Goal: Task Accomplishment & Management: Manage account settings

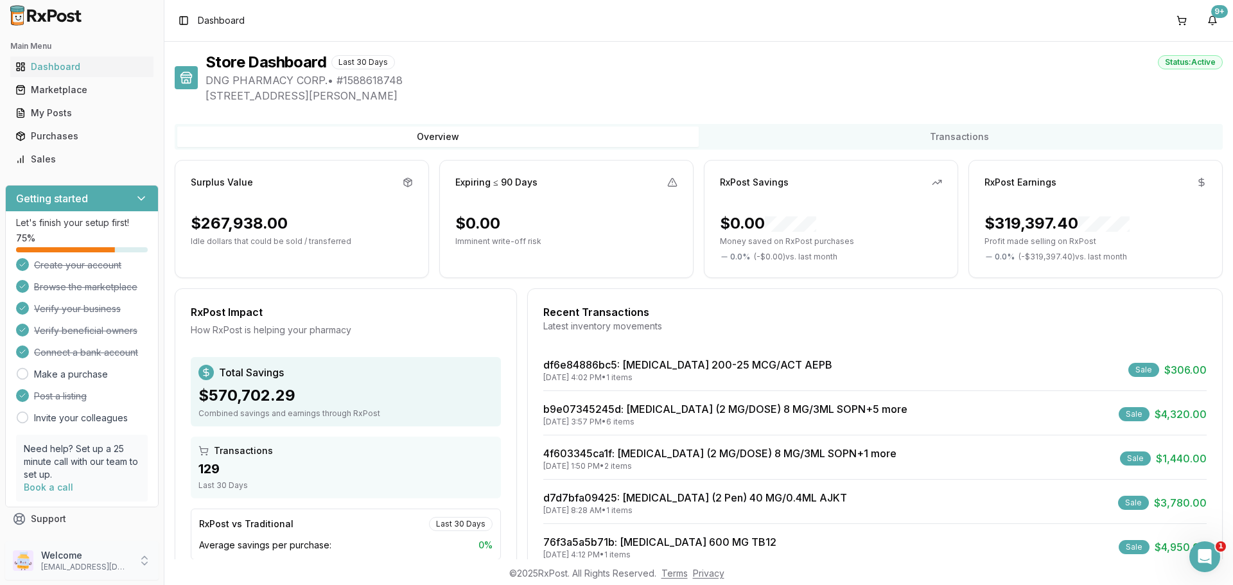
drag, startPoint x: 98, startPoint y: 551, endPoint x: 114, endPoint y: 559, distance: 16.9
click at [99, 553] on p "Welcome" at bounding box center [85, 555] width 89 height 13
click at [207, 569] on span "Sign Out" at bounding box center [233, 563] width 122 height 13
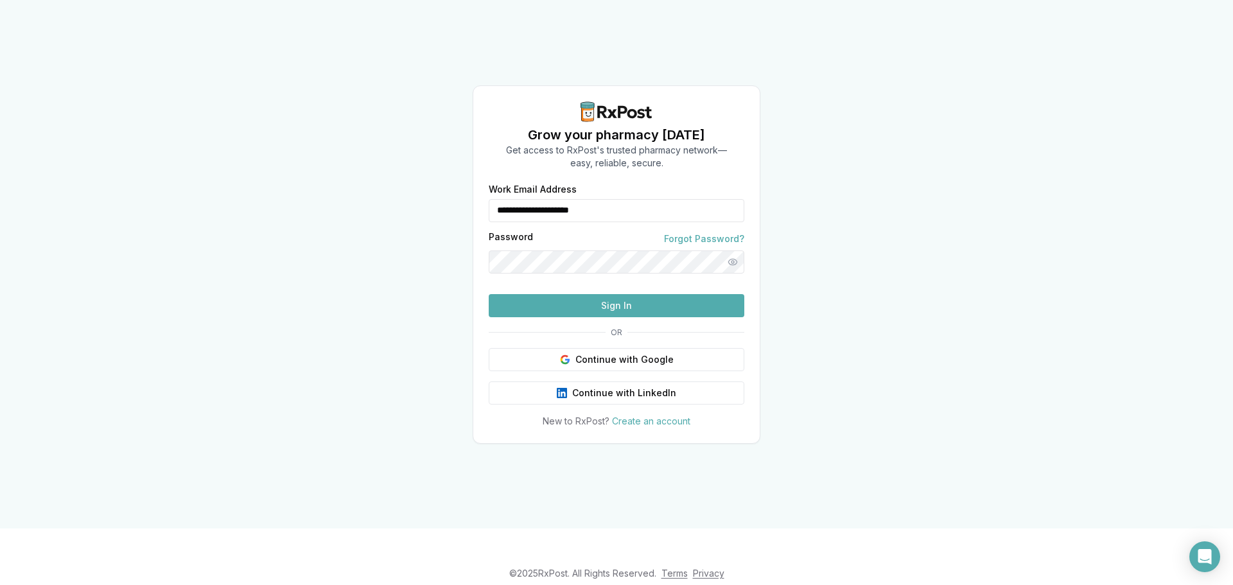
drag, startPoint x: 688, startPoint y: 187, endPoint x: 403, endPoint y: 190, distance: 285.1
click at [403, 190] on div "**********" at bounding box center [616, 264] width 1233 height 528
type input "**********"
click at [591, 317] on button "Sign In" at bounding box center [617, 305] width 256 height 23
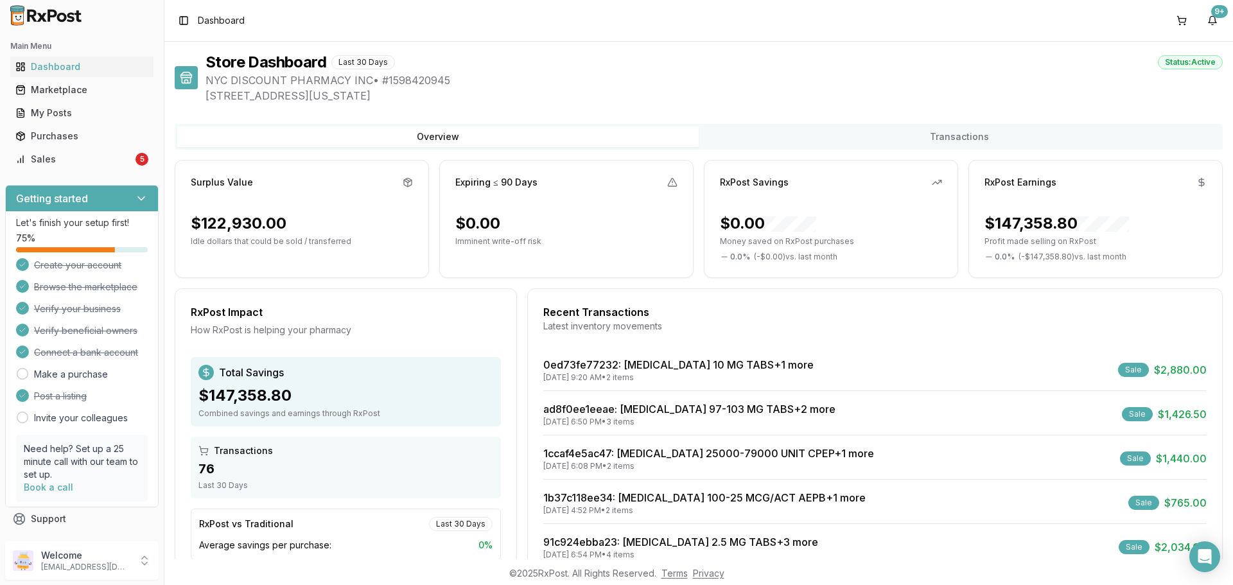
click at [100, 173] on div "Main Menu Dashboard Marketplace My Posts Purchases Sales 5" at bounding box center [82, 103] width 164 height 144
click at [100, 169] on link "Sales 5" at bounding box center [81, 159] width 143 height 23
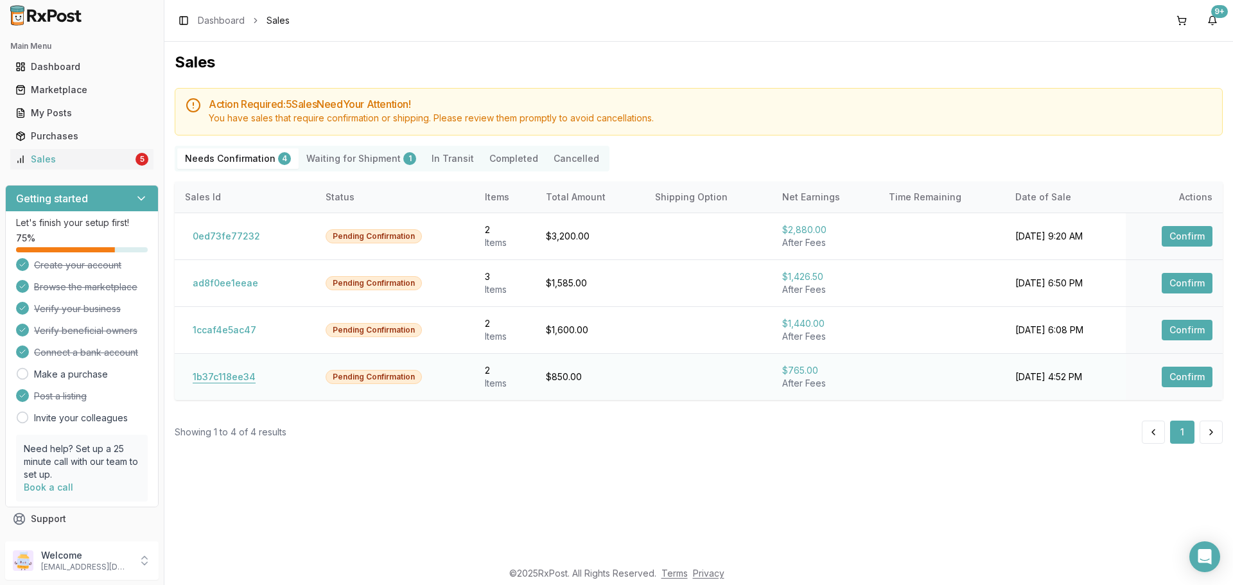
click at [236, 381] on button "1b37c118ee34" at bounding box center [224, 377] width 78 height 21
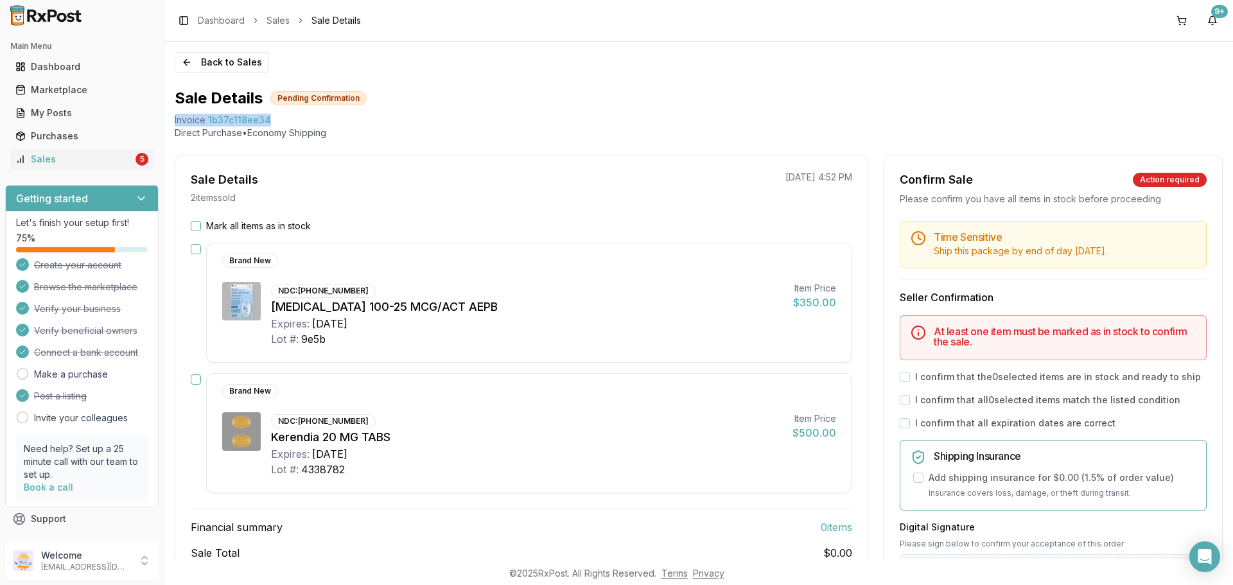
drag, startPoint x: 274, startPoint y: 118, endPoint x: 173, endPoint y: 126, distance: 101.7
click at [171, 124] on div "Back to Sales Sale Details Pending Confirmation Invoice 1b37c118ee34 Direct Pur…" at bounding box center [698, 300] width 1068 height 517
copy div "Invoice 1b37c118ee34"
click at [1211, 548] on div "Open Intercom Messenger" at bounding box center [1205, 557] width 34 height 34
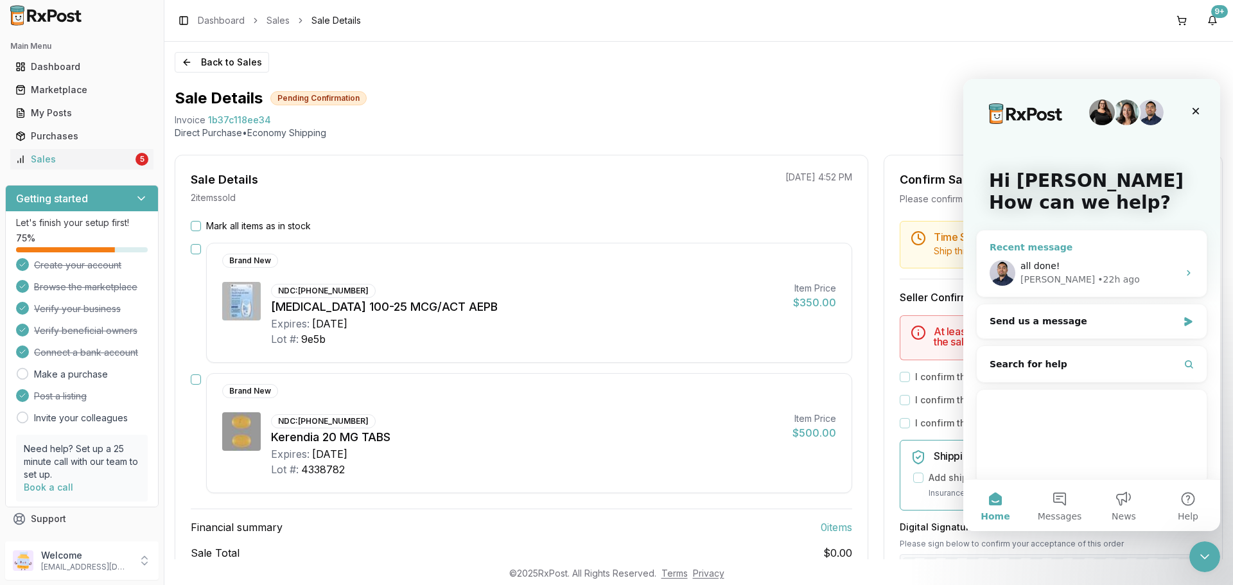
click at [1067, 259] on div "all done! Manuel • 22h ago" at bounding box center [1092, 273] width 230 height 48
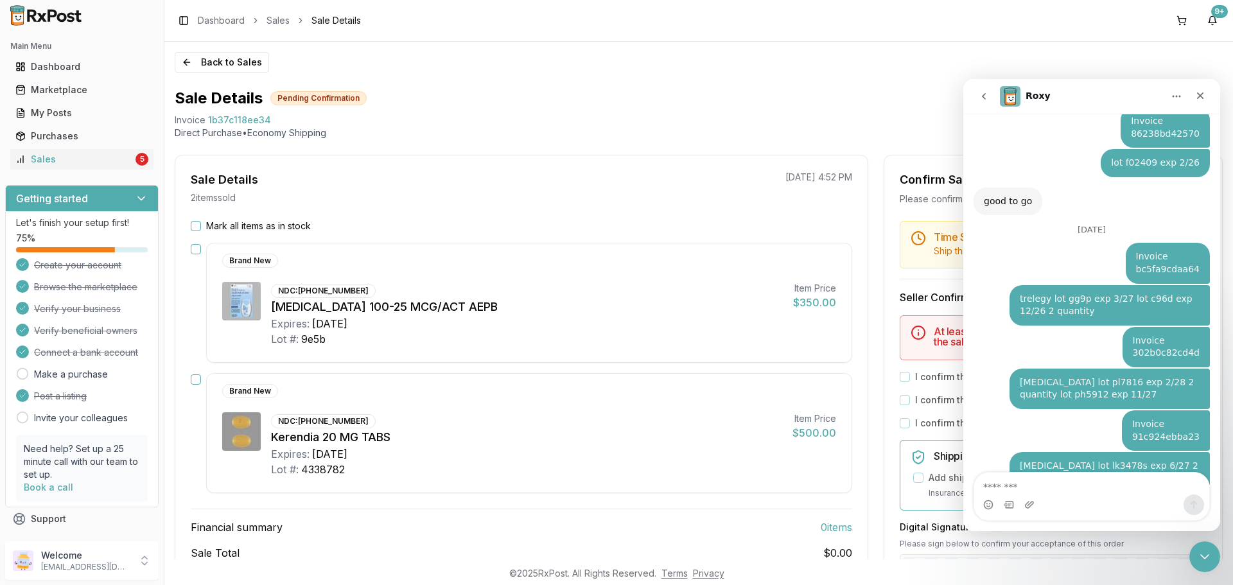
scroll to position [3336, 0]
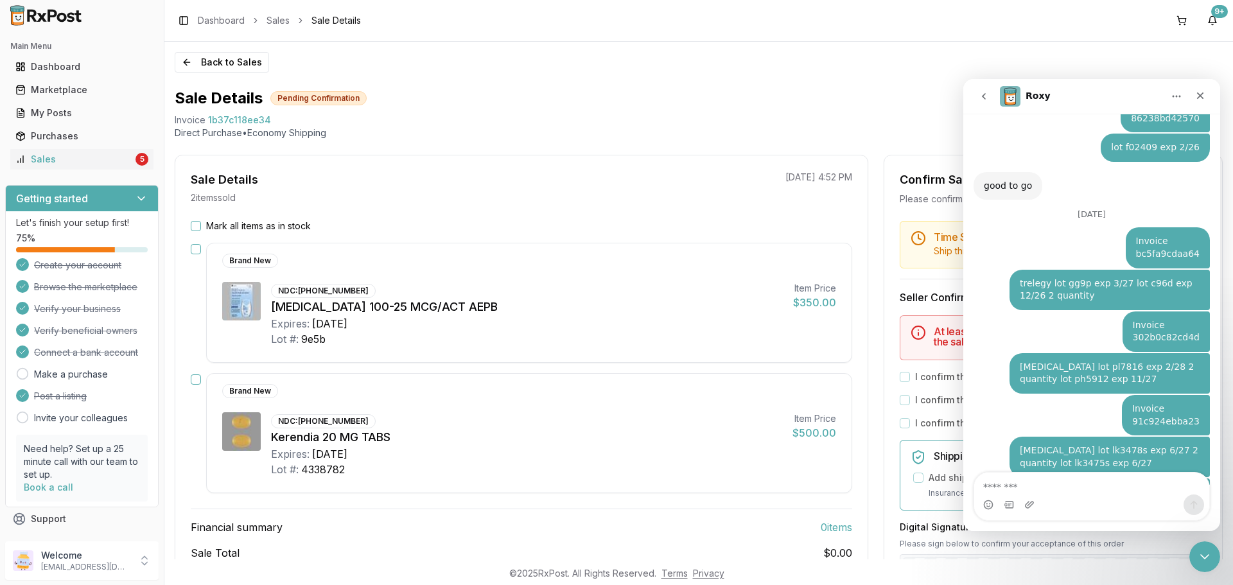
type textarea "**********"
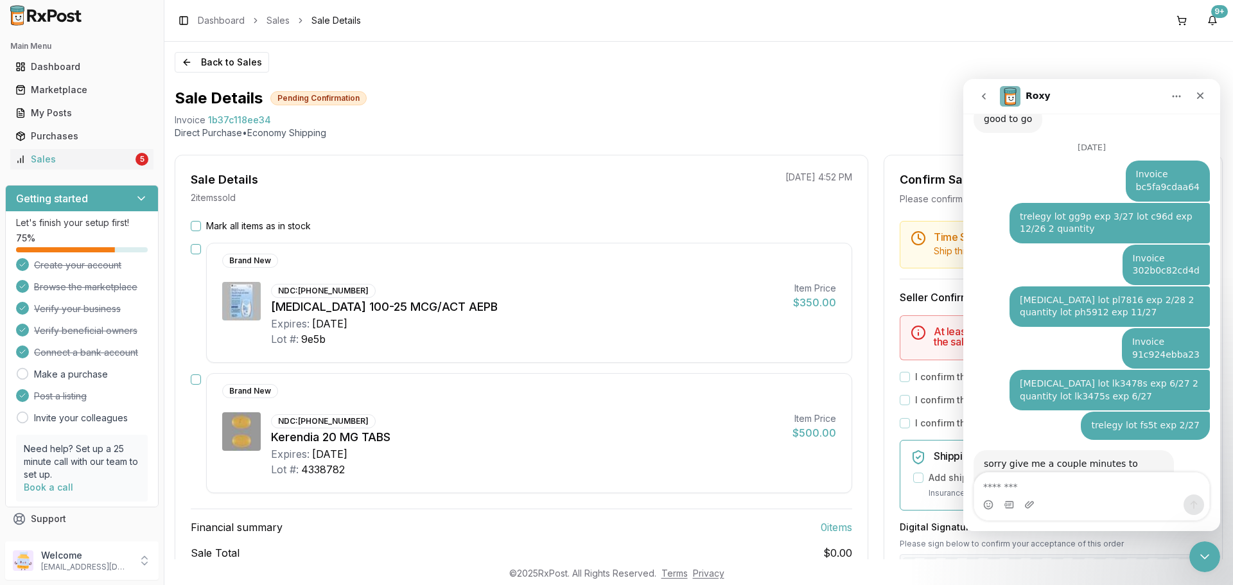
scroll to position [3404, 0]
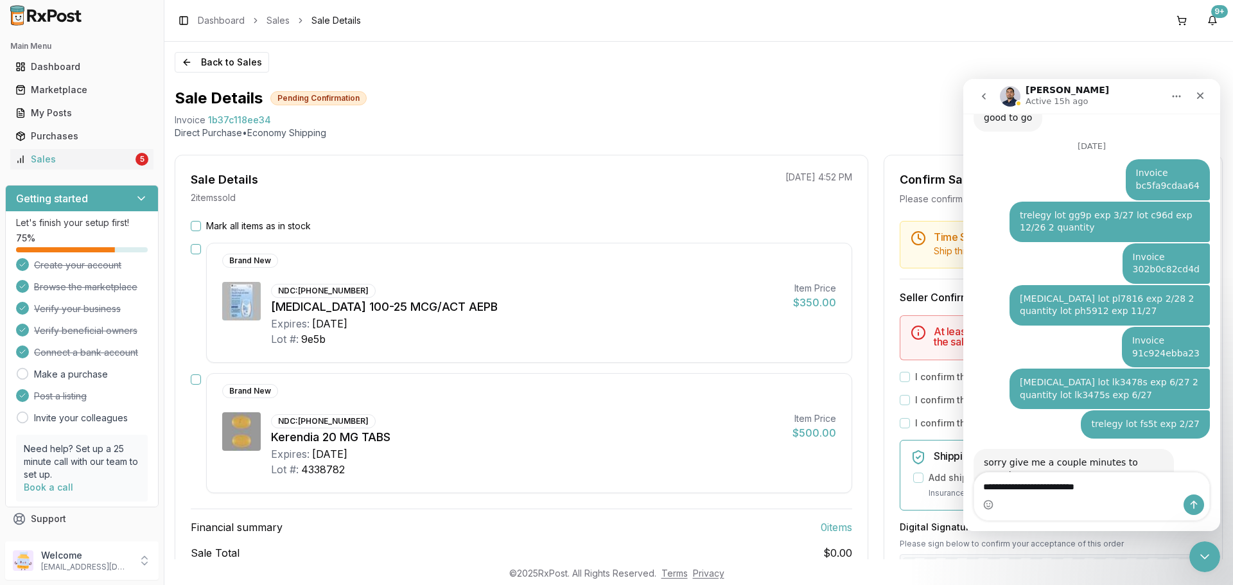
type textarea "**********"
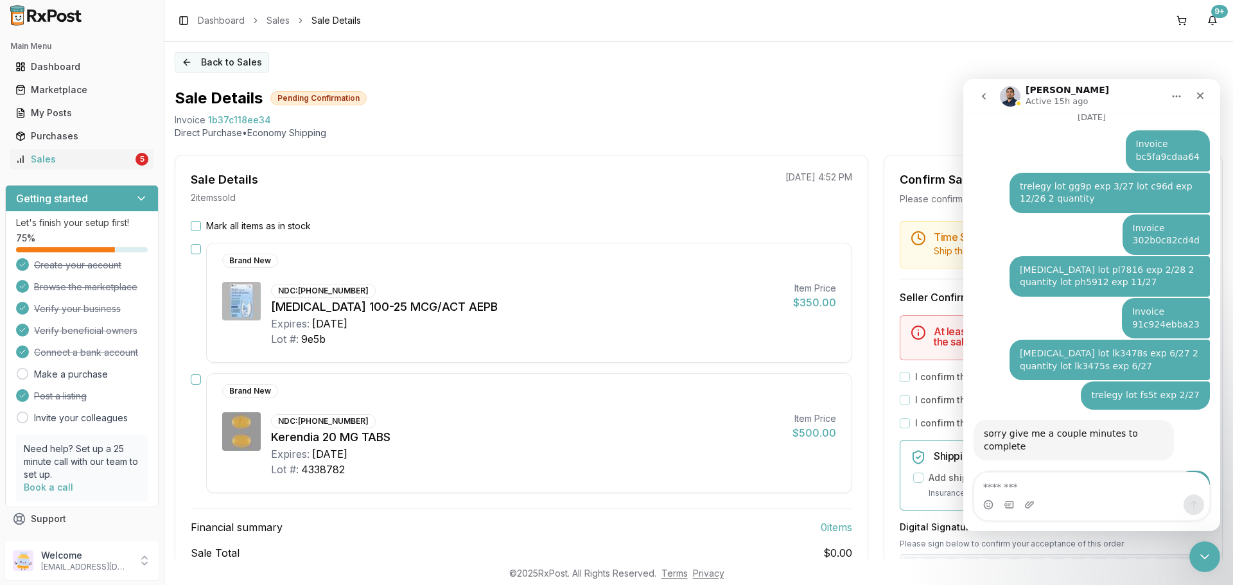
click at [196, 59] on button "Back to Sales" at bounding box center [222, 62] width 94 height 21
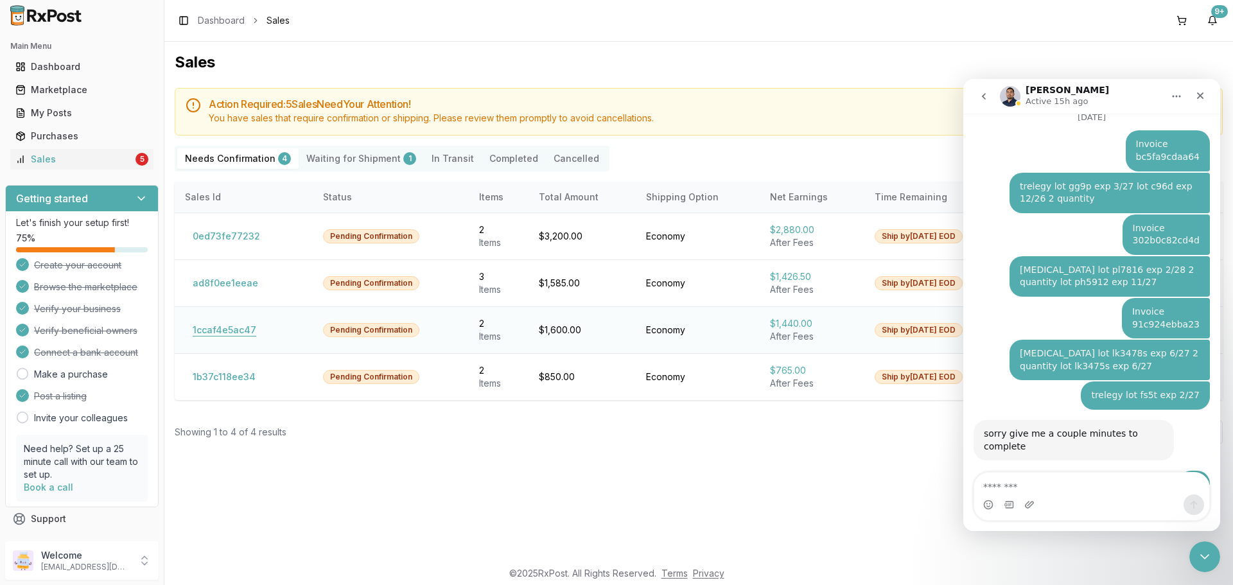
click at [219, 330] on button "1ccaf4e5ac47" at bounding box center [224, 330] width 79 height 21
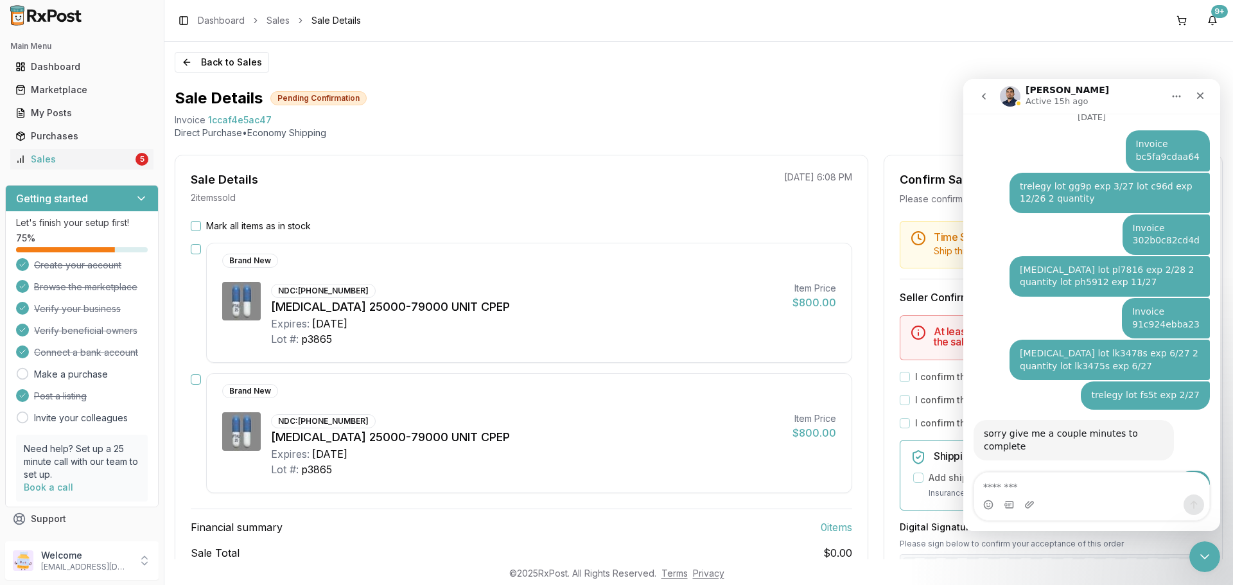
scroll to position [64, 0]
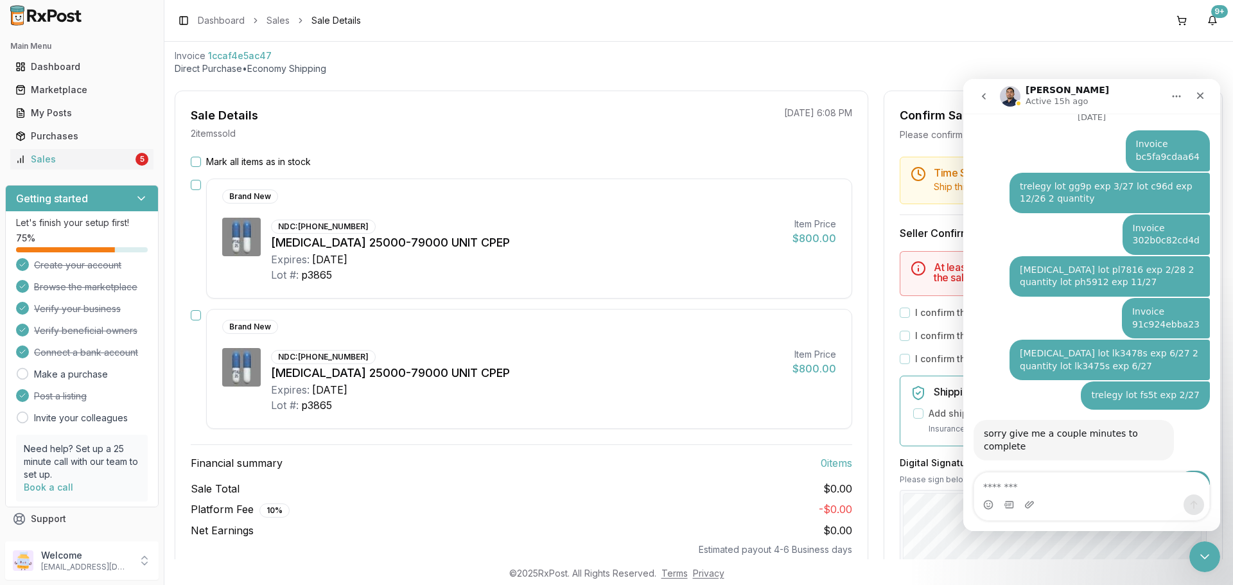
click at [191, 158] on button "Mark all items as in stock" at bounding box center [196, 162] width 10 height 10
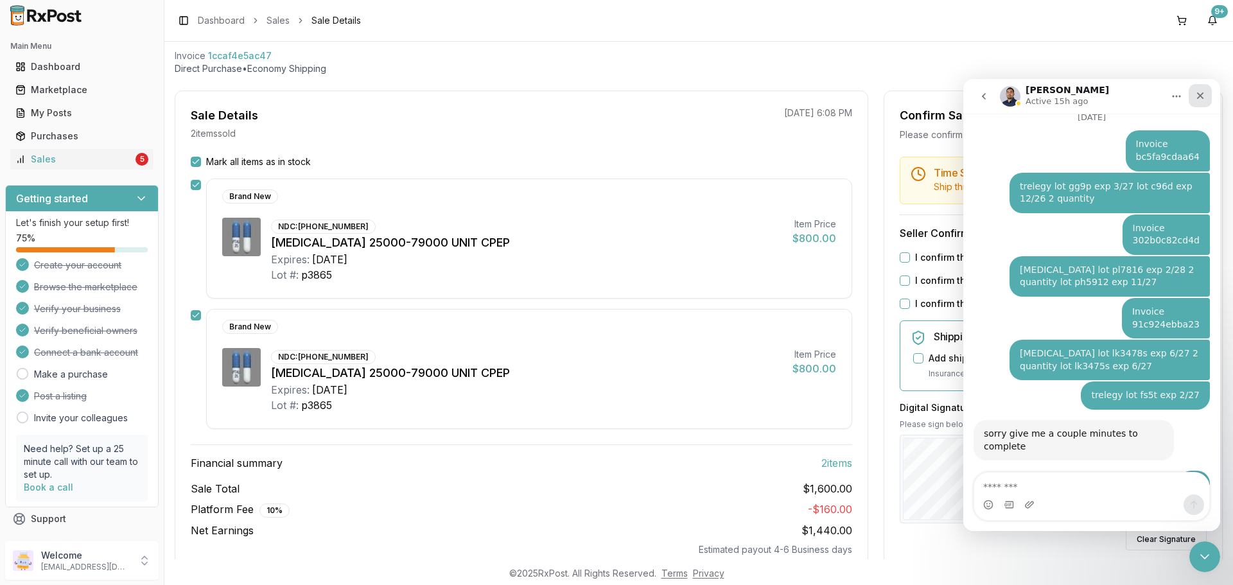
click at [1201, 92] on icon "Close" at bounding box center [1200, 96] width 10 height 10
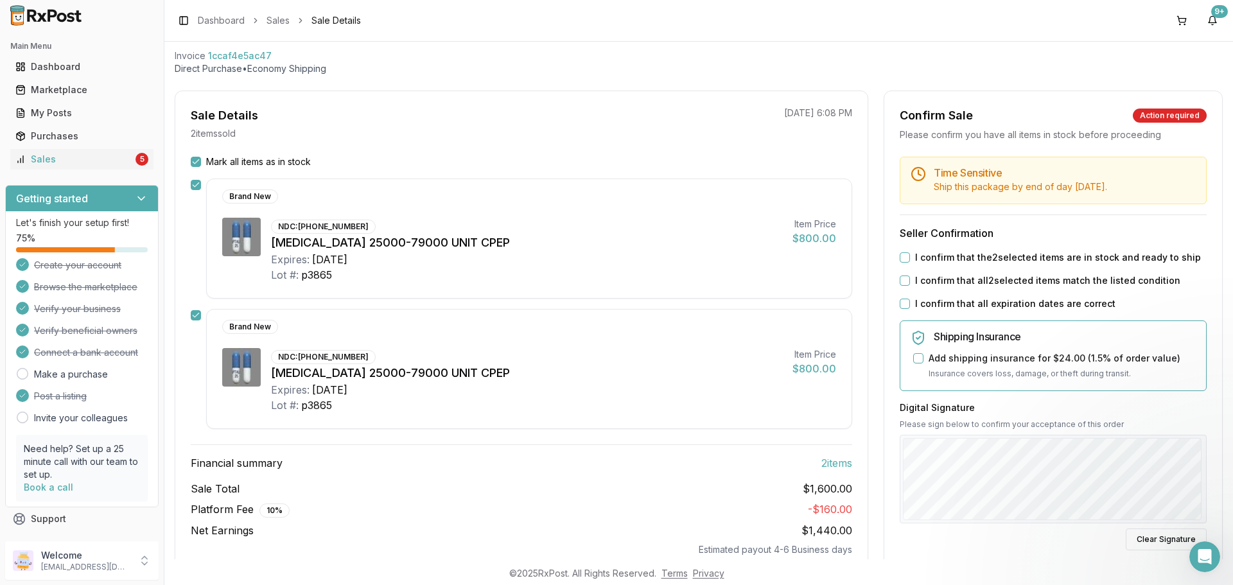
scroll to position [0, 0]
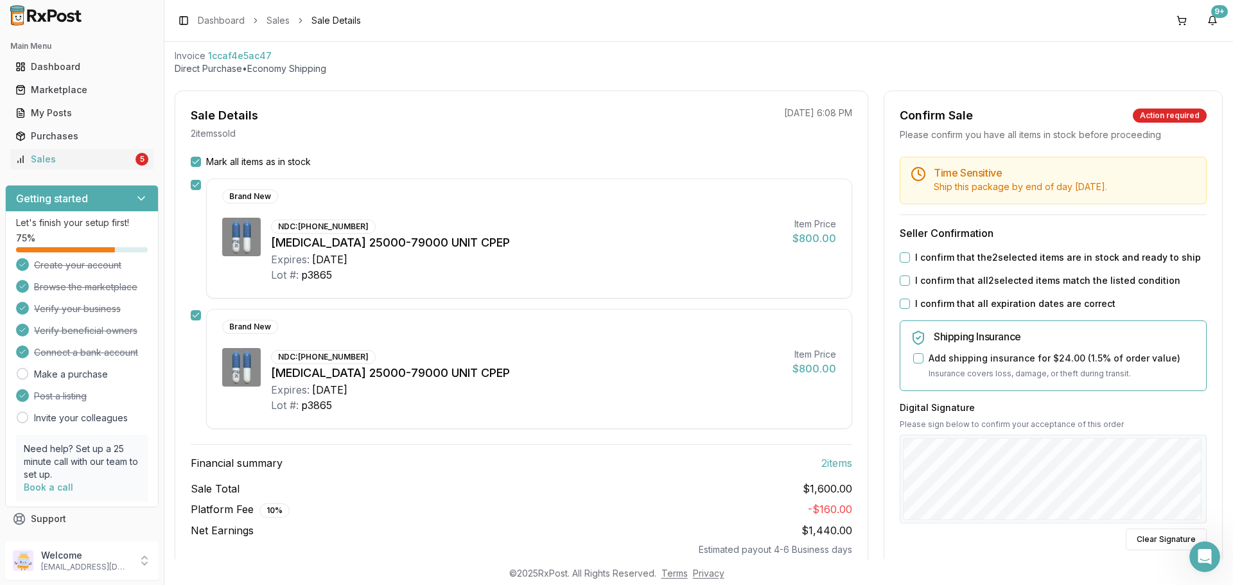
click at [905, 257] on button "I confirm that the 2 selected items are in stock and ready to ship" at bounding box center [904, 257] width 10 height 10
click at [903, 281] on button "I confirm that all 2 selected items match the listed condition" at bounding box center [904, 280] width 10 height 10
click at [904, 311] on div "Time Sensitive Ship this package by end of day Thursday, September 4th . Seller…" at bounding box center [1053, 428] width 338 height 543
click at [899, 304] on button "I confirm that all expiration dates are correct" at bounding box center [904, 304] width 10 height 10
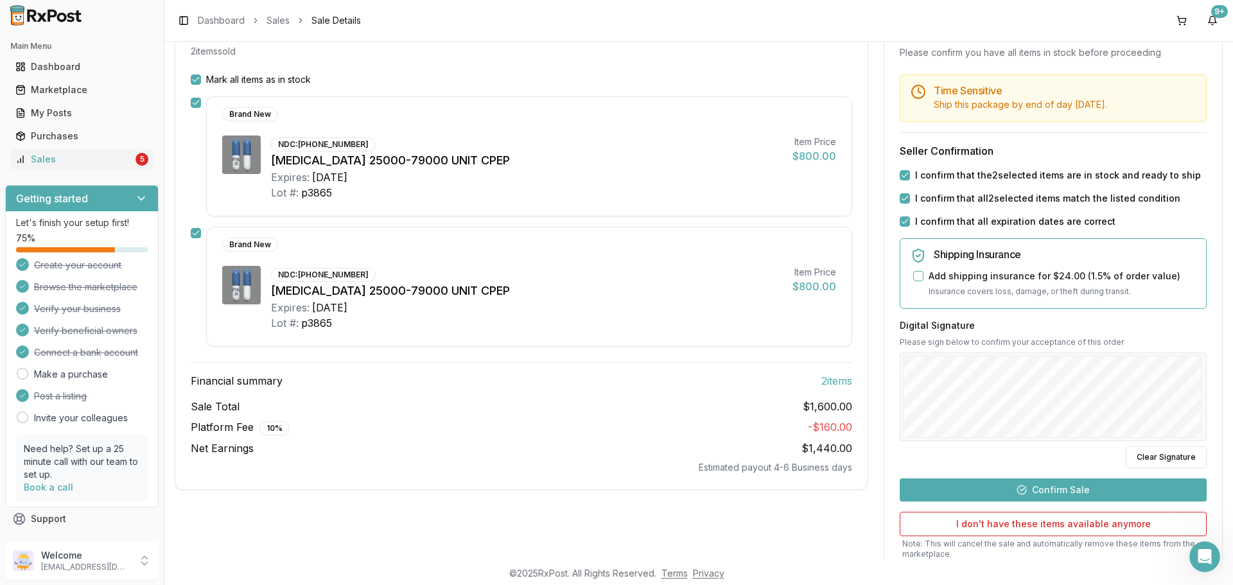
scroll to position [241, 0]
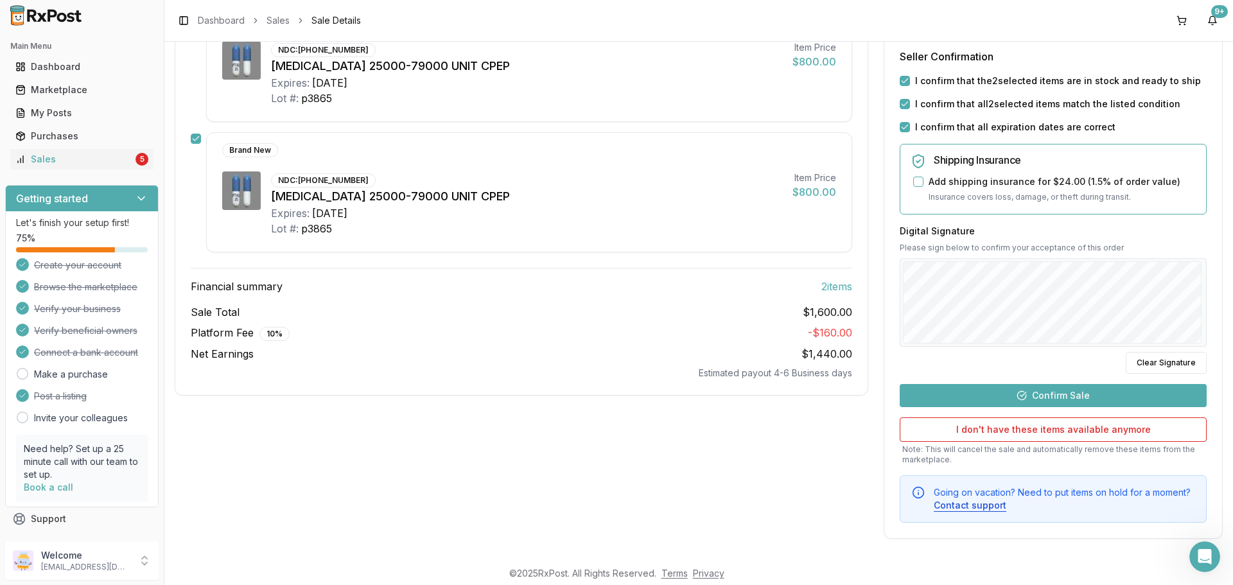
click at [1001, 401] on button "Confirm Sale" at bounding box center [1052, 395] width 307 height 23
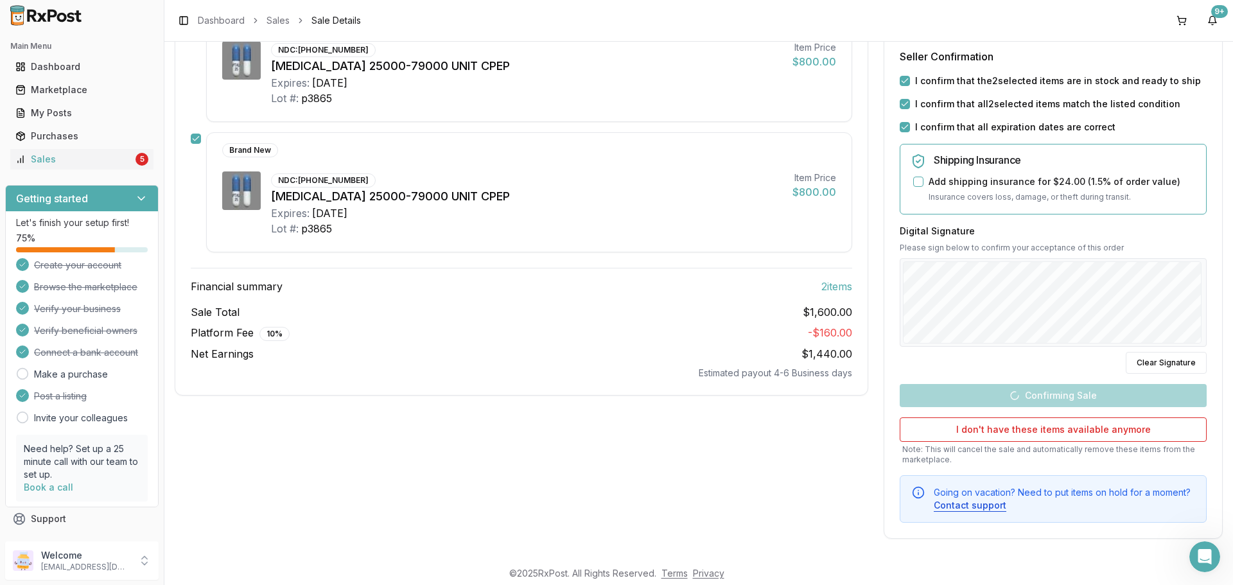
scroll to position [74, 0]
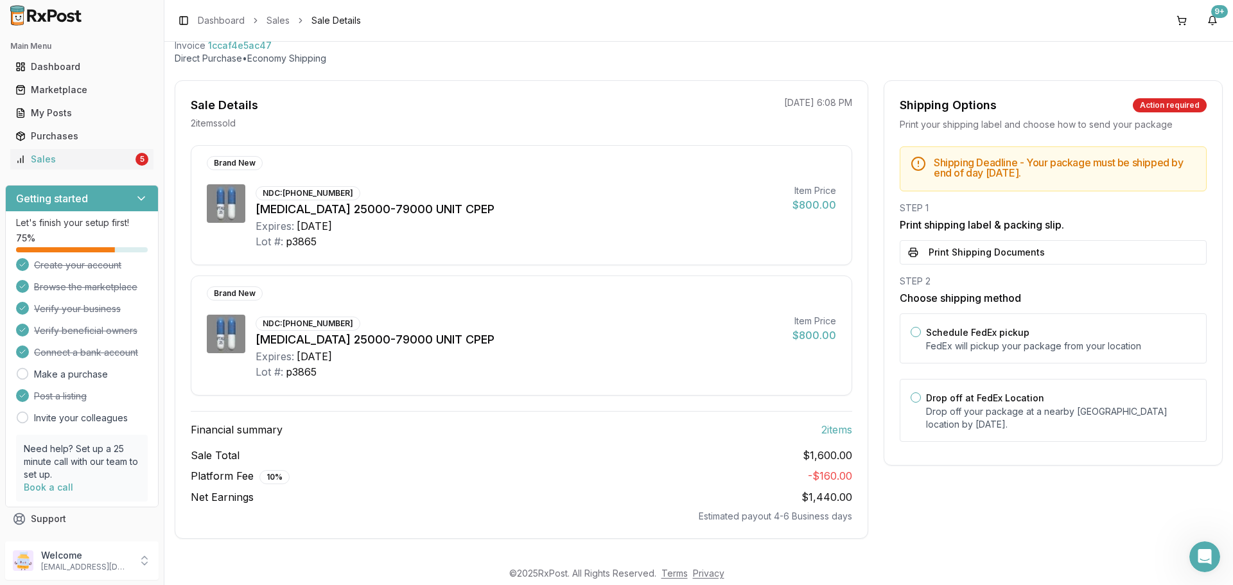
click at [985, 404] on div "Drop off at FedEx Location Drop off your package at a nearby FedEx location by …" at bounding box center [1061, 410] width 270 height 41
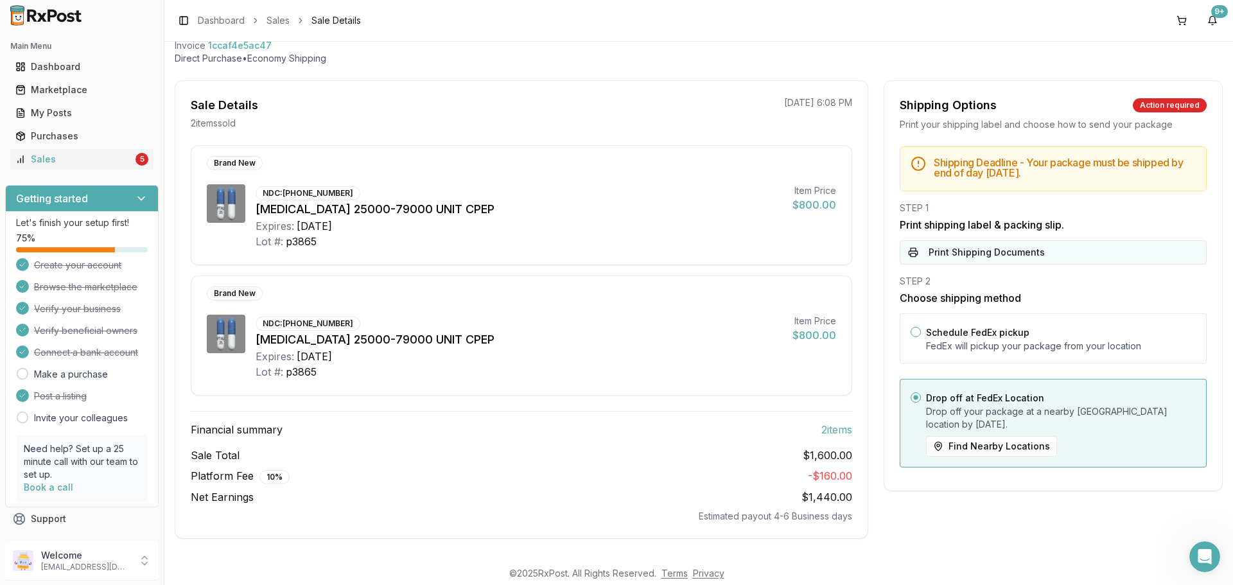
click at [959, 254] on button "Print Shipping Documents" at bounding box center [1052, 252] width 307 height 24
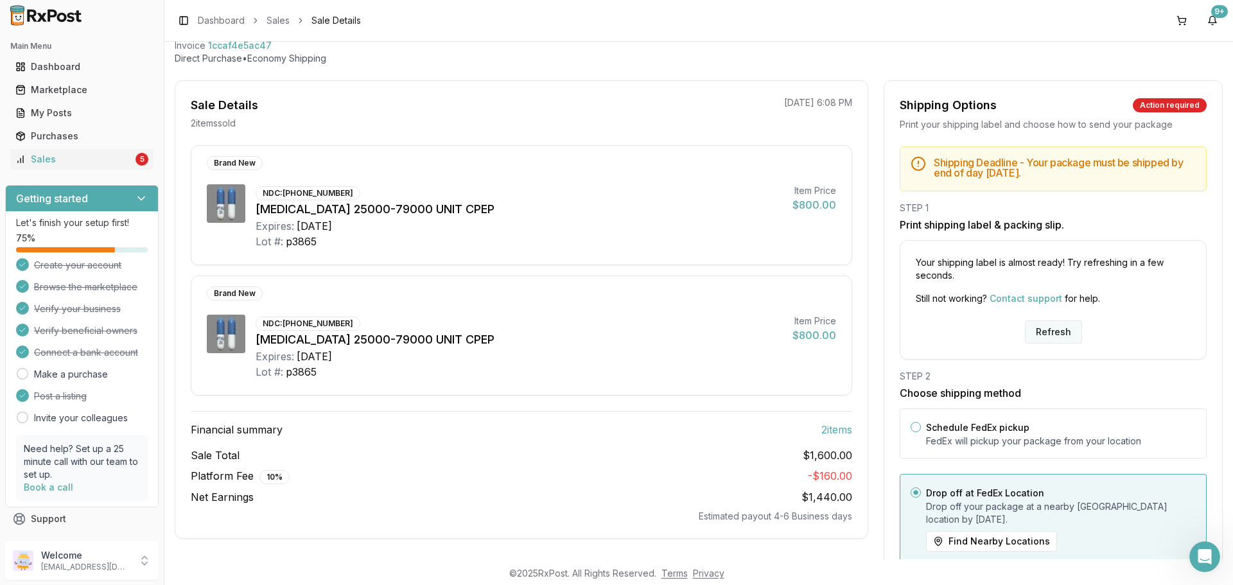
click at [1047, 333] on button "Refresh" at bounding box center [1053, 331] width 57 height 23
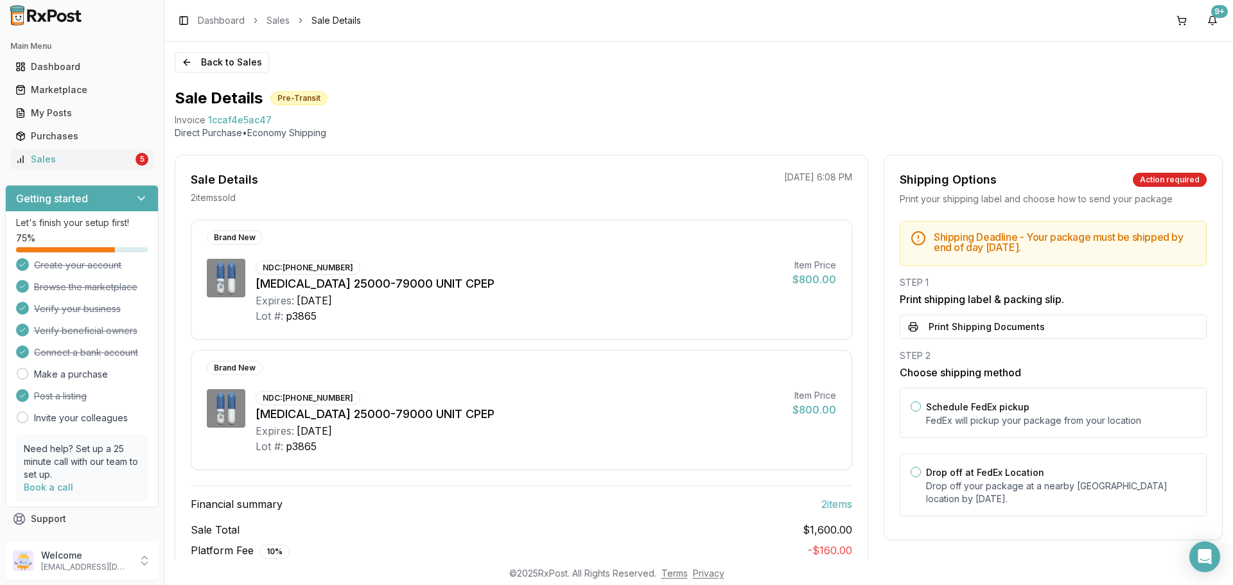
click at [1027, 318] on button "Print Shipping Documents" at bounding box center [1052, 327] width 307 height 24
click at [213, 69] on button "Back to Sales" at bounding box center [222, 62] width 94 height 21
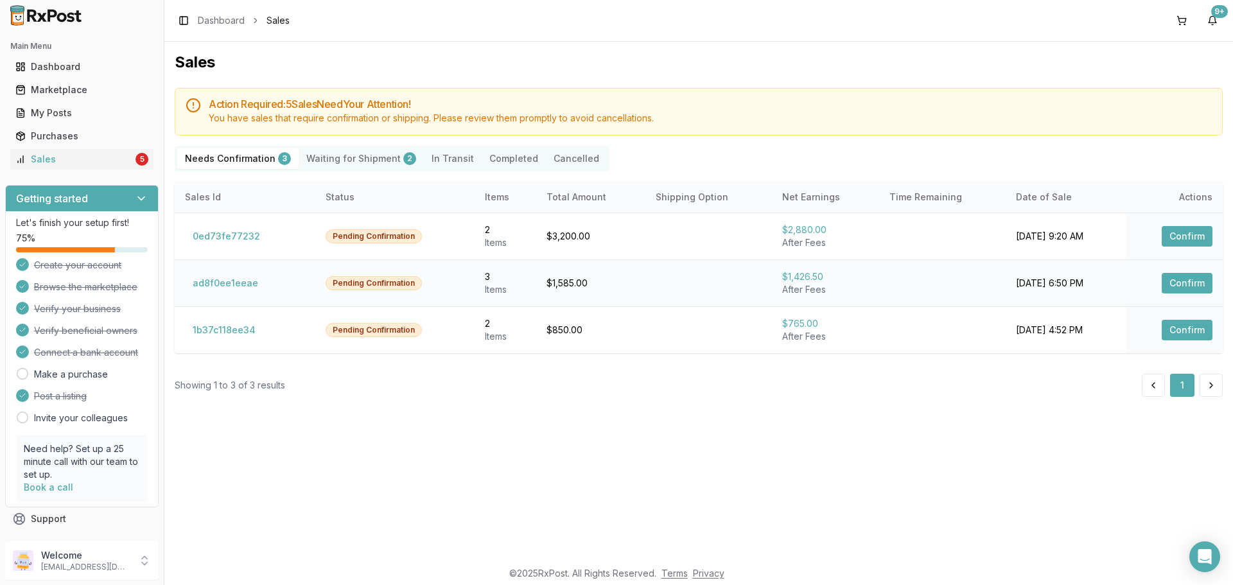
drag, startPoint x: 290, startPoint y: 299, endPoint x: 271, endPoint y: 291, distance: 19.9
click at [272, 292] on td "ad8f0ee1eeae" at bounding box center [245, 282] width 141 height 47
click at [236, 281] on button "ad8f0ee1eeae" at bounding box center [225, 283] width 81 height 21
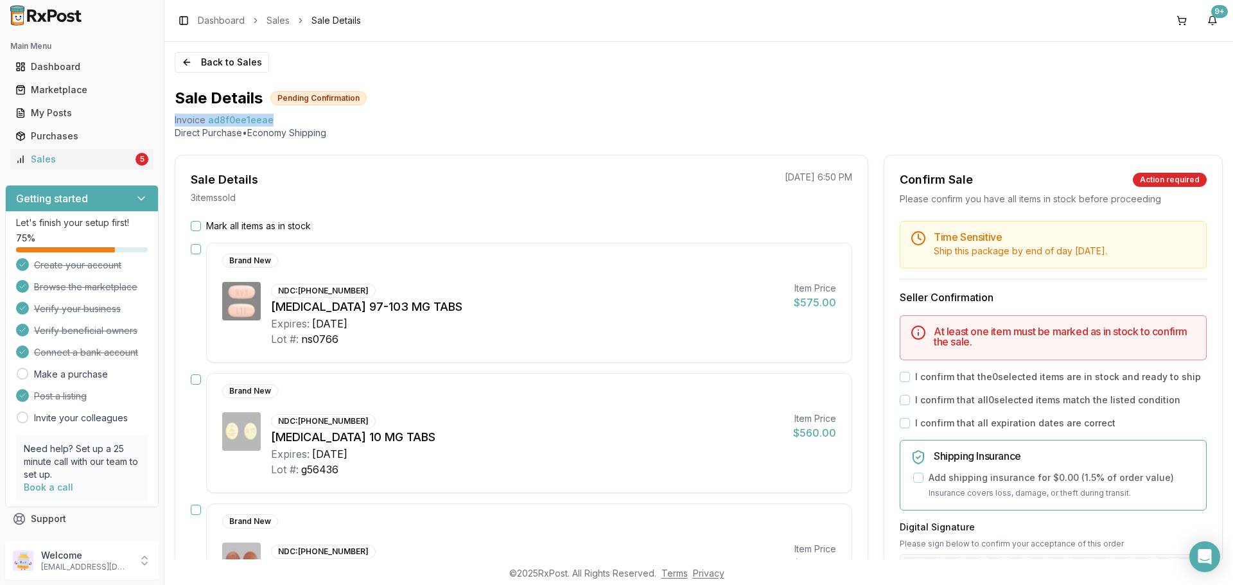
drag, startPoint x: 275, startPoint y: 119, endPoint x: 169, endPoint y: 116, distance: 106.0
click at [169, 116] on div "Back to Sales Sale Details Pending Confirmation Invoice ad8f0ee1eeae Direct Pur…" at bounding box center [698, 300] width 1068 height 517
copy div "Invoice ad8f0ee1eeae"
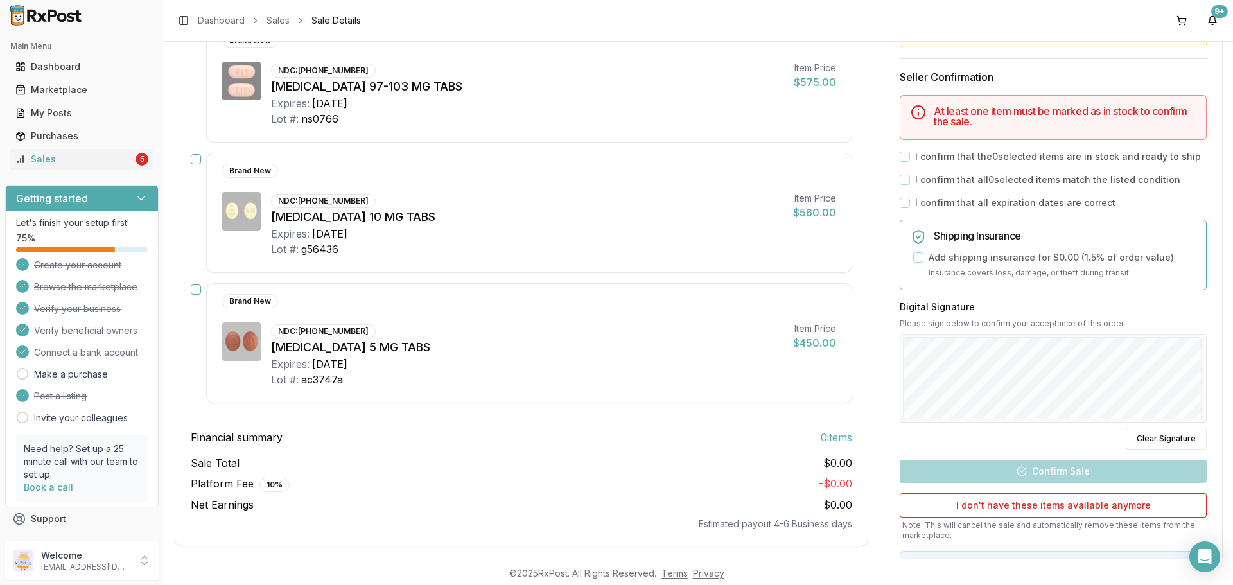
scroll to position [296, 0]
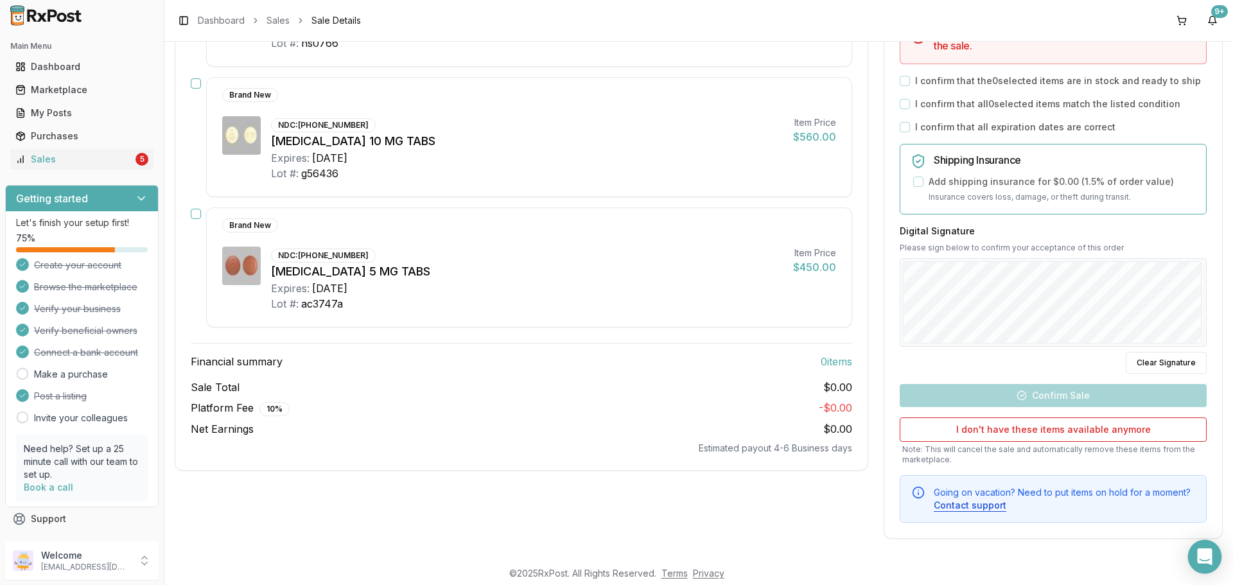
click at [1215, 564] on div "Open Intercom Messenger" at bounding box center [1205, 557] width 34 height 34
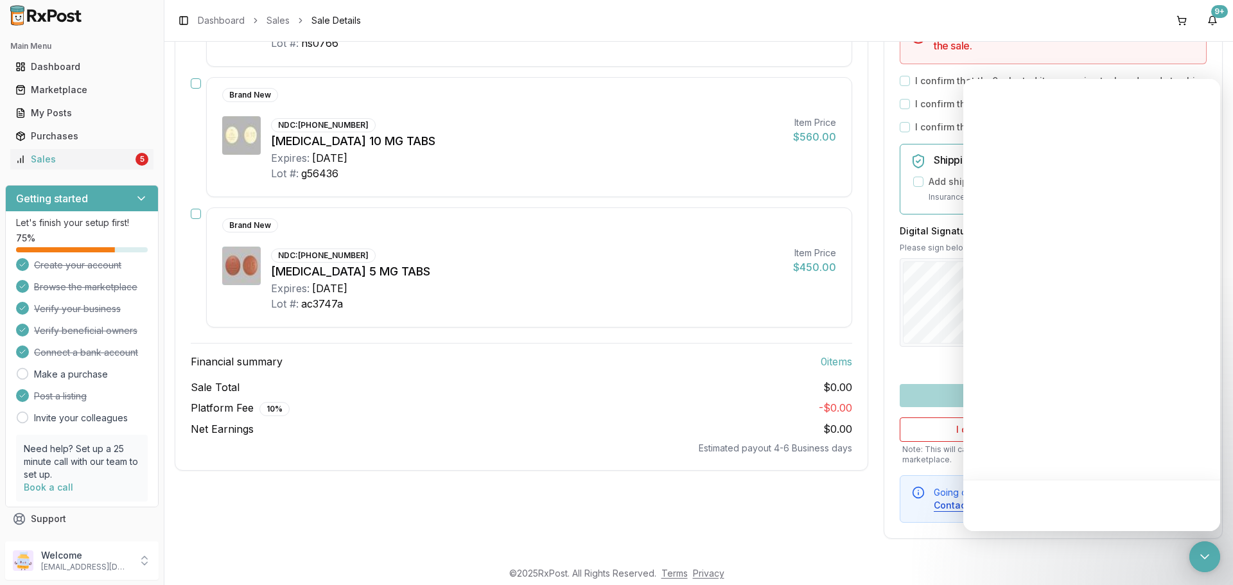
scroll to position [0, 0]
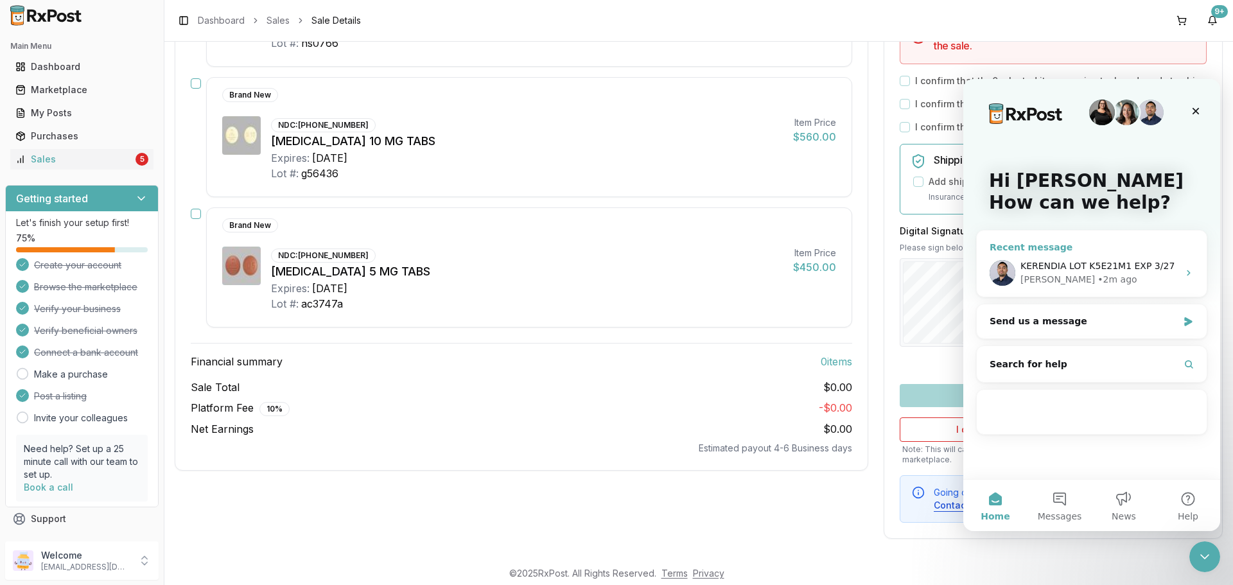
click at [1097, 282] on div "• 2m ago" at bounding box center [1116, 279] width 39 height 13
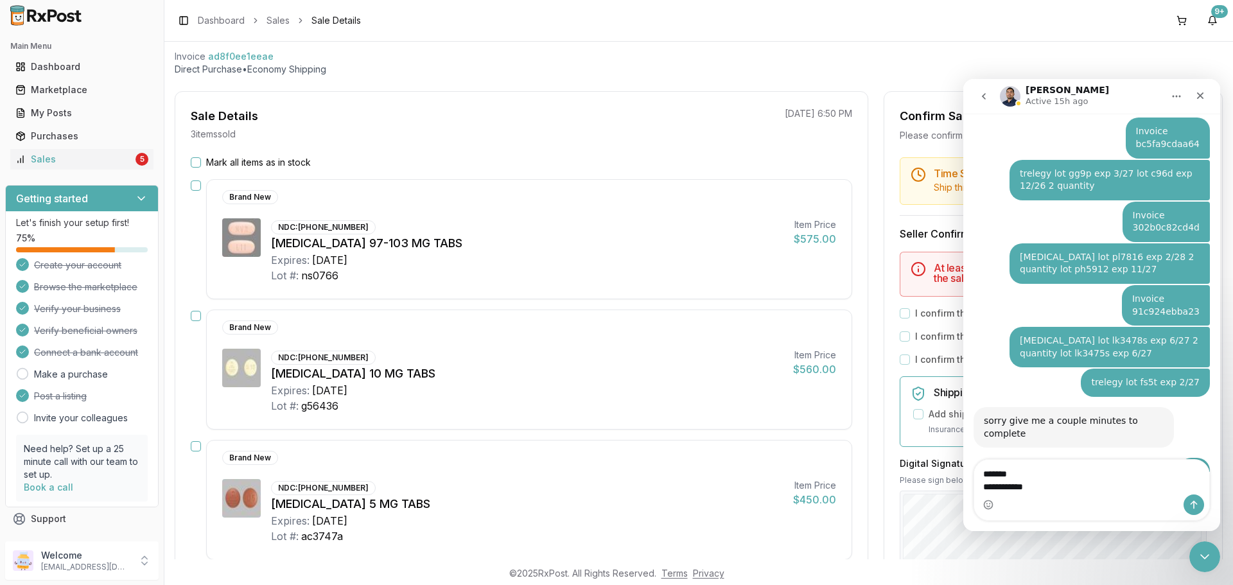
scroll to position [193, 0]
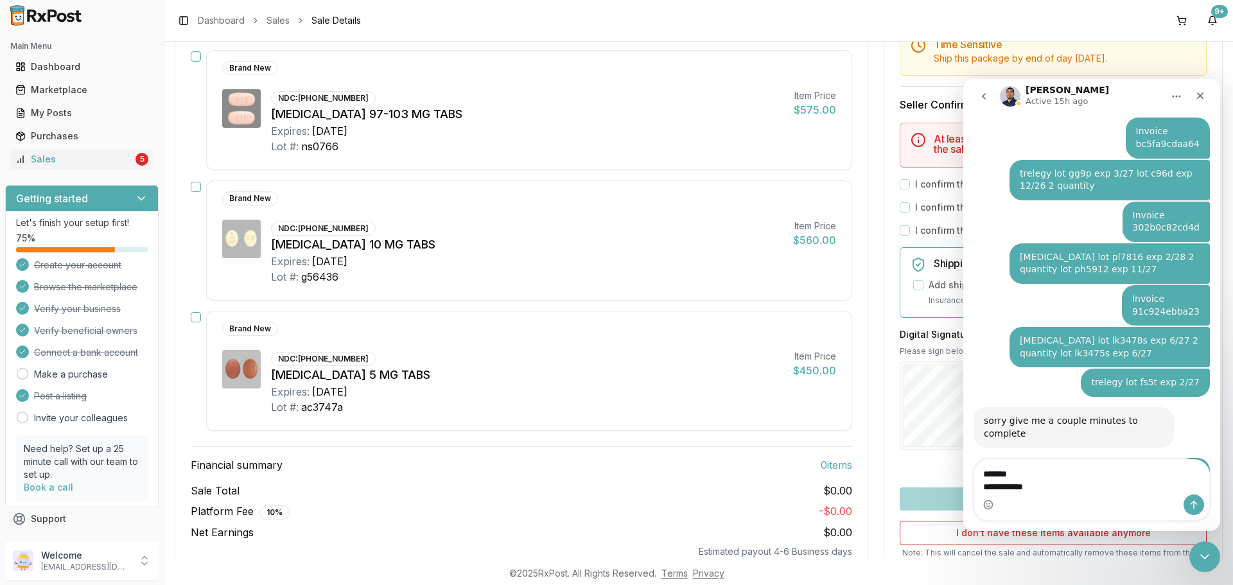
type textarea "**********"
click at [1186, 502] on button "Send a message…" at bounding box center [1193, 504] width 21 height 21
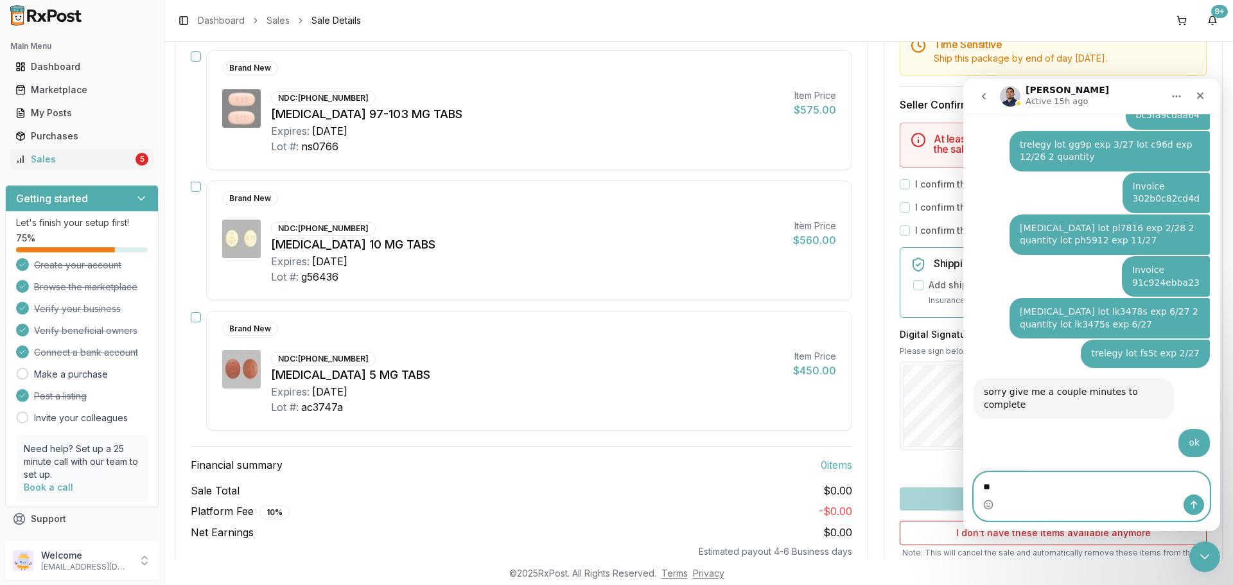
type textarea "*"
type textarea "**********"
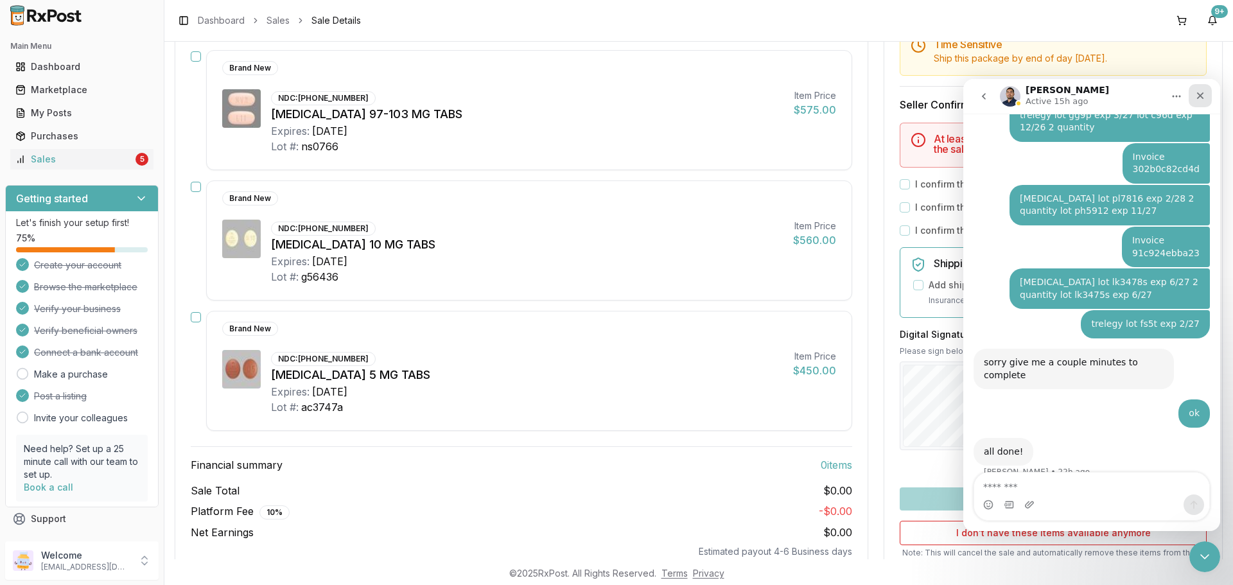
click at [1200, 96] on icon "Close" at bounding box center [1200, 95] width 7 height 7
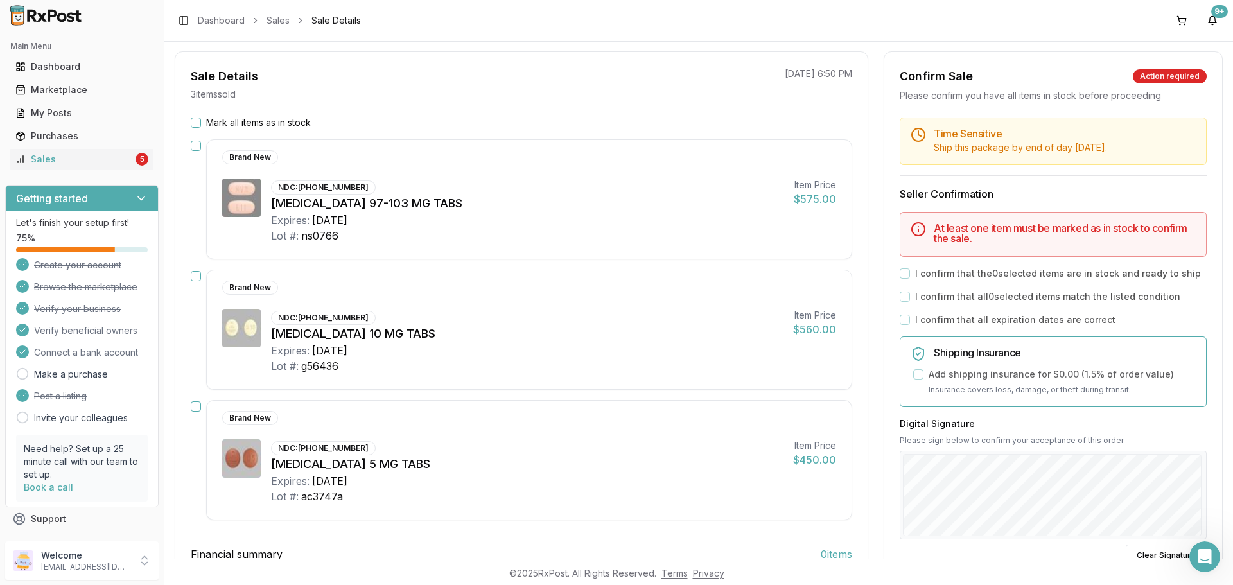
scroll to position [0, 0]
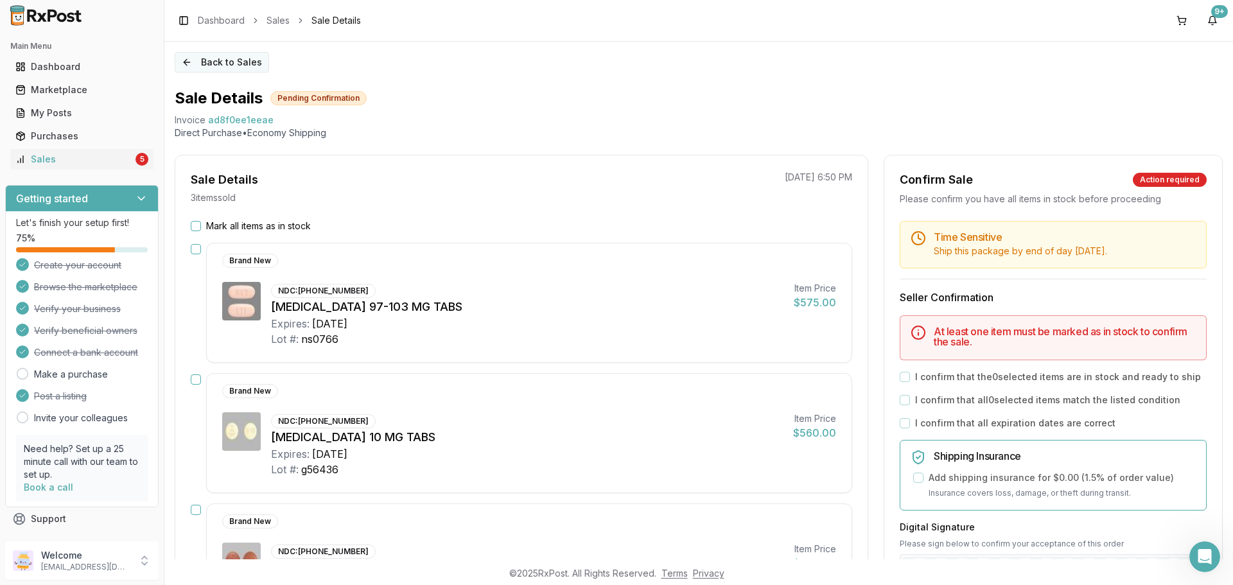
click at [216, 62] on button "Back to Sales" at bounding box center [222, 62] width 94 height 21
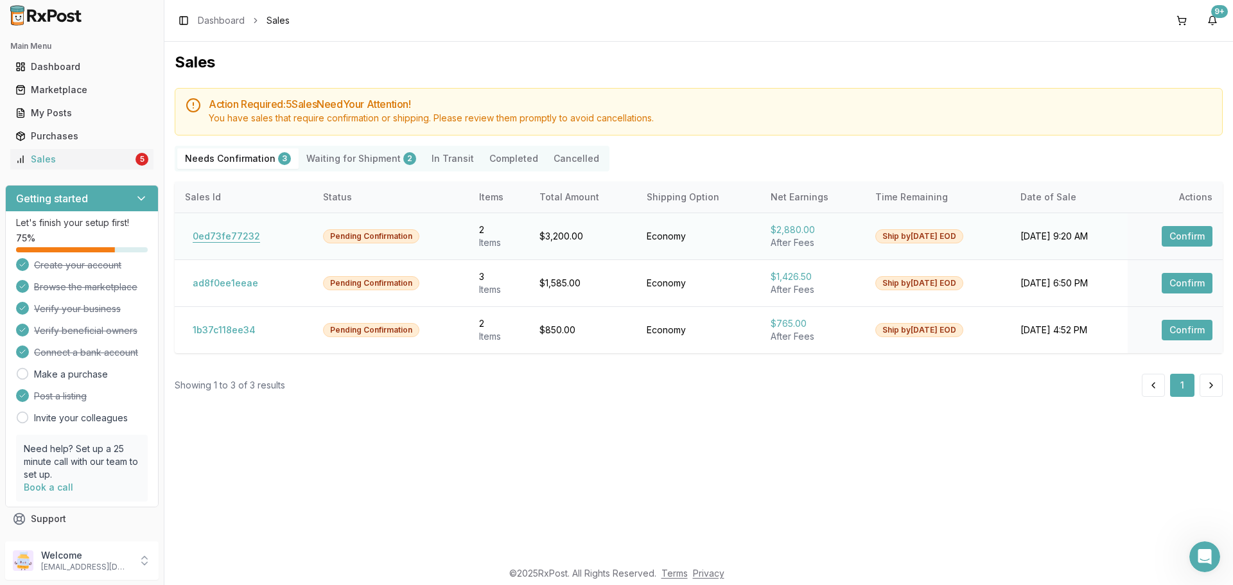
click at [228, 245] on button "0ed73fe77232" at bounding box center [226, 236] width 83 height 21
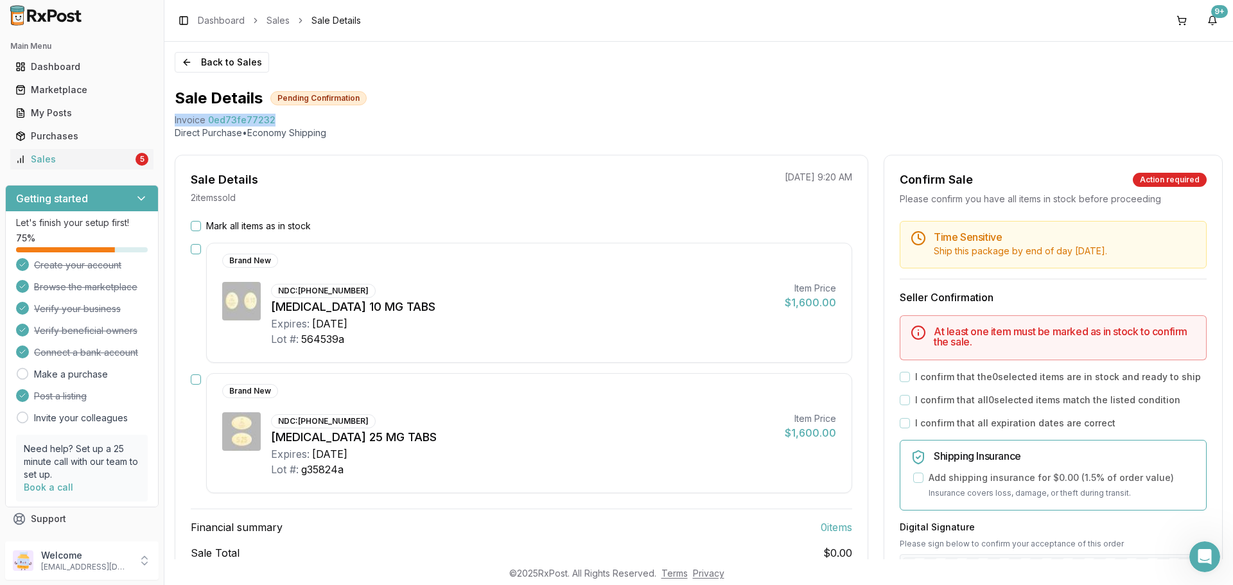
drag, startPoint x: 254, startPoint y: 118, endPoint x: 169, endPoint y: 122, distance: 84.8
click at [169, 122] on div "Back to Sales Sale Details Pending Confirmation Invoice 0ed73fe77232 Direct Pur…" at bounding box center [698, 300] width 1068 height 517
copy div "Invoice 0ed73fe77232"
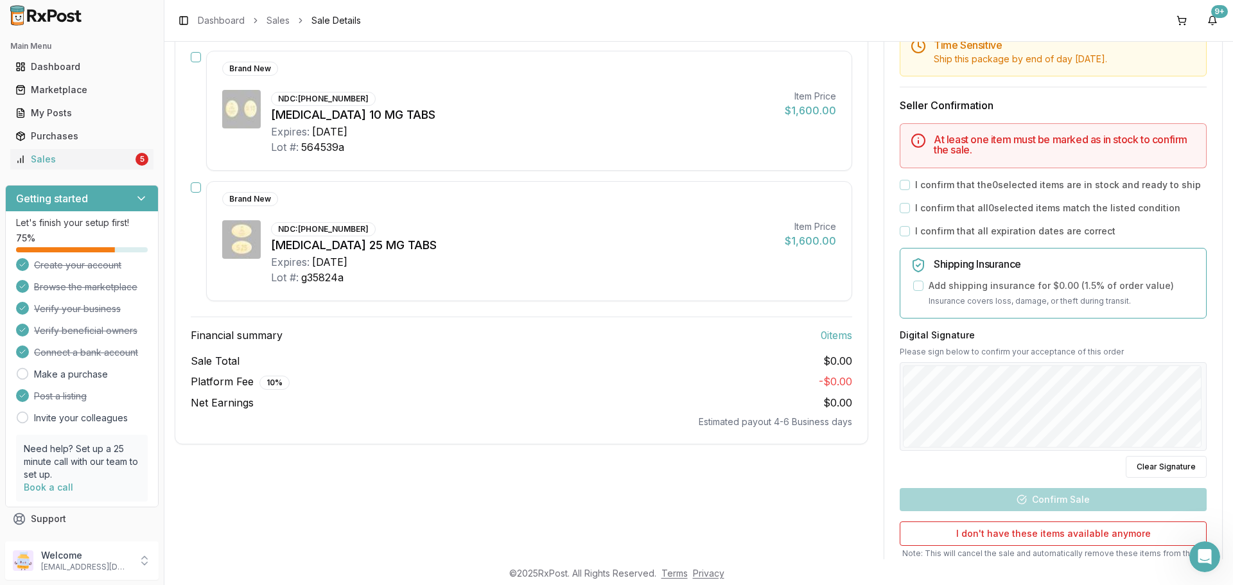
scroll to position [193, 0]
click at [1218, 564] on html at bounding box center [1202, 554] width 31 height 31
click at [1217, 552] on div "Open Intercom Messenger" at bounding box center [1202, 555] width 42 height 42
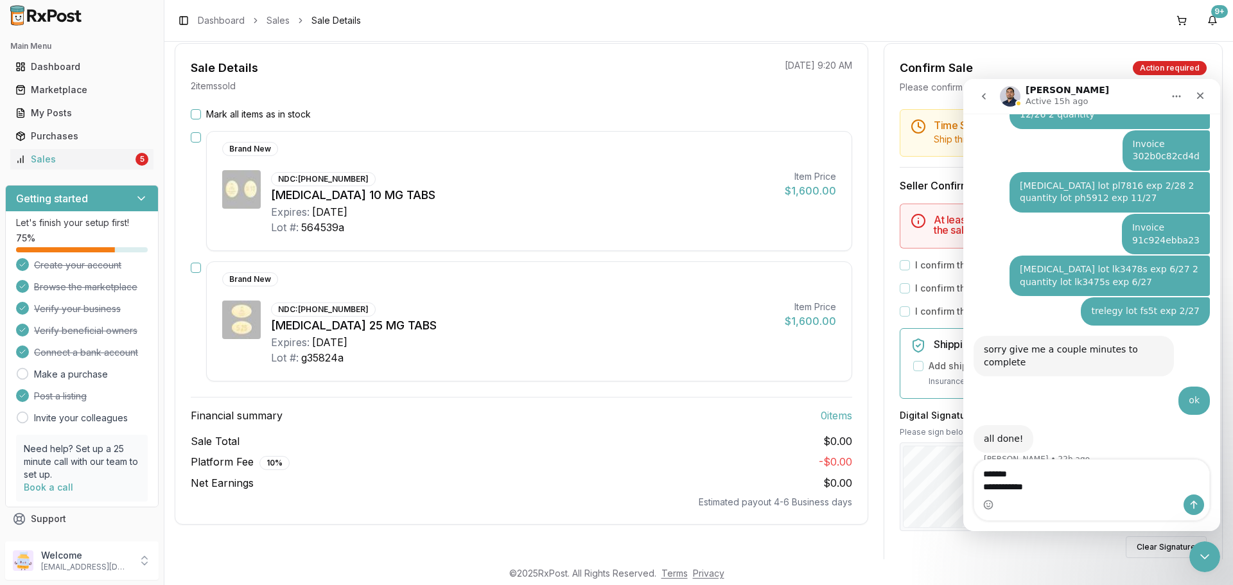
scroll to position [257, 0]
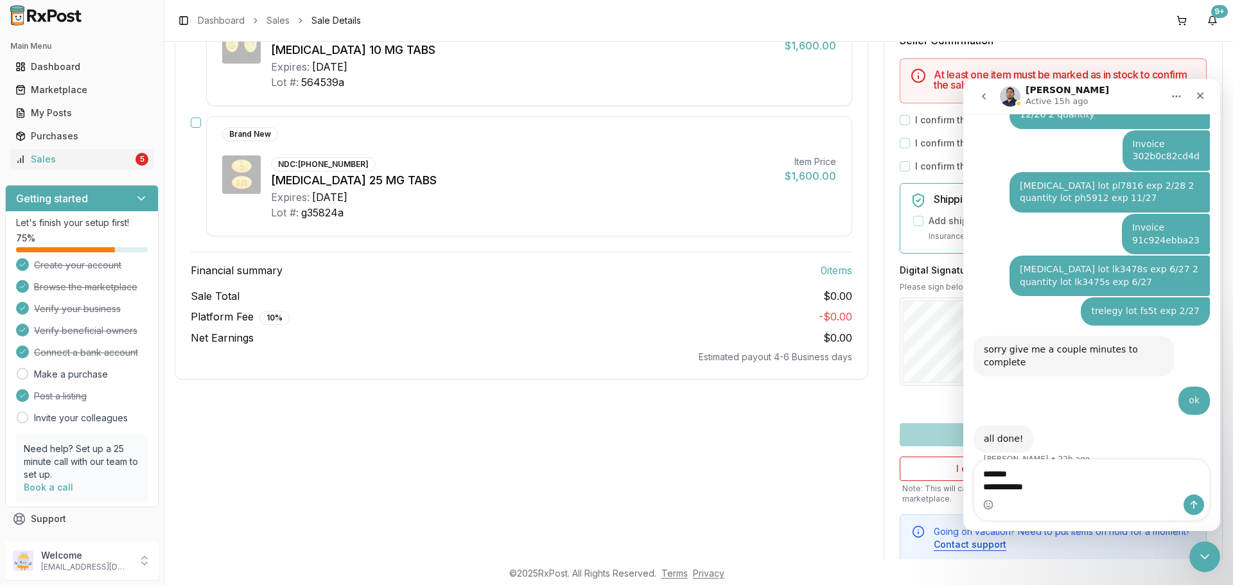
type textarea "**********"
click at [1196, 507] on icon "Send a message…" at bounding box center [1193, 504] width 10 height 10
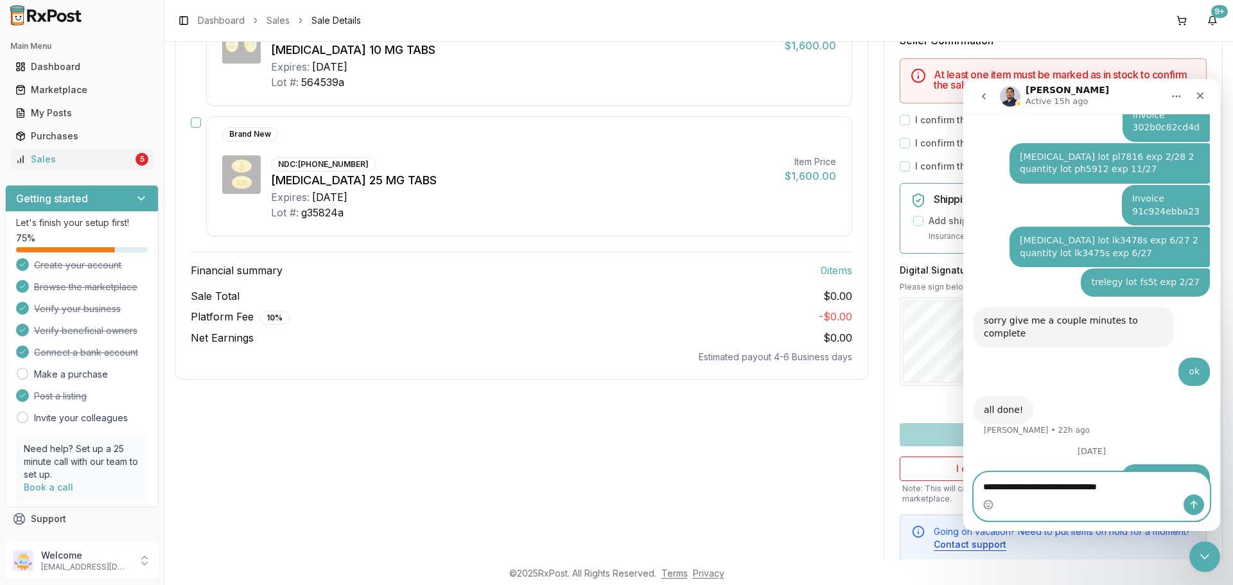
type textarea "**********"
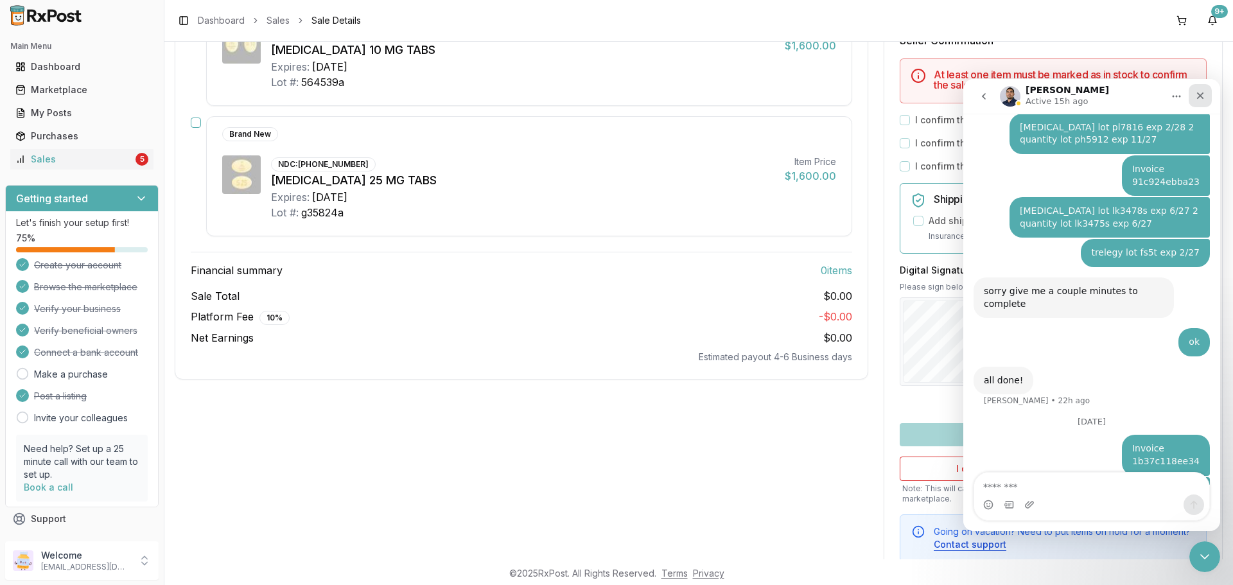
click at [1199, 101] on div "Close" at bounding box center [1199, 95] width 23 height 23
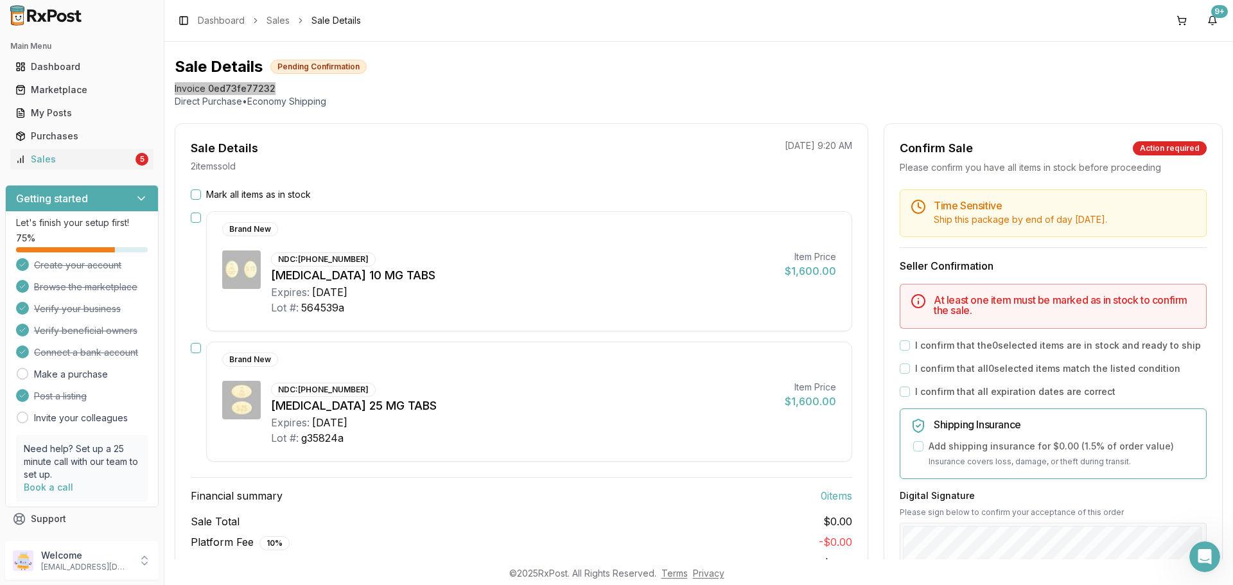
scroll to position [0, 0]
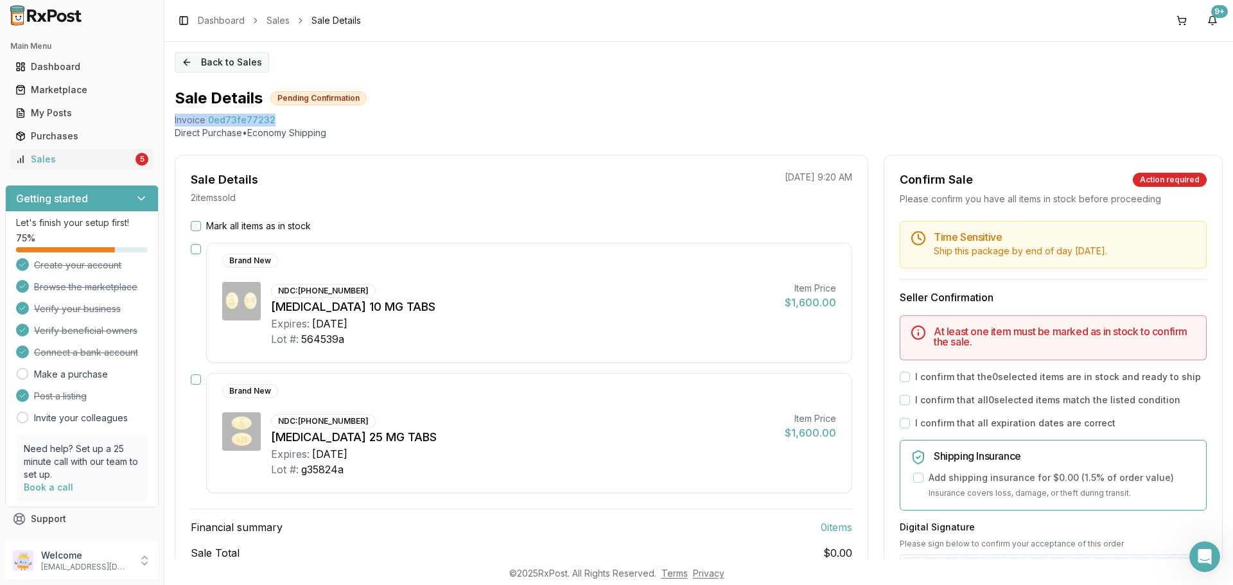
click at [200, 61] on button "Back to Sales" at bounding box center [222, 62] width 94 height 21
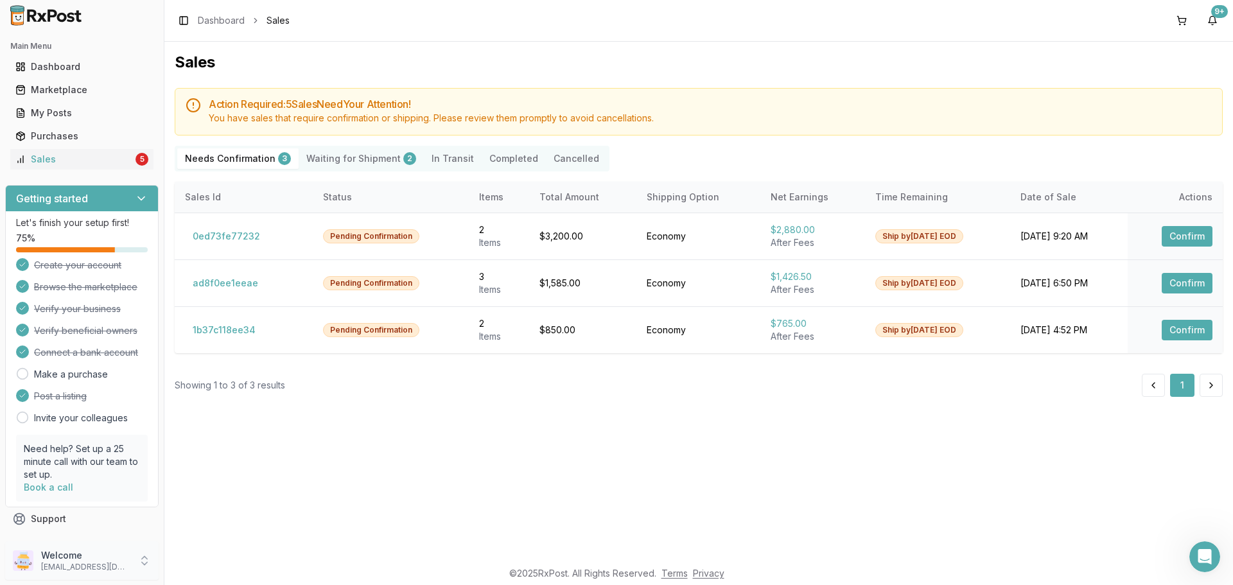
click at [69, 562] on p "[EMAIL_ADDRESS][DOMAIN_NAME]" at bounding box center [85, 567] width 89 height 10
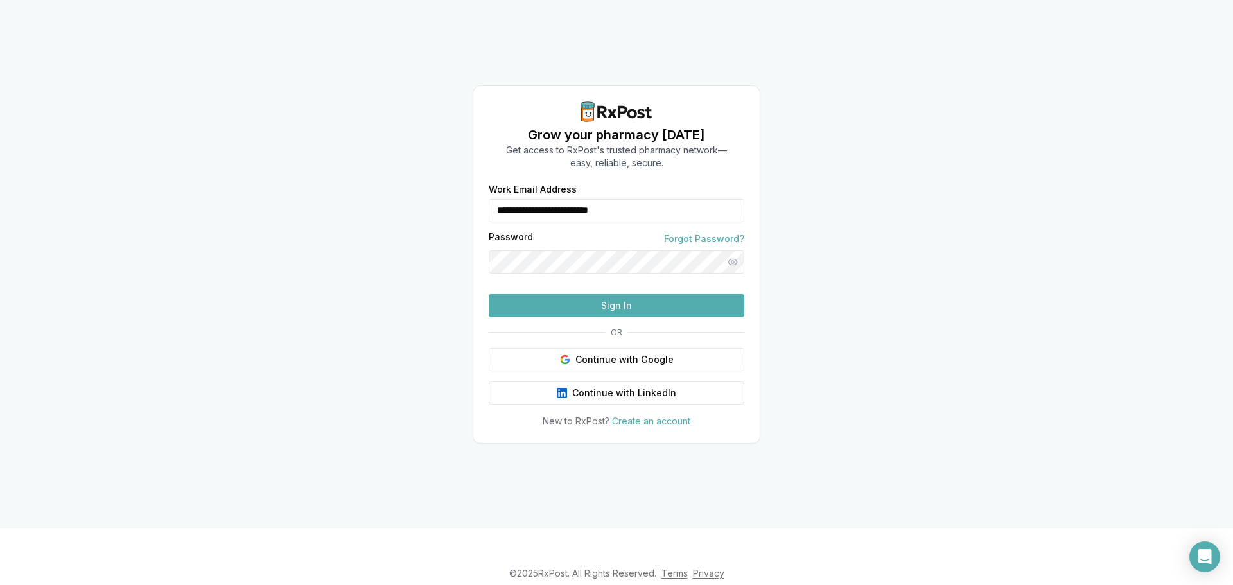
drag, startPoint x: 692, startPoint y: 195, endPoint x: 474, endPoint y: 220, distance: 219.7
click at [474, 220] on div "**********" at bounding box center [616, 306] width 286 height 243
type input "**********"
click at [591, 317] on button "Sign In" at bounding box center [617, 305] width 256 height 23
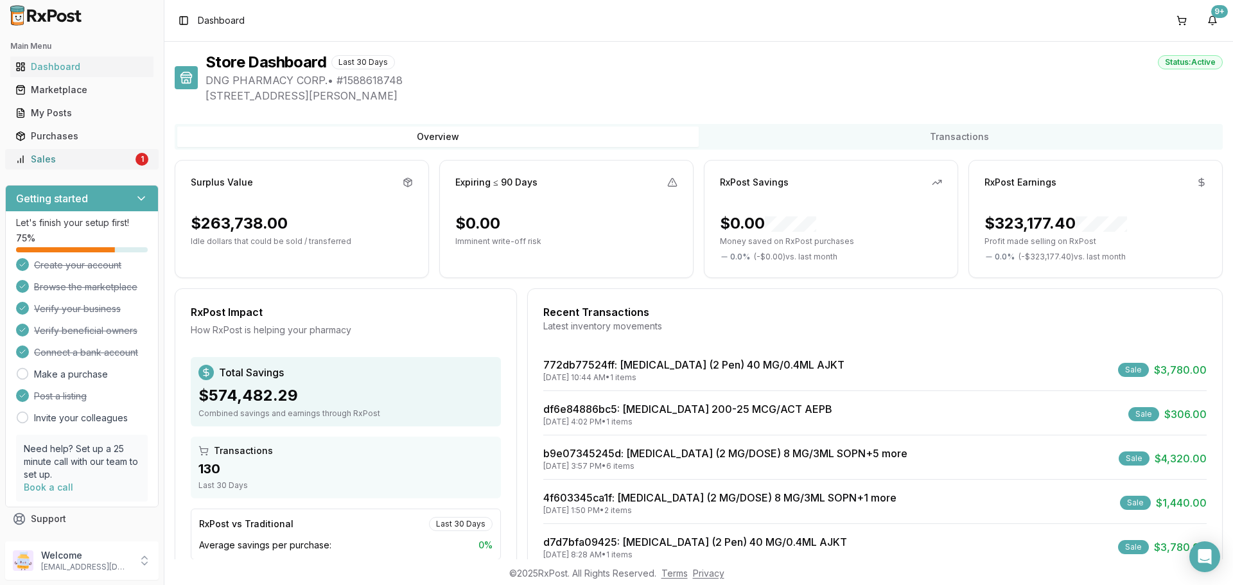
click at [73, 167] on link "Sales 1" at bounding box center [81, 159] width 143 height 23
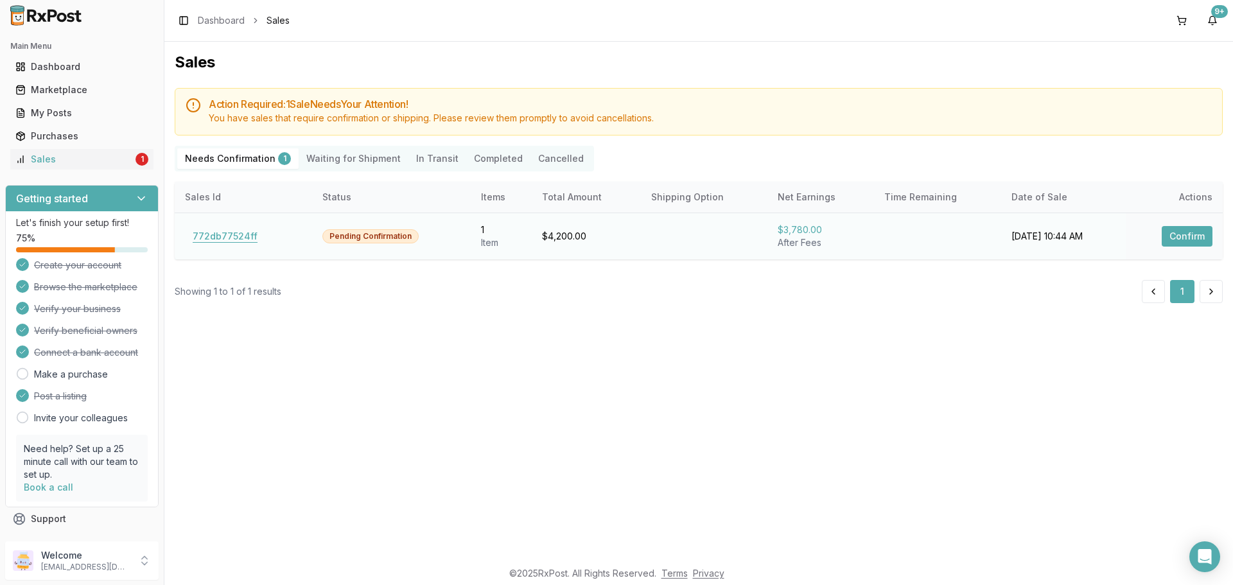
click at [247, 239] on button "772db77524ff" at bounding box center [225, 236] width 80 height 21
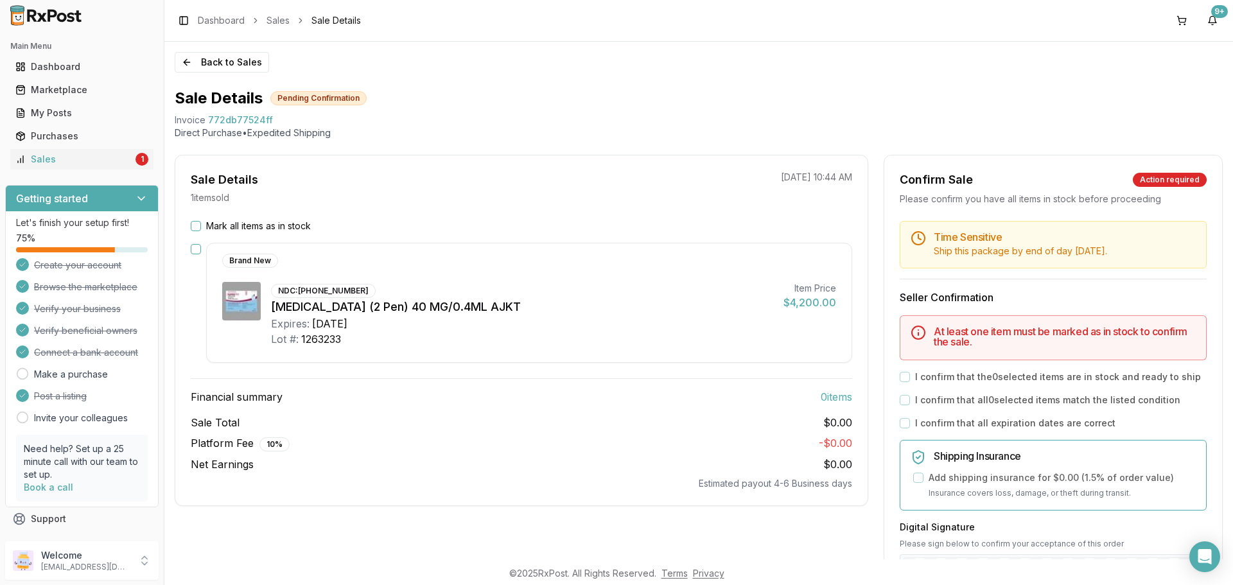
click at [201, 225] on div "Mark all items as in stock" at bounding box center [521, 226] width 661 height 13
click at [198, 225] on button "Mark all items as in stock" at bounding box center [196, 226] width 10 height 10
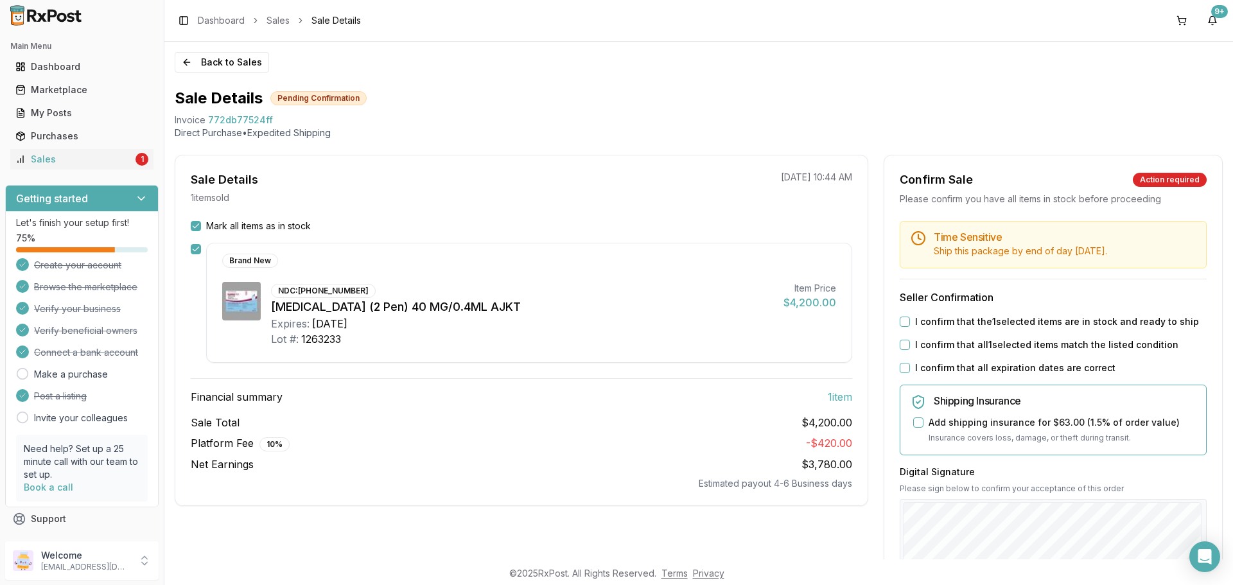
click at [899, 322] on button "I confirm that the 1 selected items are in stock and ready to ship" at bounding box center [904, 322] width 10 height 10
click at [899, 347] on button "I confirm that all 1 selected items match the listed condition" at bounding box center [904, 345] width 10 height 10
click at [901, 364] on button "I confirm that all expiration dates are correct" at bounding box center [904, 368] width 10 height 10
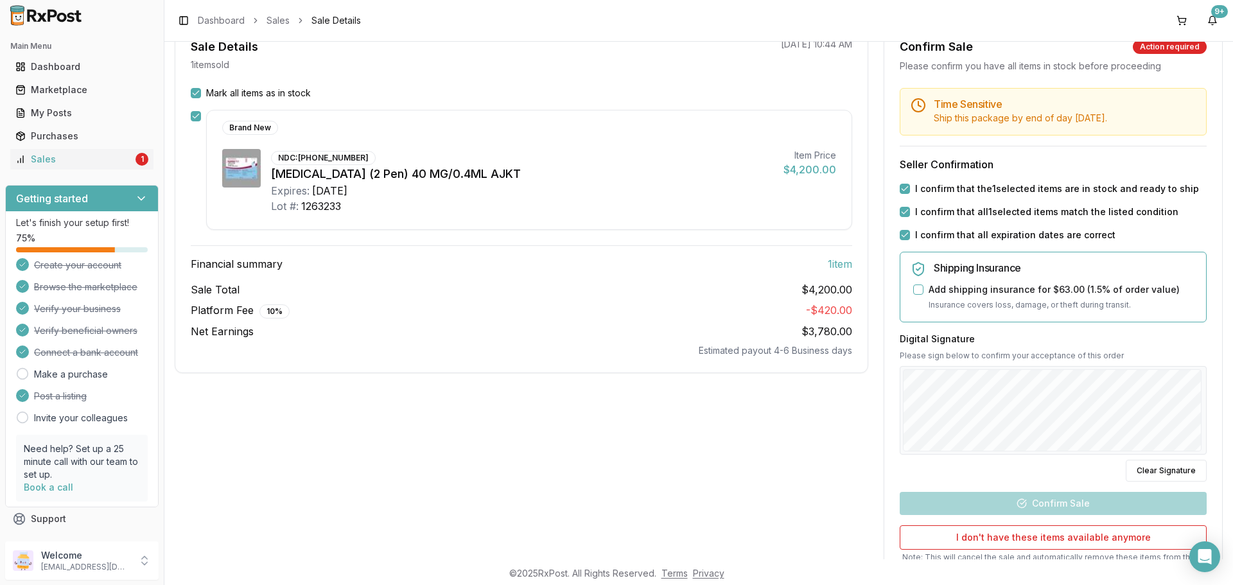
scroll to position [241, 0]
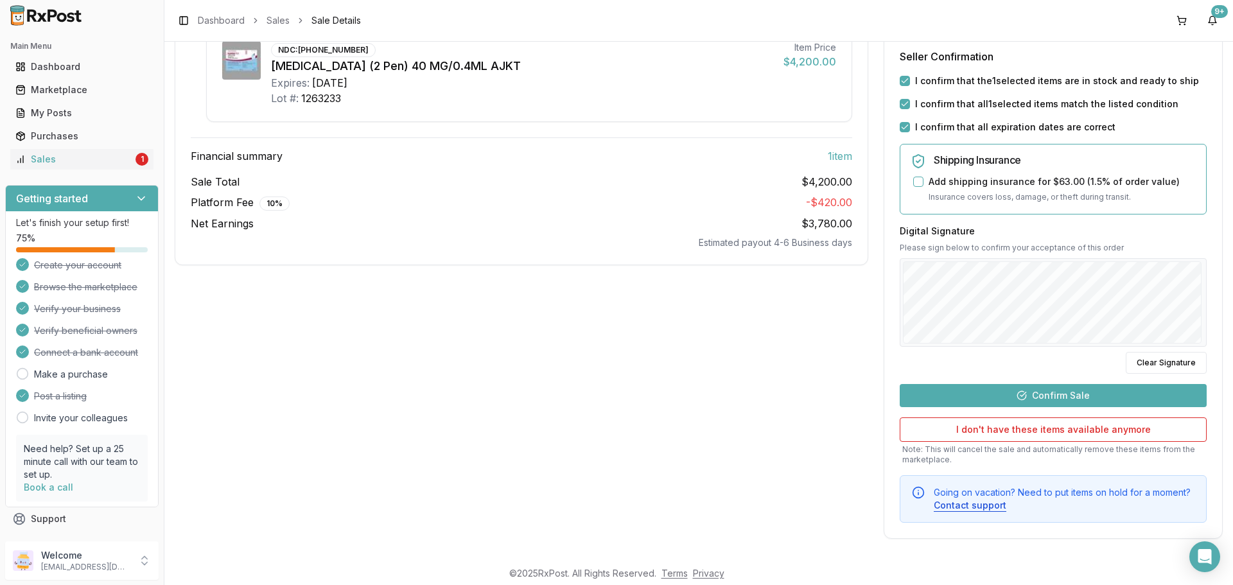
click at [1052, 392] on button "Confirm Sale" at bounding box center [1052, 395] width 307 height 23
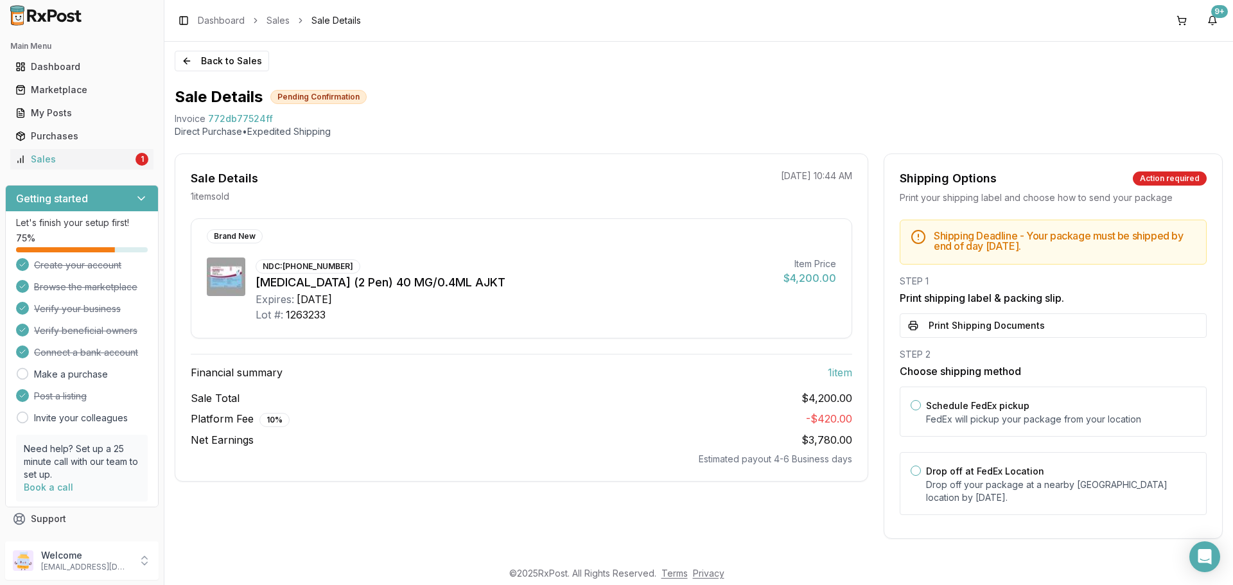
scroll to position [1, 0]
drag, startPoint x: 1032, startPoint y: 493, endPoint x: 1045, endPoint y: 398, distance: 95.8
click at [1033, 483] on p "Drop off your package at a nearby FedEx location by September 1, 2025 ." at bounding box center [1061, 491] width 270 height 26
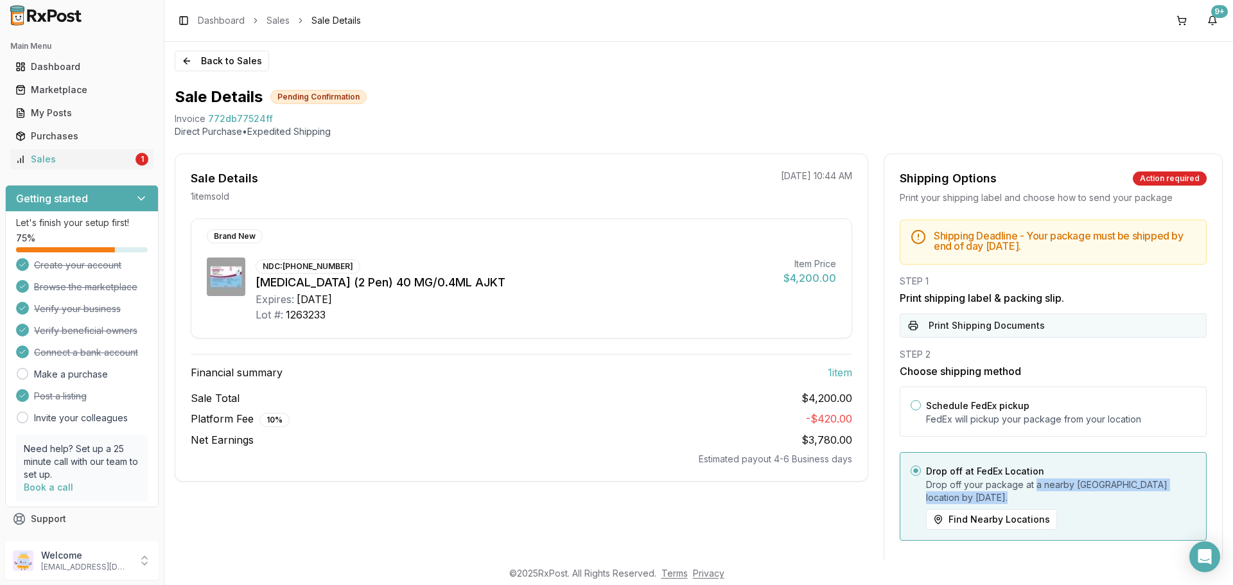
click at [1063, 330] on button "Print Shipping Documents" at bounding box center [1052, 325] width 307 height 24
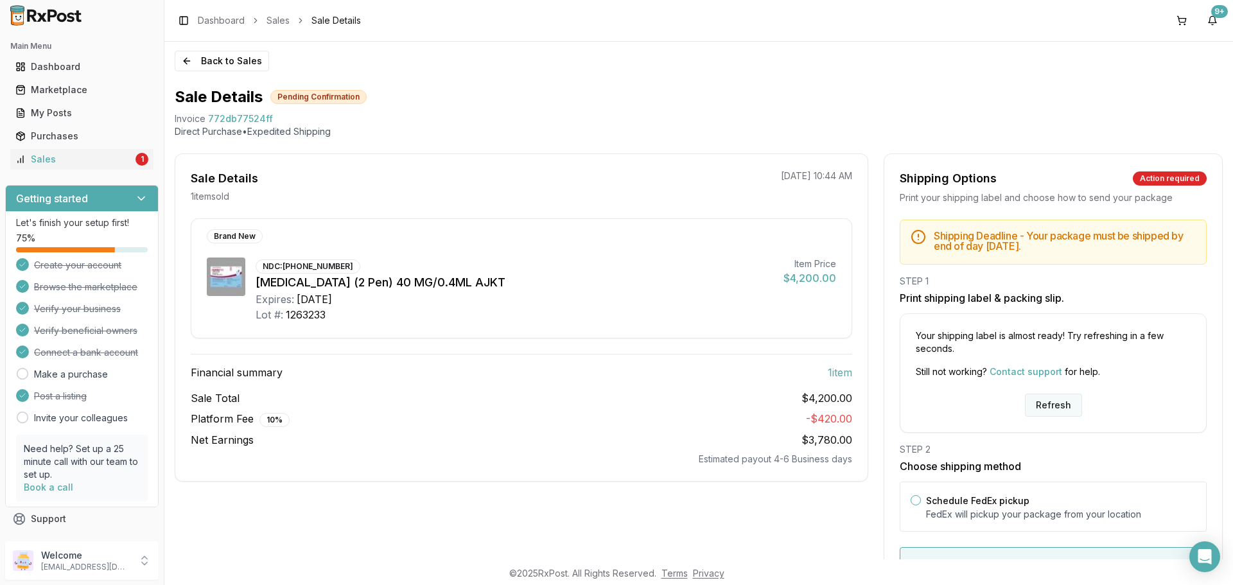
click at [1041, 394] on div "Your shipping label is almost ready! Try refreshing in a few seconds. Still not…" at bounding box center [1052, 372] width 307 height 119
click at [1046, 401] on button "Refresh" at bounding box center [1053, 405] width 57 height 23
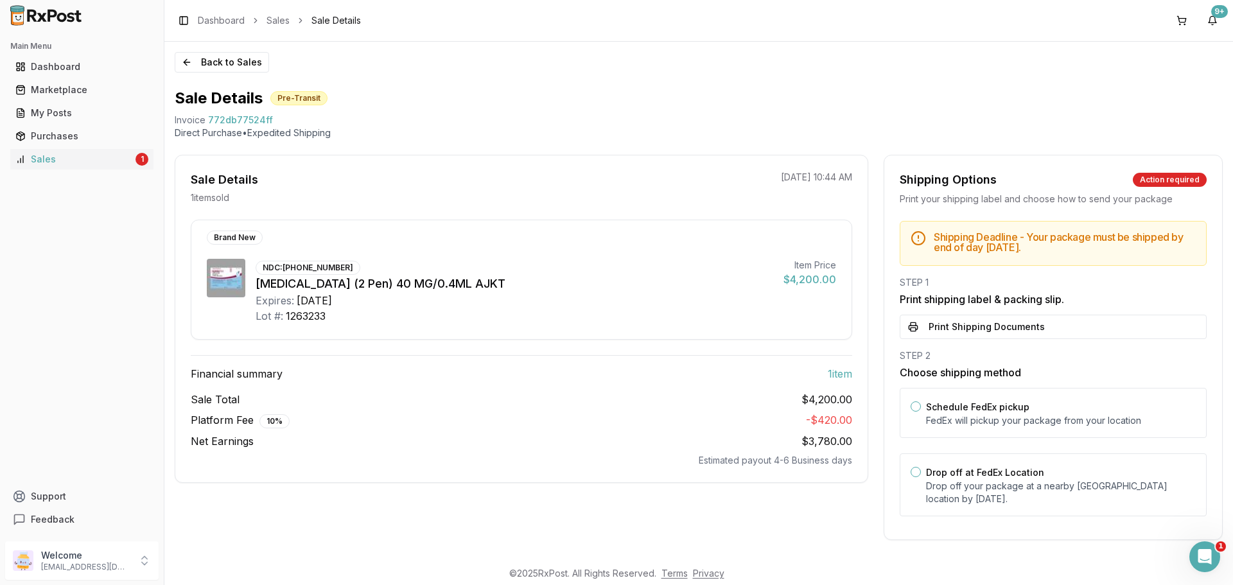
click at [1042, 328] on button "Print Shipping Documents" at bounding box center [1052, 327] width 307 height 24
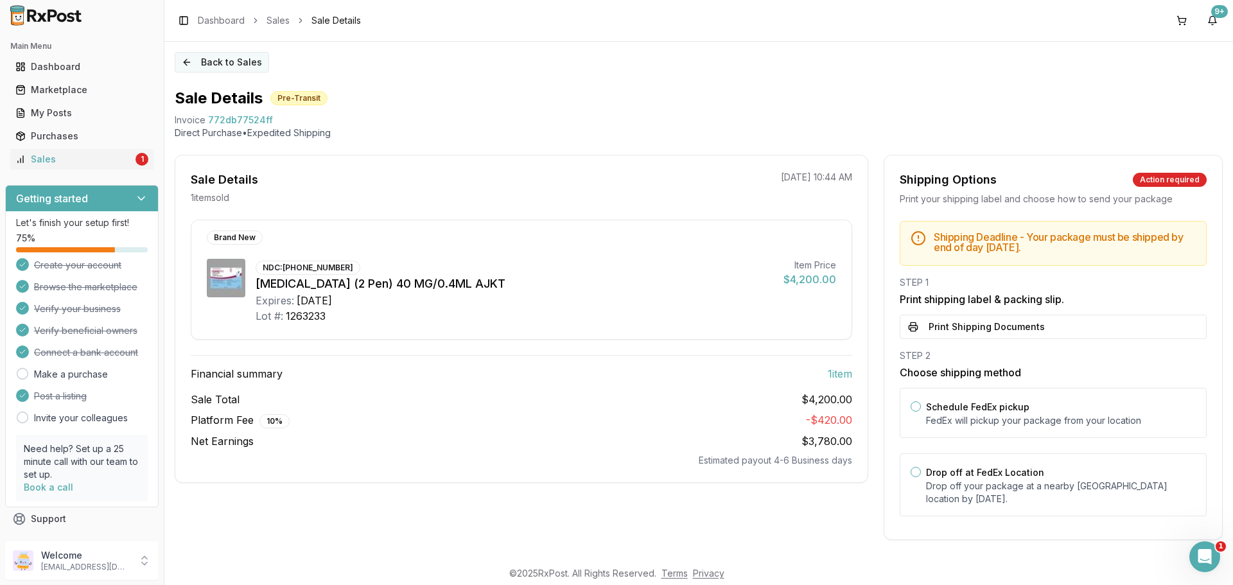
click at [208, 59] on button "Back to Sales" at bounding box center [222, 62] width 94 height 21
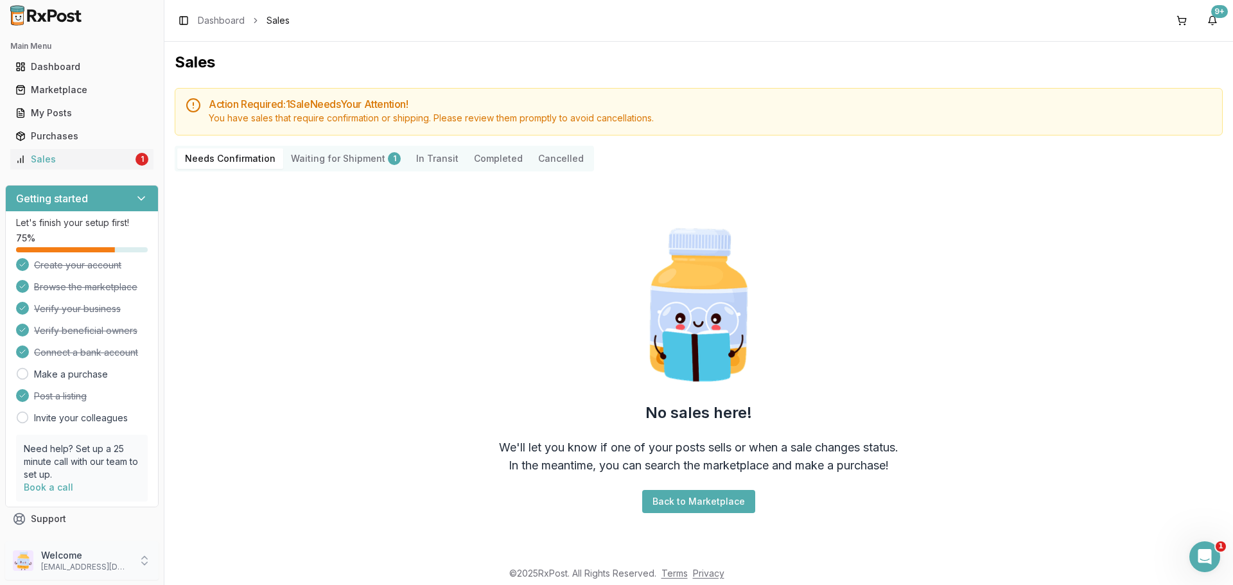
click at [100, 570] on p "dngpharmacy2@gmail.com" at bounding box center [85, 567] width 89 height 10
click at [227, 564] on span "Sign Out" at bounding box center [233, 563] width 122 height 13
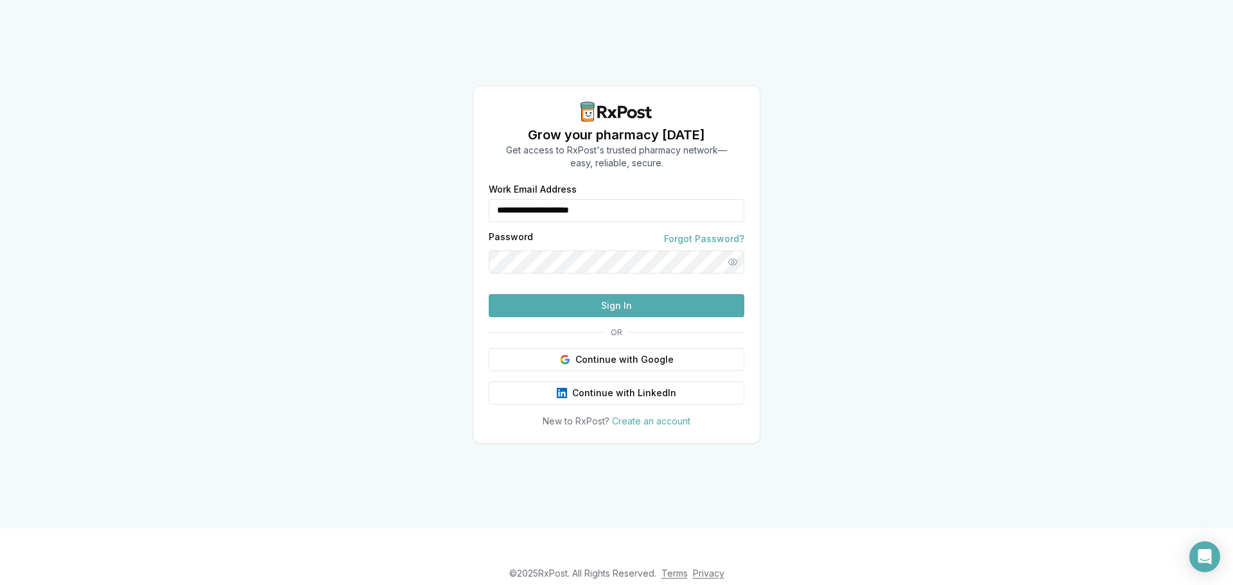
drag, startPoint x: 643, startPoint y: 191, endPoint x: 390, endPoint y: 196, distance: 253.0
click at [395, 196] on div "**********" at bounding box center [616, 264] width 1233 height 528
type input "**********"
click at [558, 317] on button "Sign In" at bounding box center [617, 305] width 256 height 23
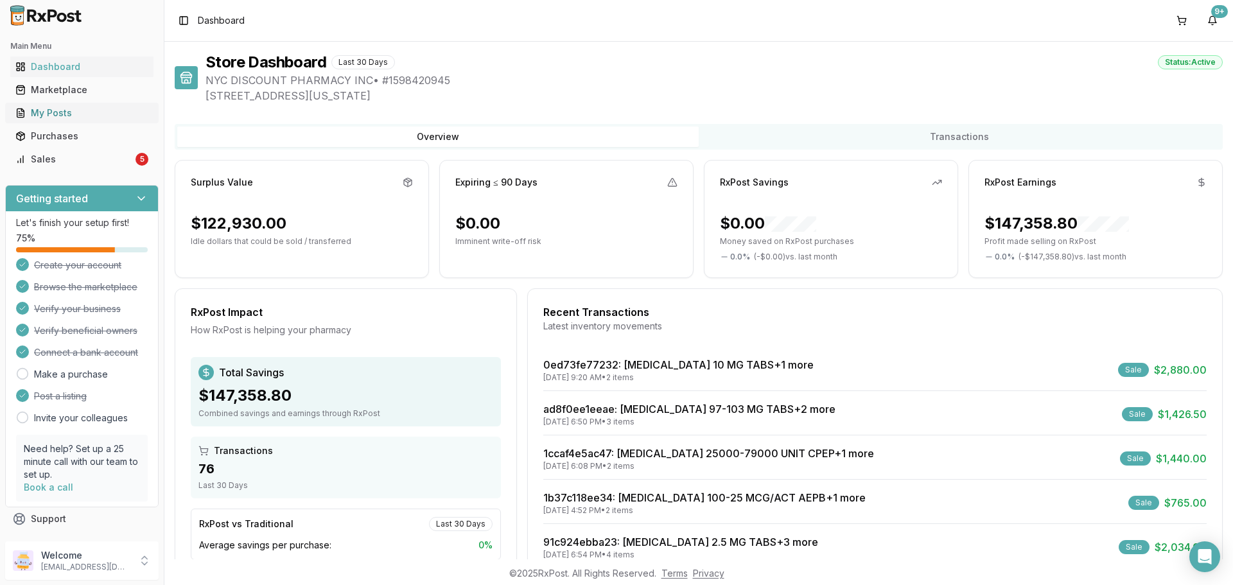
click at [117, 110] on div "My Posts" at bounding box center [81, 113] width 133 height 13
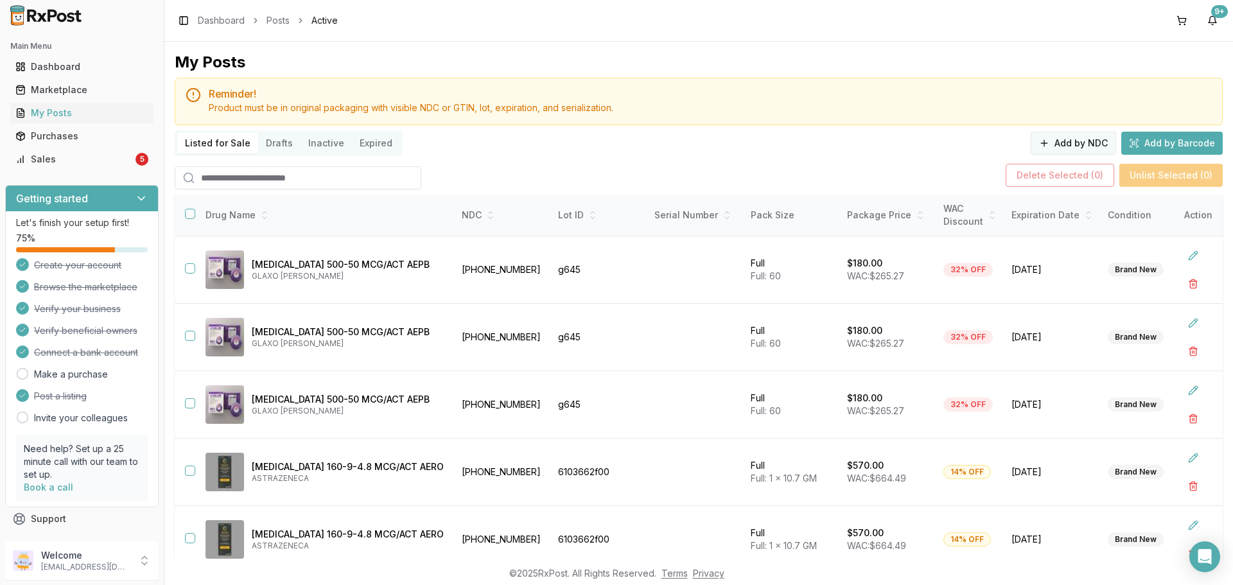
click at [1058, 152] on button "Add by NDC" at bounding box center [1072, 143] width 85 height 23
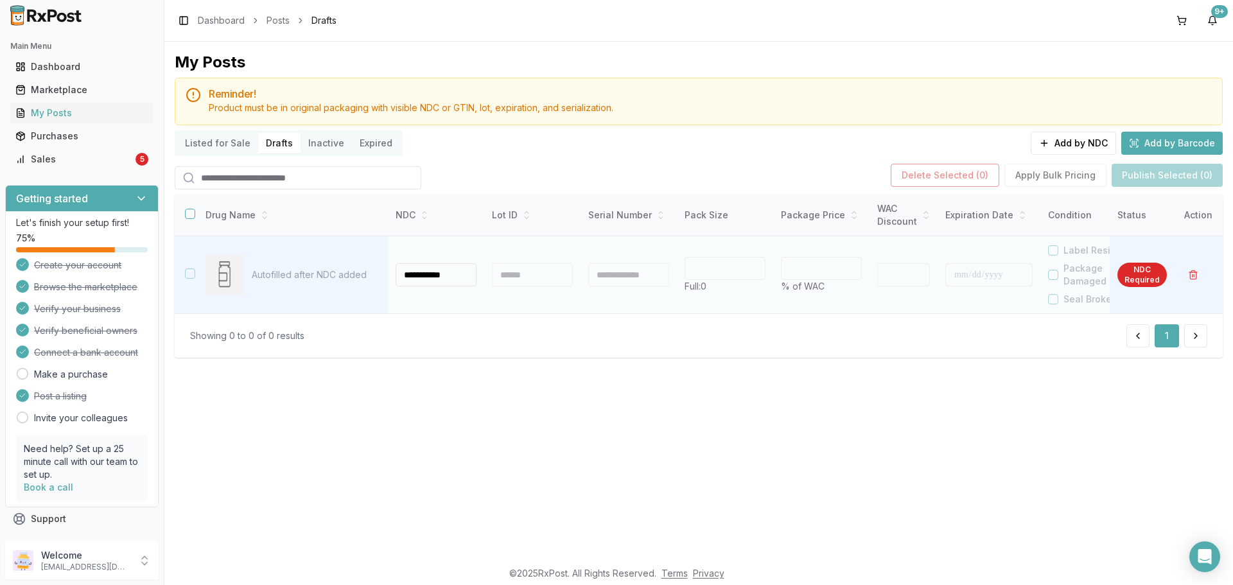
type input "**********"
click at [514, 270] on div at bounding box center [532, 274] width 81 height 23
click at [515, 275] on div at bounding box center [532, 274] width 81 height 23
type input "***"
type input "*"
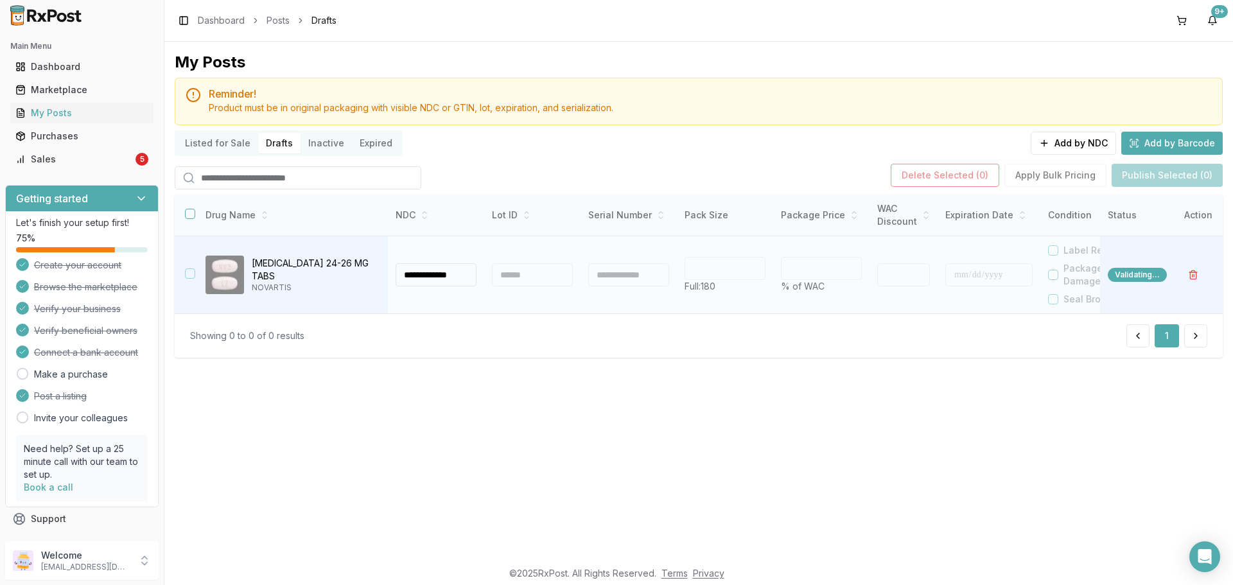
click at [514, 276] on div at bounding box center [532, 274] width 81 height 23
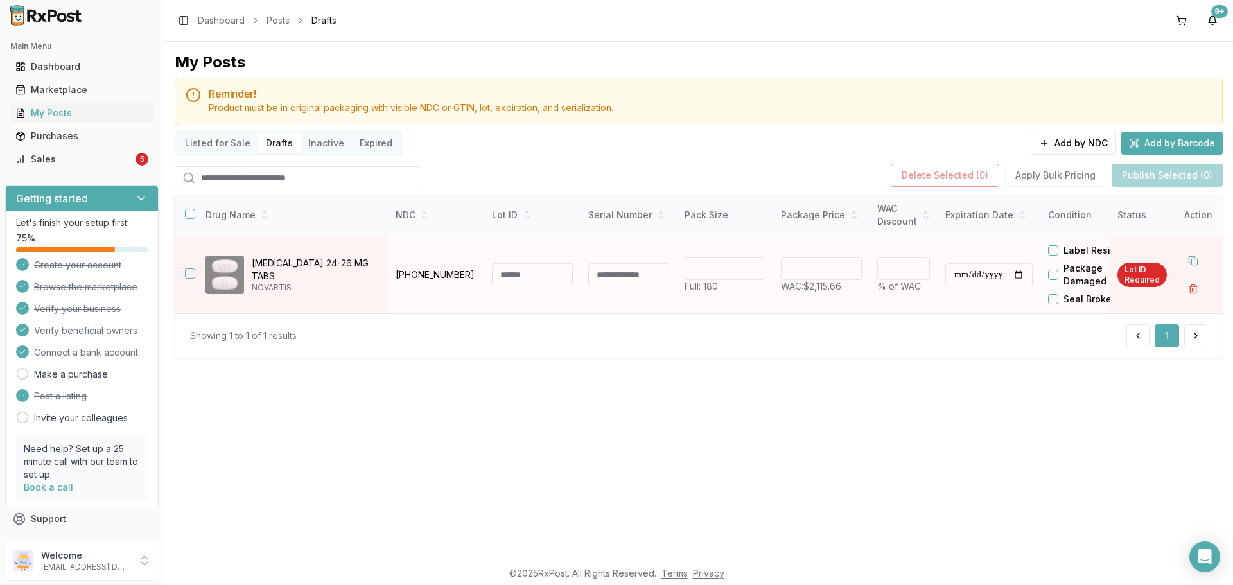
click at [512, 275] on input at bounding box center [532, 274] width 81 height 23
type input "******"
drag, startPoint x: 837, startPoint y: 270, endPoint x: 725, endPoint y: 253, distance: 113.0
click at [741, 258] on tr "**********" at bounding box center [758, 275] width 1166 height 78
type input "*******"
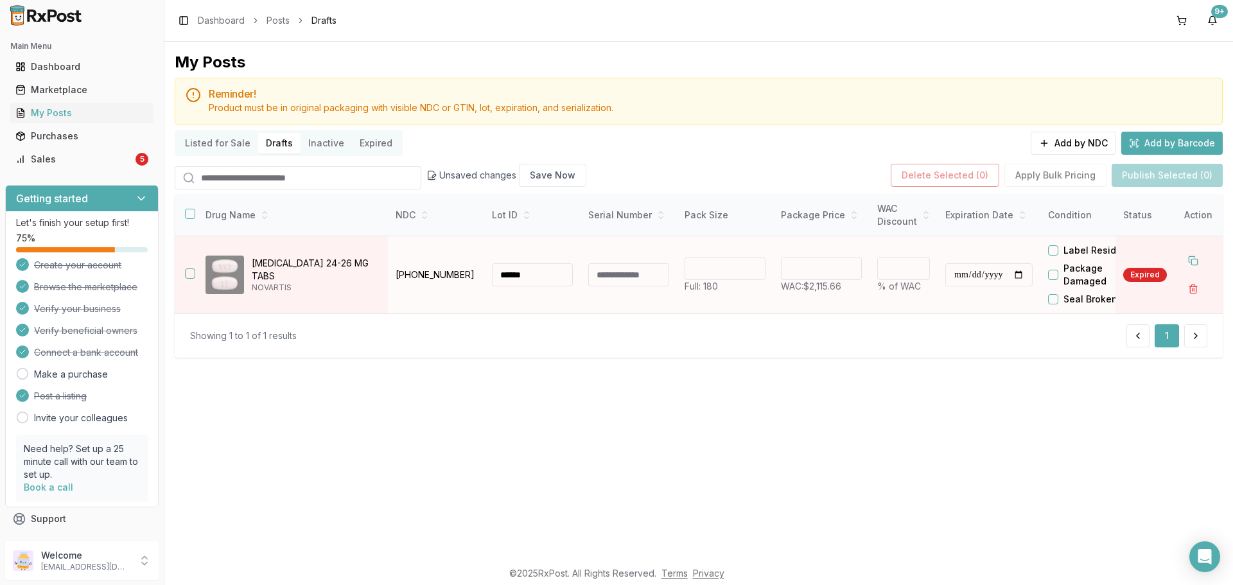
type input "**"
click at [958, 277] on input "**********" at bounding box center [988, 274] width 87 height 23
click at [1000, 275] on input "**********" at bounding box center [988, 274] width 87 height 23
type input "**********"
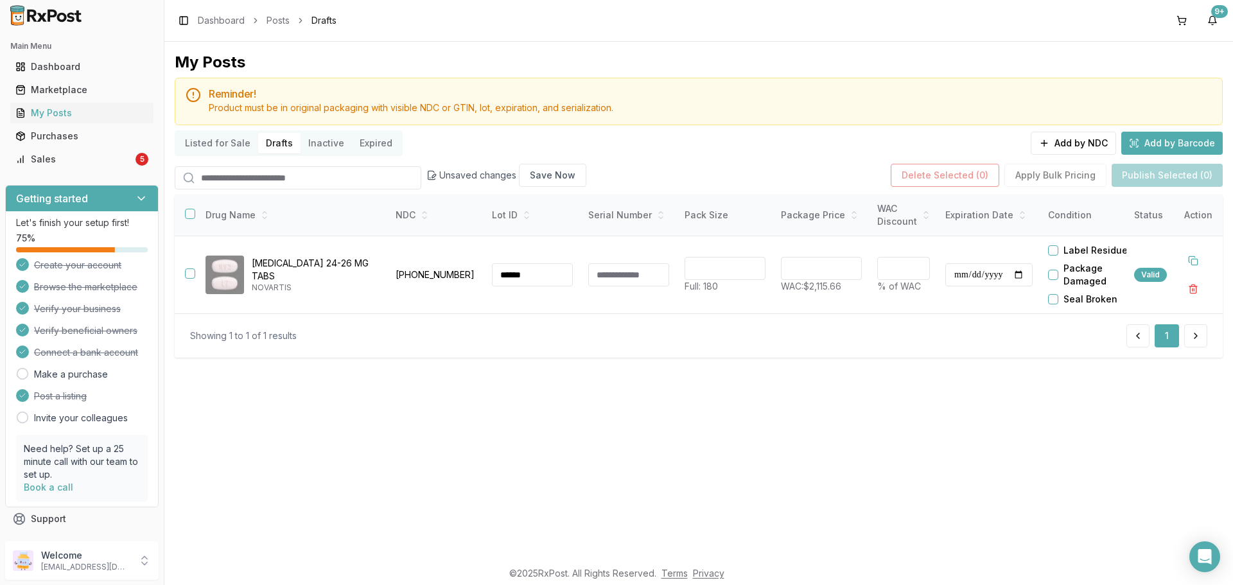
click at [1021, 455] on div "**********" at bounding box center [698, 300] width 1068 height 517
click at [1203, 263] on button at bounding box center [1192, 260] width 23 height 23
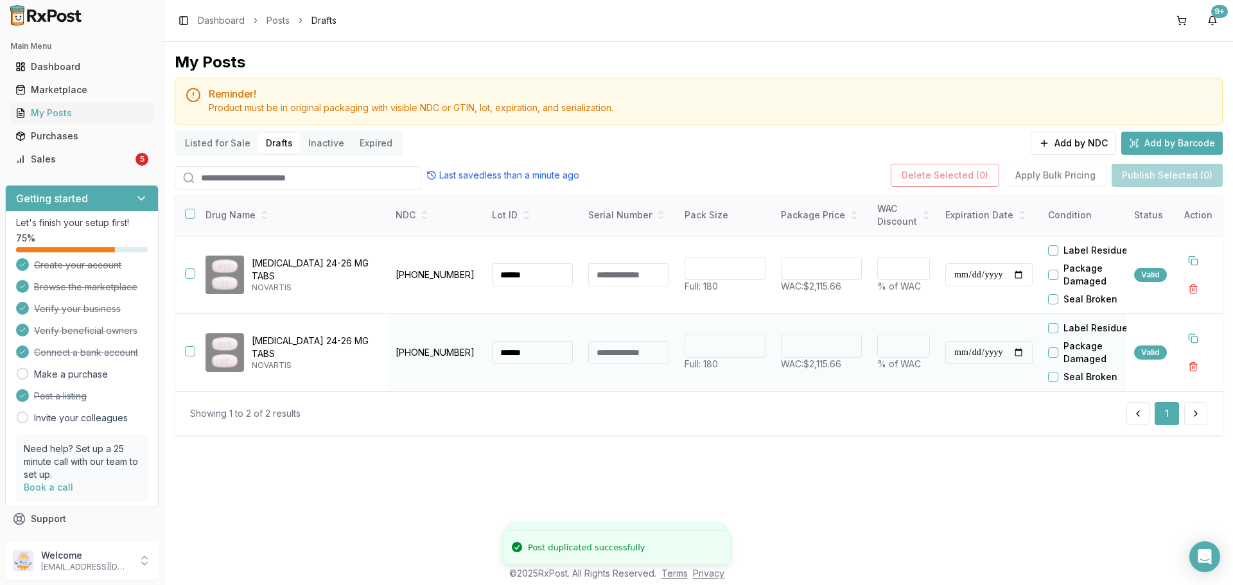
click at [953, 351] on input "**********" at bounding box center [988, 352] width 87 height 23
click at [993, 353] on input "**********" at bounding box center [988, 352] width 87 height 23
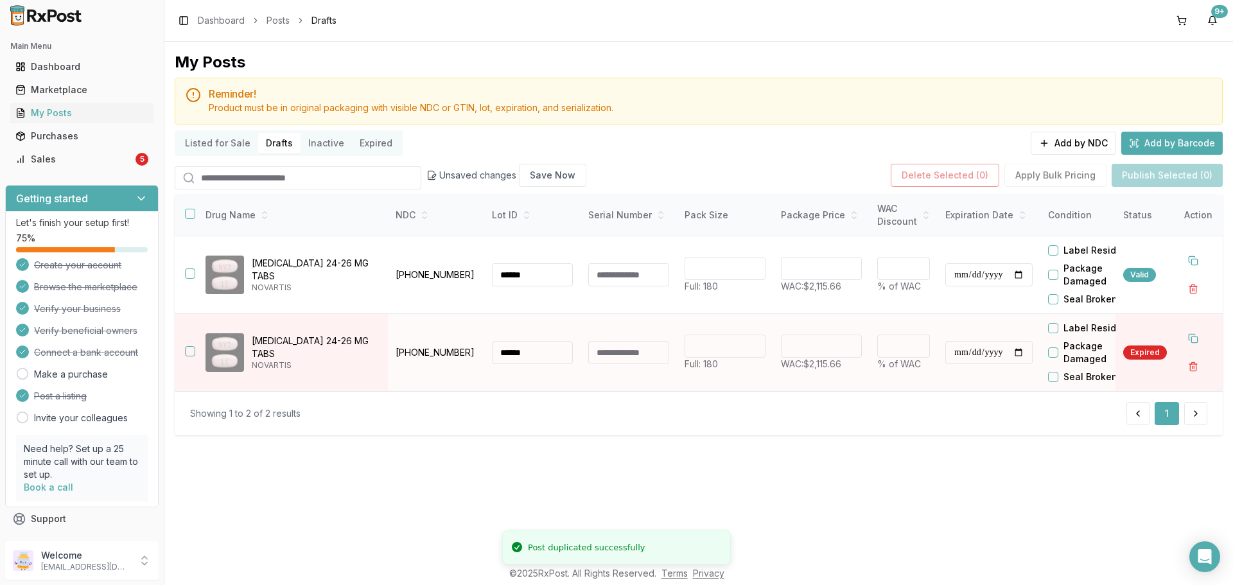
type input "**********"
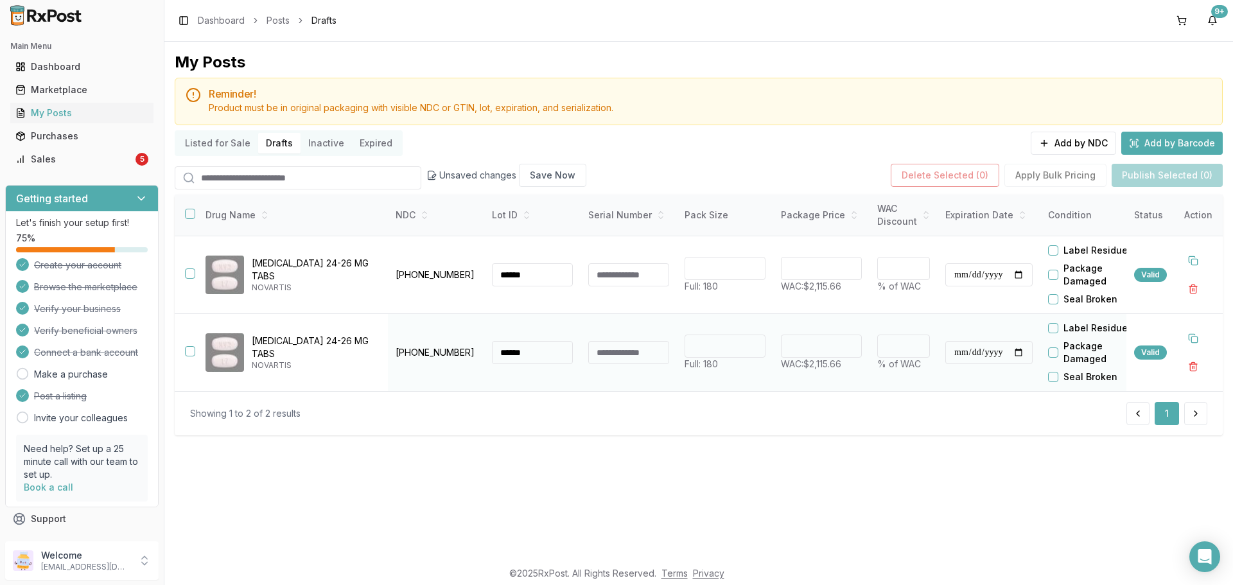
drag, startPoint x: 543, startPoint y: 351, endPoint x: 440, endPoint y: 345, distance: 102.2
click at [441, 345] on tr "**********" at bounding box center [752, 353] width 1155 height 78
type input "******"
click at [194, 209] on button "button" at bounding box center [190, 214] width 10 height 10
click at [1147, 178] on button "Publish Selected (2)" at bounding box center [1166, 175] width 111 height 23
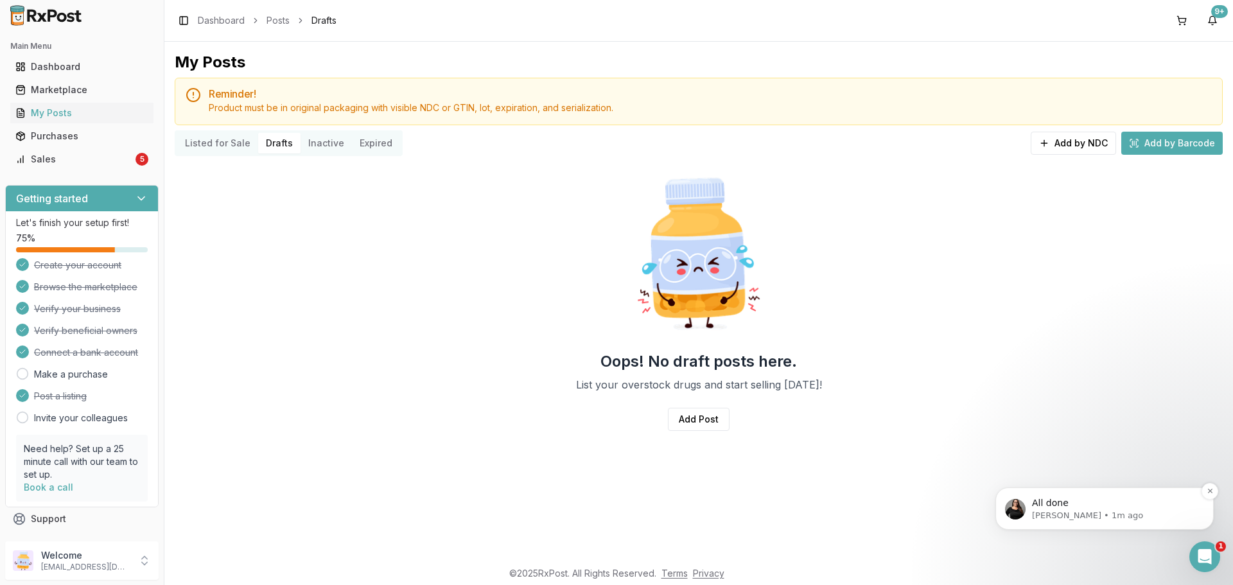
click at [1116, 496] on div "All done" at bounding box center [1114, 503] width 169 height 17
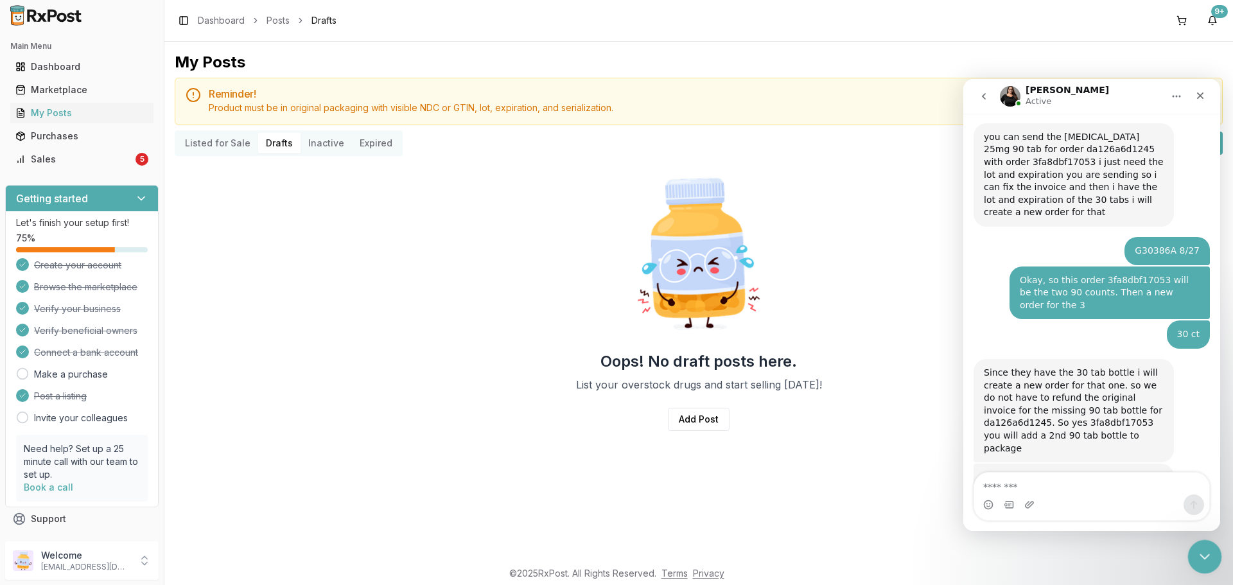
scroll to position [2493, 0]
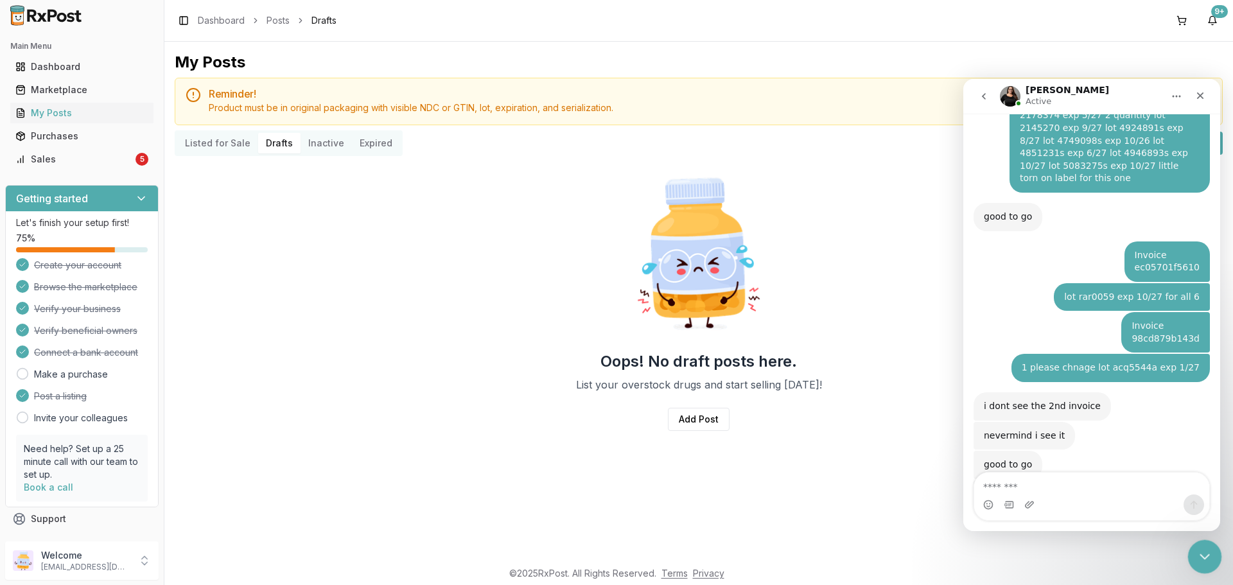
click at [1199, 557] on icon "Close Intercom Messenger" at bounding box center [1202, 554] width 15 height 15
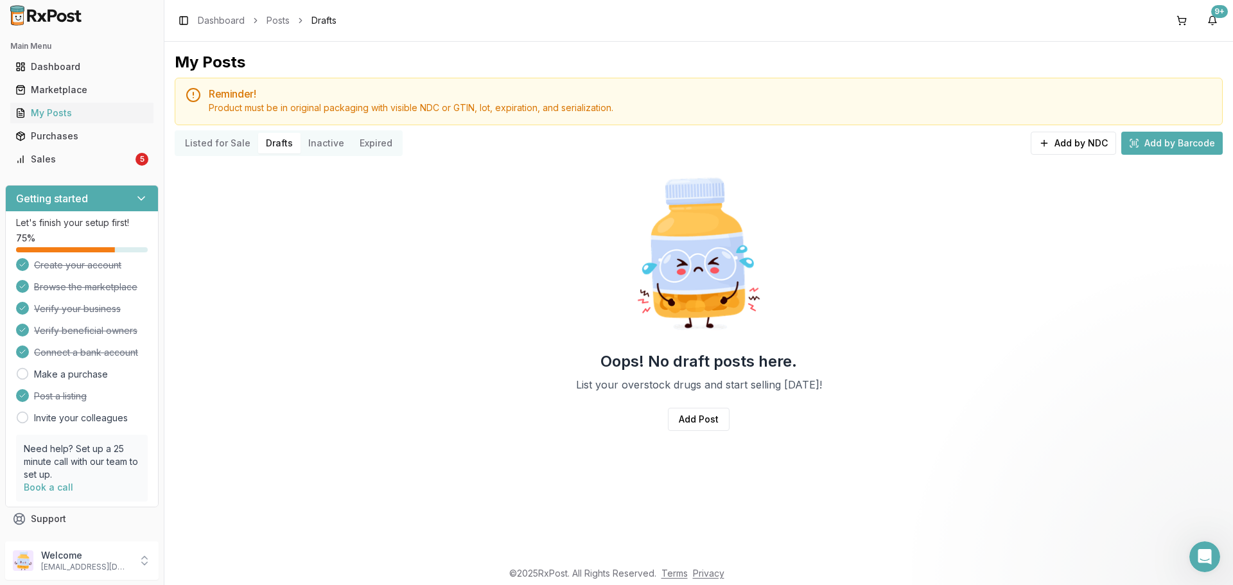
scroll to position [2, 0]
click at [137, 159] on div "5" at bounding box center [141, 159] width 13 height 13
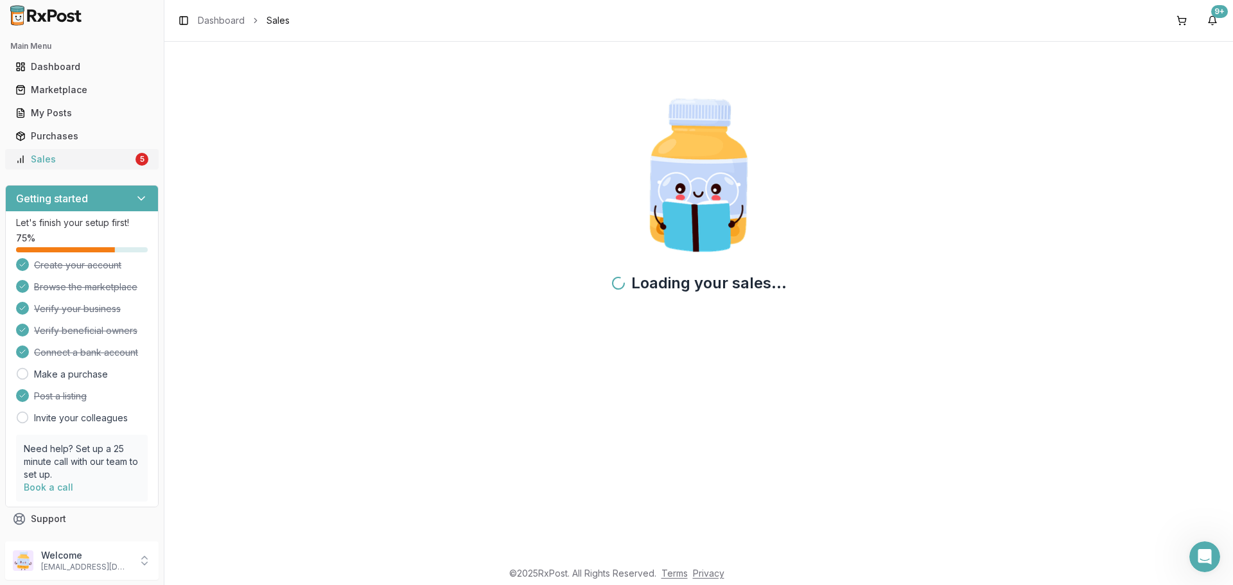
scroll to position [3664, 0]
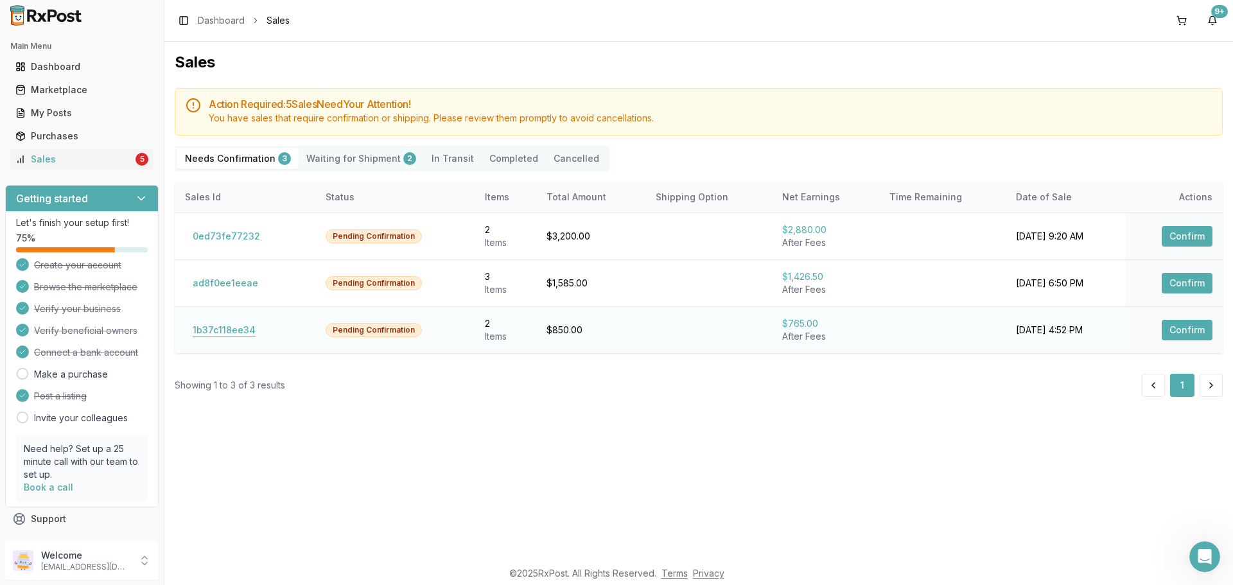
click at [239, 330] on button "1b37c118ee34" at bounding box center [224, 330] width 78 height 21
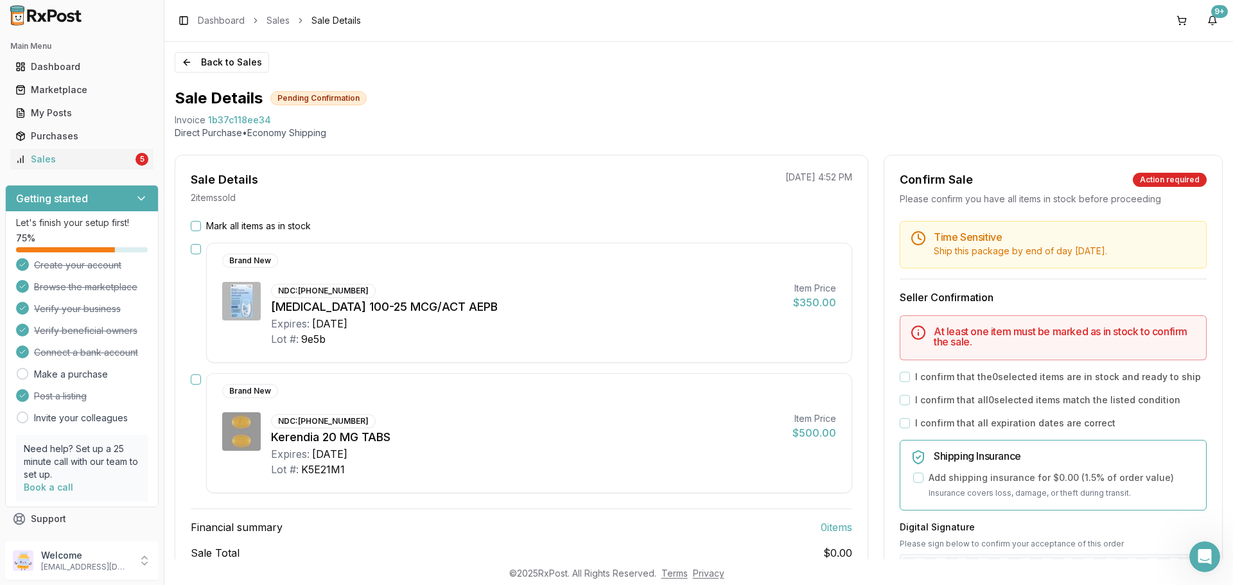
drag, startPoint x: 193, startPoint y: 230, endPoint x: 203, endPoint y: 226, distance: 10.4
click at [194, 230] on button "Mark all items as in stock" at bounding box center [196, 226] width 10 height 10
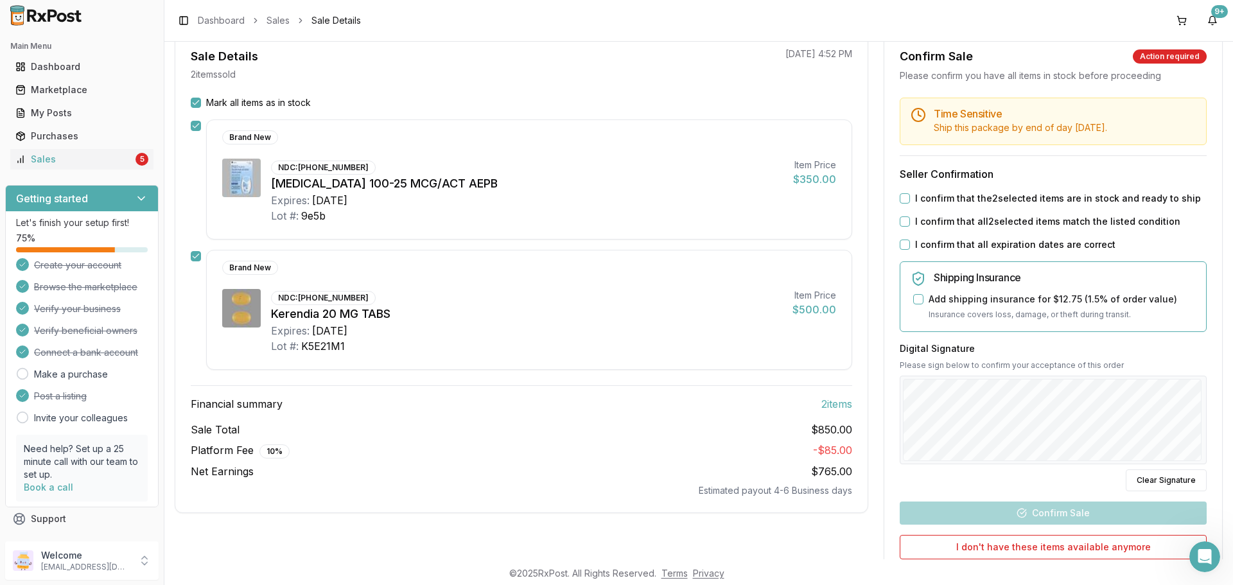
scroll to position [193, 0]
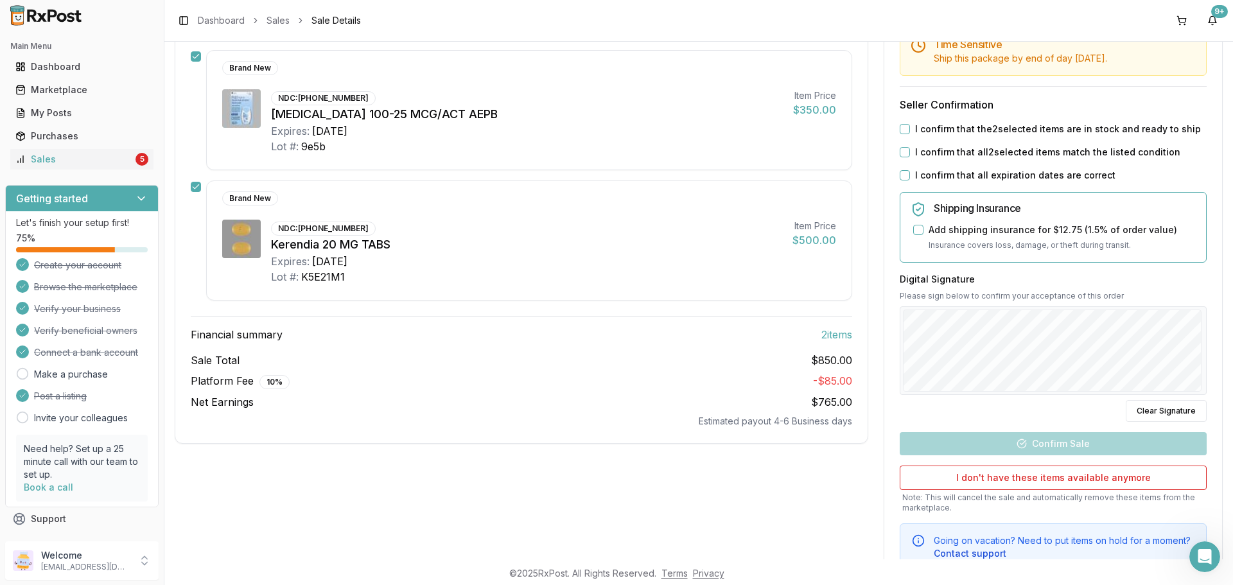
click at [901, 133] on button "I confirm that the 2 selected items are in stock and ready to ship" at bounding box center [904, 129] width 10 height 10
drag, startPoint x: 903, startPoint y: 149, endPoint x: 900, endPoint y: 173, distance: 23.9
click at [903, 150] on button "I confirm that all 2 selected items match the listed condition" at bounding box center [904, 152] width 10 height 10
click at [899, 179] on button "I confirm that all expiration dates are correct" at bounding box center [904, 175] width 10 height 10
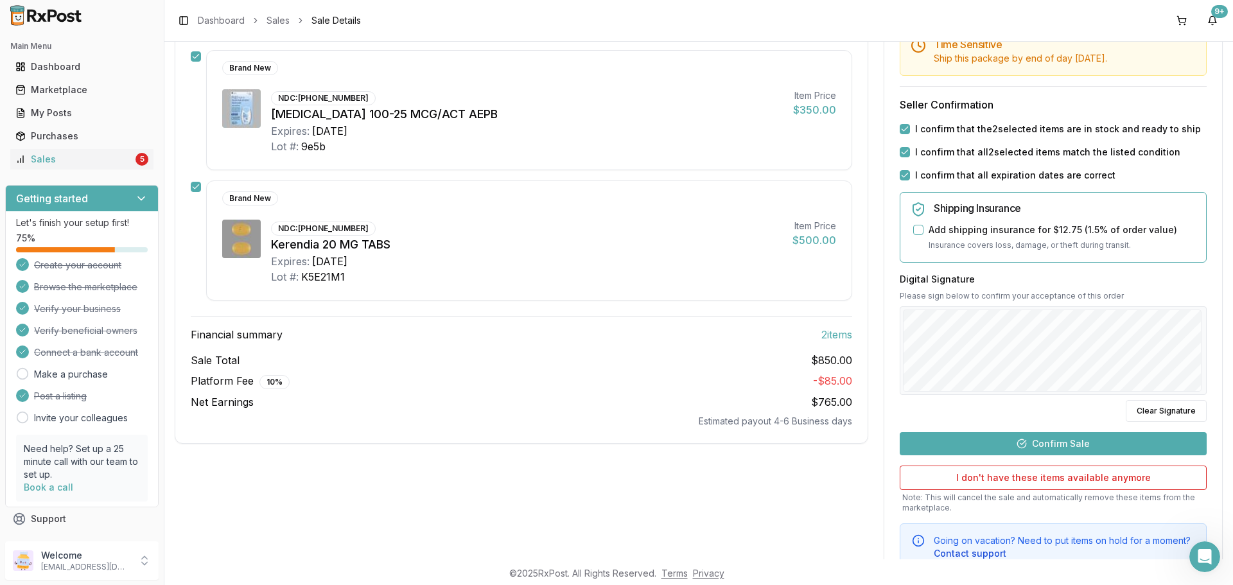
click at [1049, 438] on button "Confirm Sale" at bounding box center [1052, 443] width 307 height 23
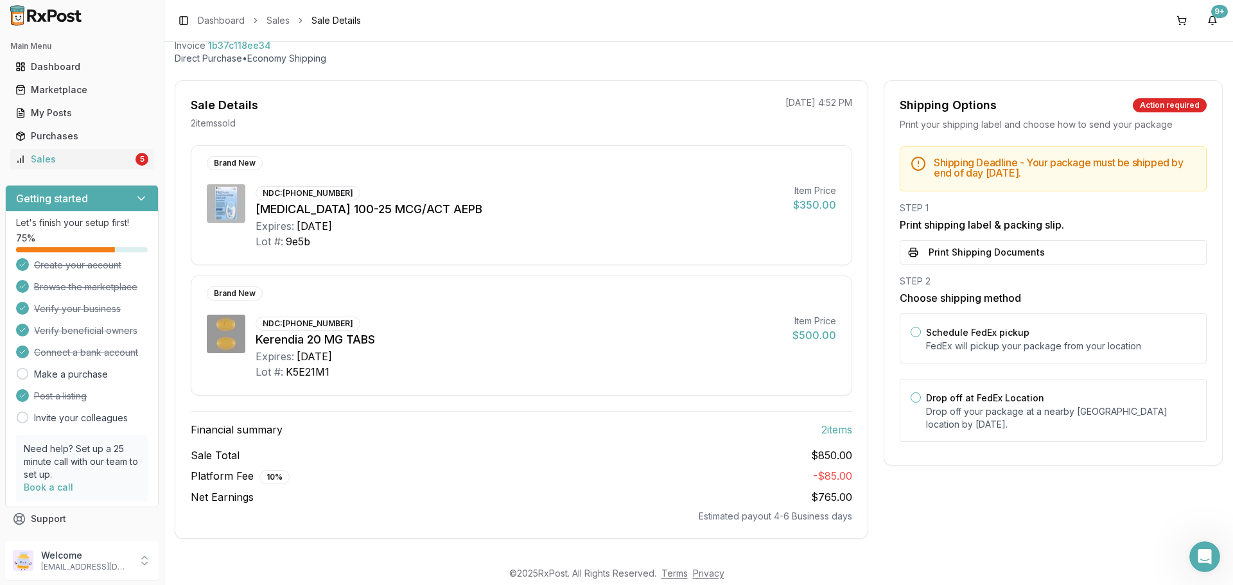
scroll to position [74, 0]
click at [987, 419] on p "Drop off your package at a nearby FedEx location by September 4, 2025 ." at bounding box center [1061, 418] width 270 height 26
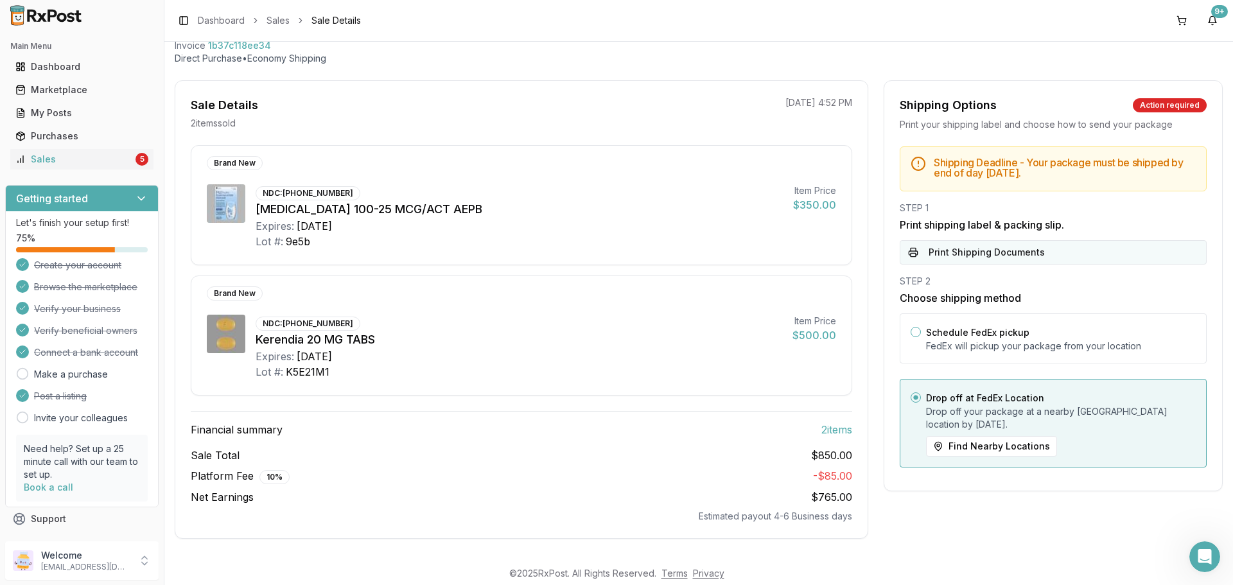
click at [986, 260] on button "Print Shipping Documents" at bounding box center [1052, 252] width 307 height 24
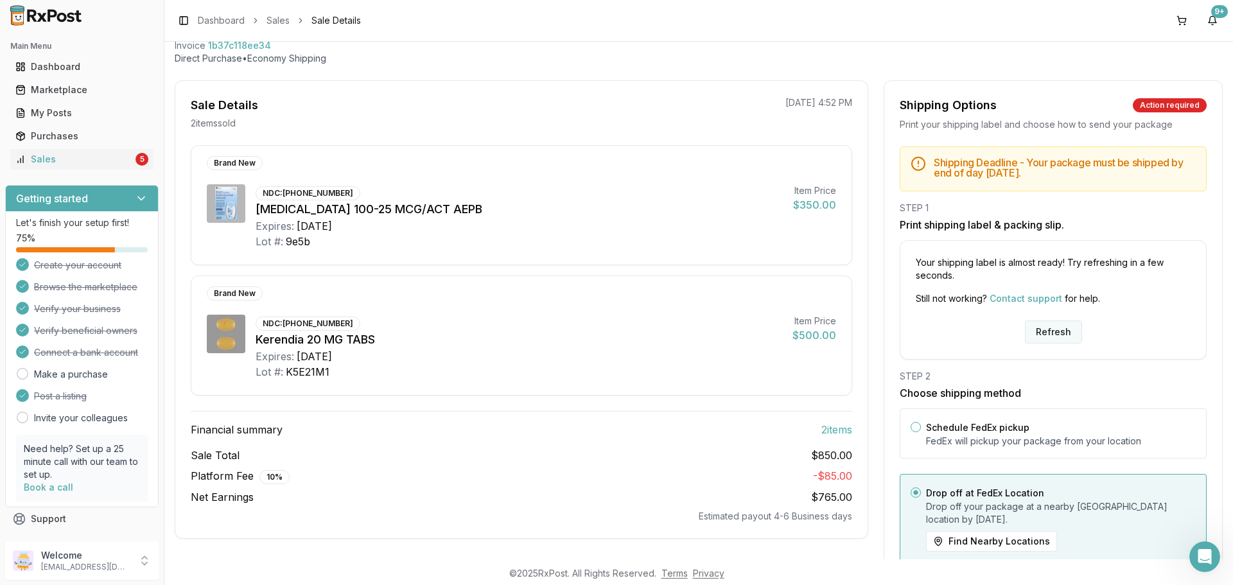
click at [1060, 340] on button "Refresh" at bounding box center [1053, 331] width 57 height 23
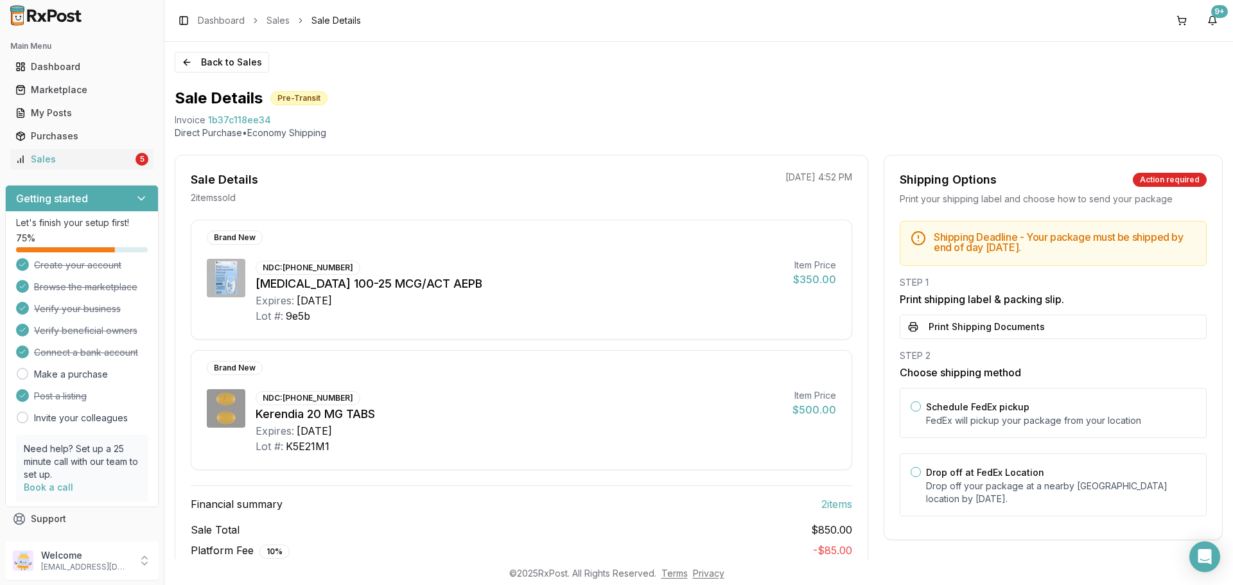
click at [1021, 318] on button "Print Shipping Documents" at bounding box center [1052, 327] width 307 height 24
click at [225, 67] on button "Back to Sales" at bounding box center [222, 62] width 94 height 21
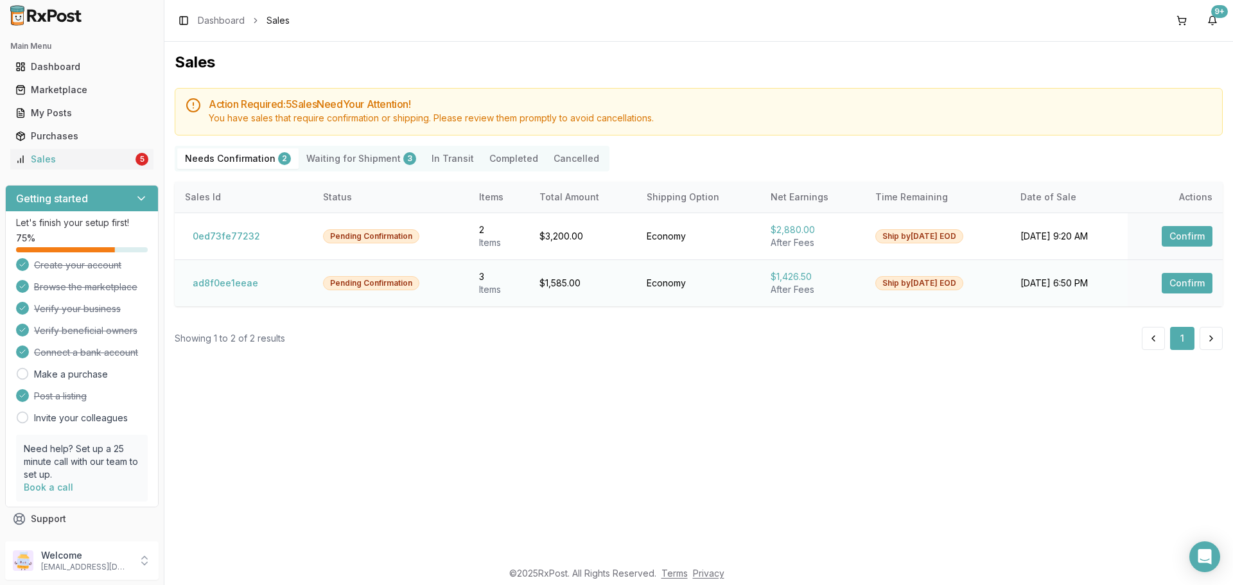
click at [1199, 284] on button "Confirm" at bounding box center [1186, 283] width 51 height 21
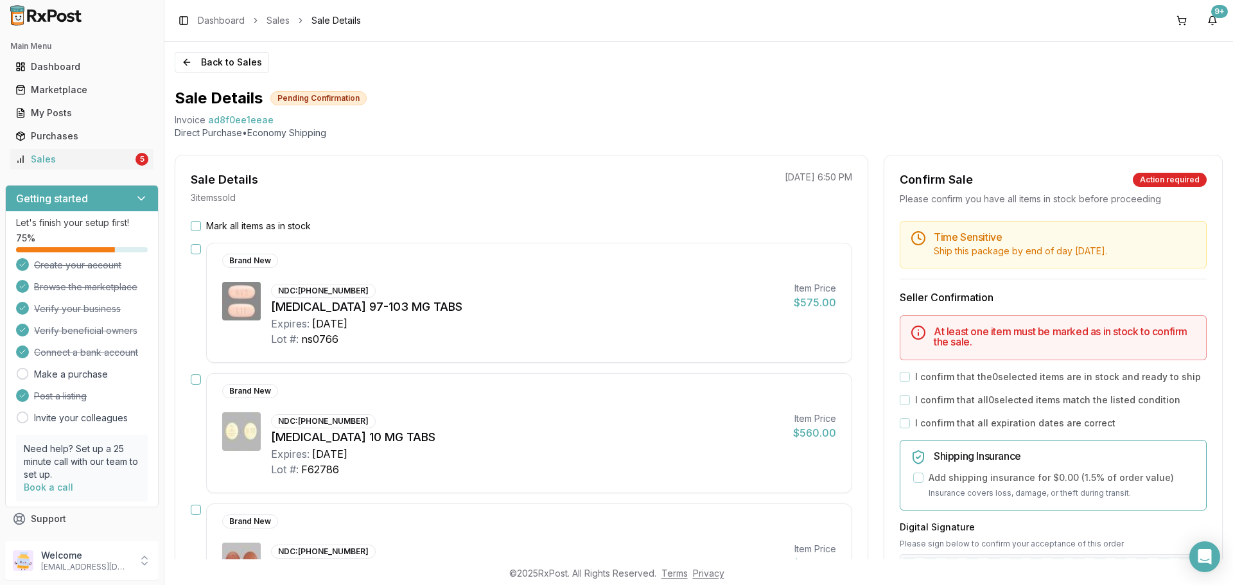
click at [200, 225] on button "Mark all items as in stock" at bounding box center [196, 226] width 10 height 10
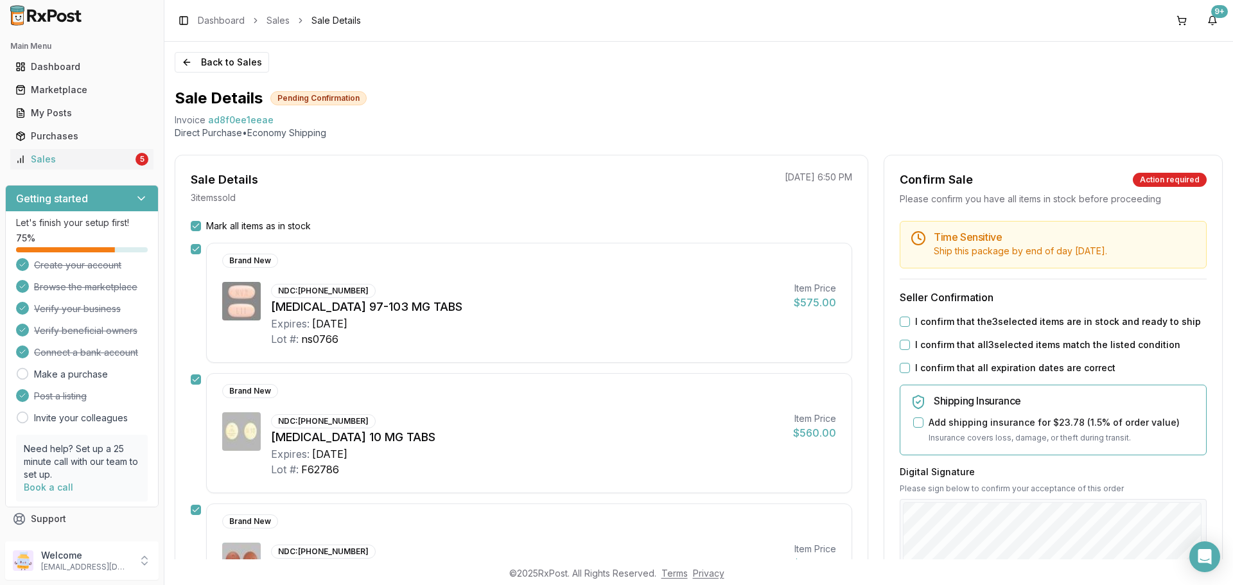
click at [903, 324] on button "I confirm that the 3 selected items are in stock and ready to ship" at bounding box center [904, 322] width 10 height 10
drag, startPoint x: 900, startPoint y: 346, endPoint x: 906, endPoint y: 374, distance: 28.8
click at [901, 346] on button "I confirm that all 3 selected items match the listed condition" at bounding box center [904, 345] width 10 height 10
click at [903, 371] on button "I confirm that all expiration dates are correct" at bounding box center [904, 368] width 10 height 10
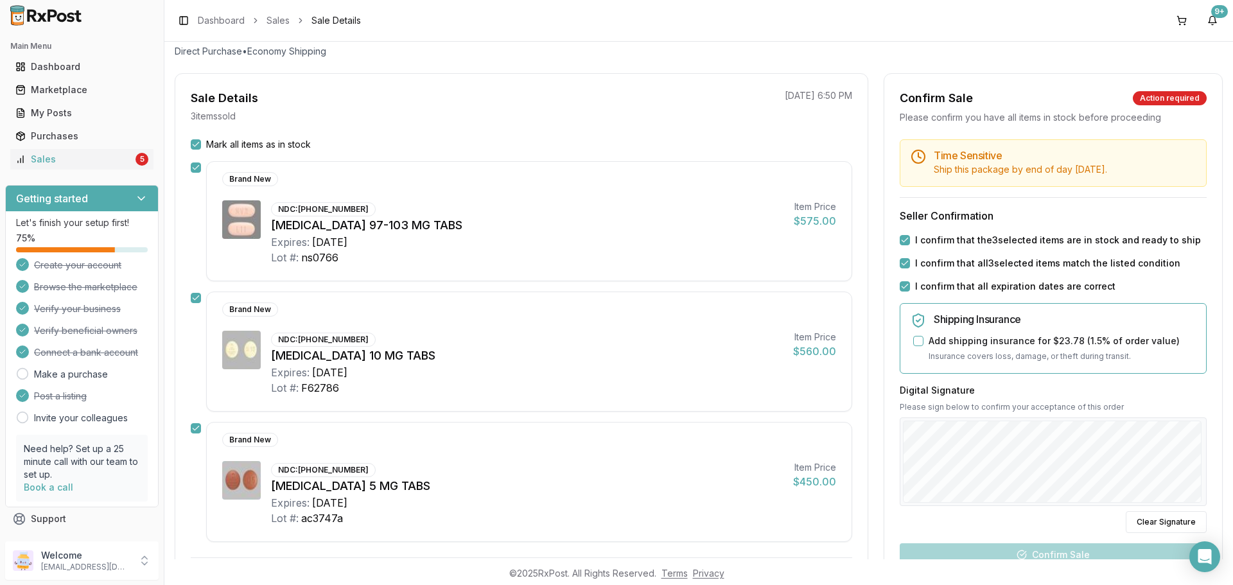
scroll to position [128, 0]
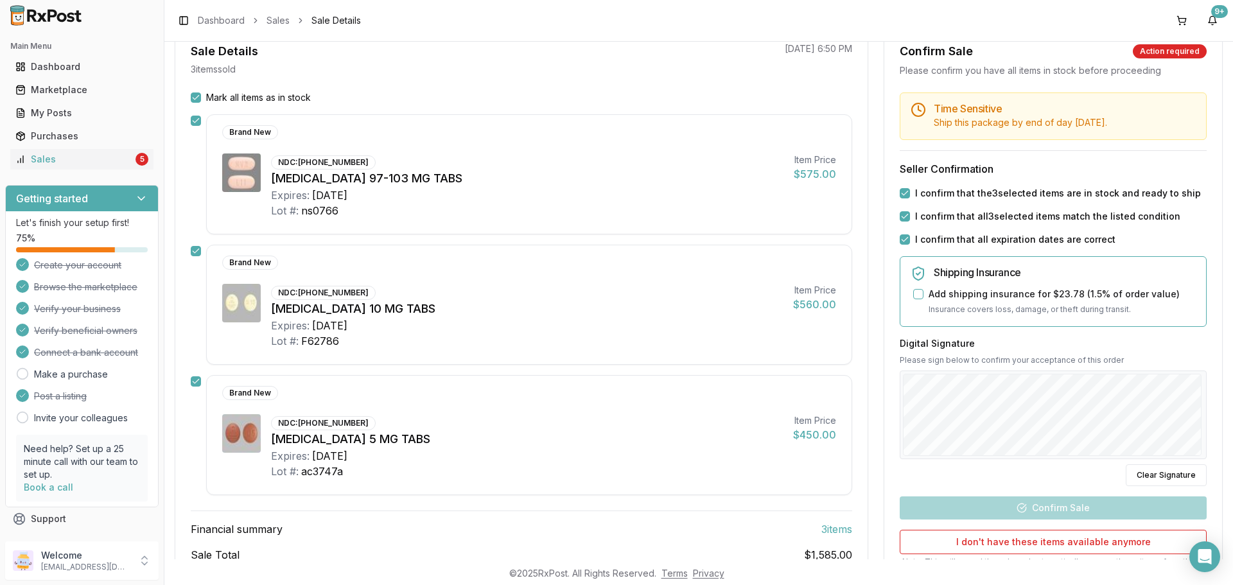
click at [1004, 464] on div "Digital Signature Please sign below to confirm your acceptance of this order Cl…" at bounding box center [1052, 411] width 307 height 149
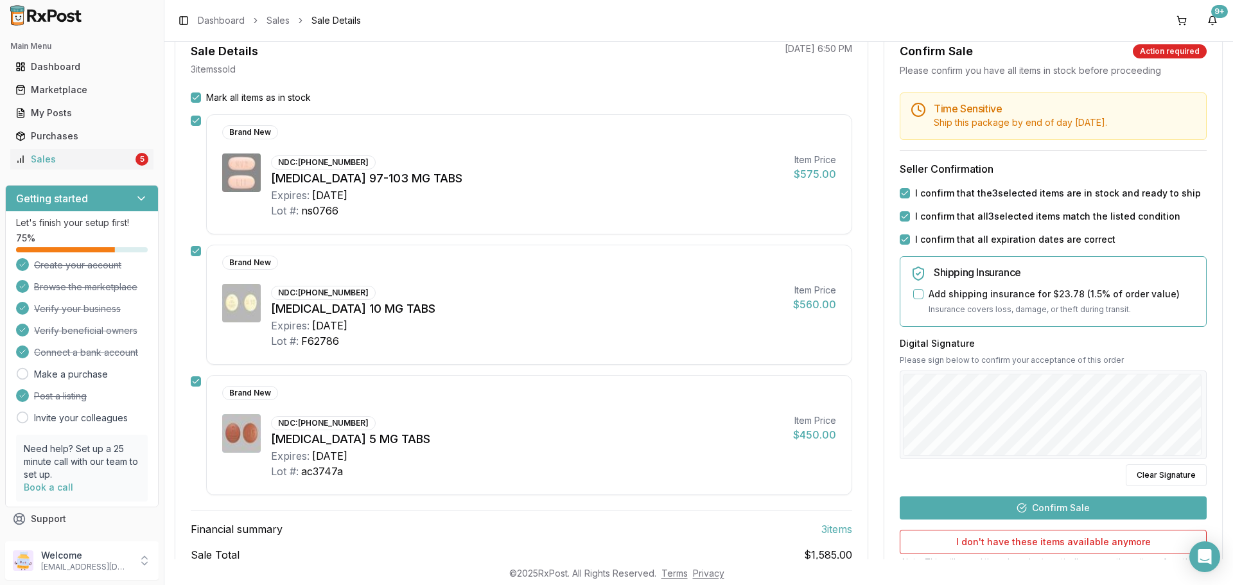
click at [1029, 507] on button "Confirm Sale" at bounding box center [1052, 507] width 307 height 23
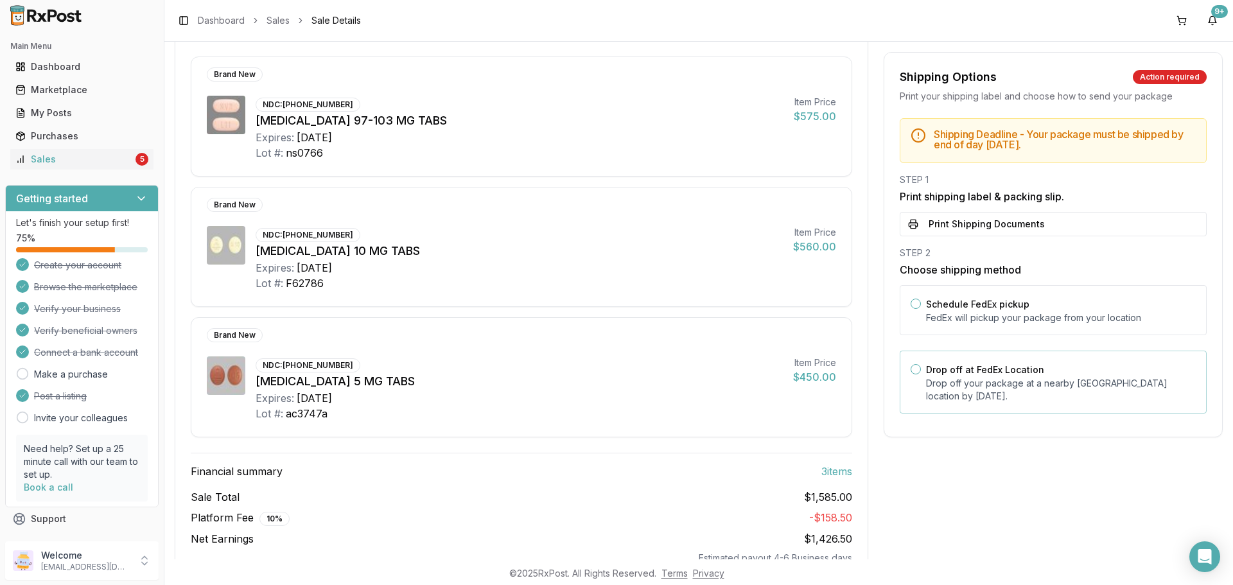
scroll to position [193, 0]
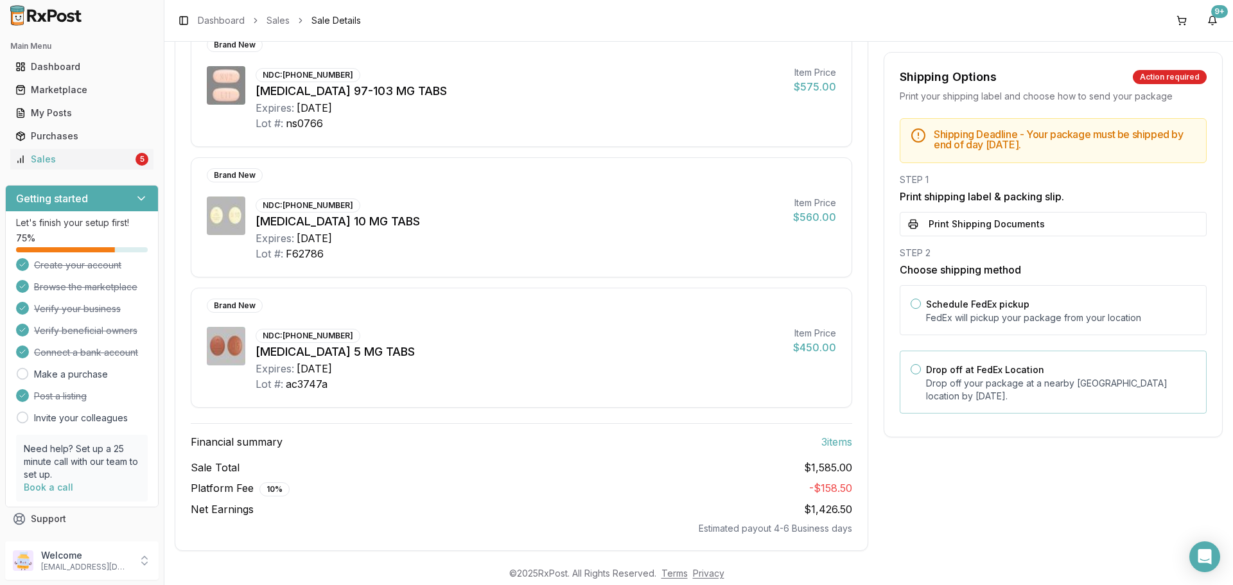
click at [1058, 389] on p "Drop off your package at a nearby [GEOGRAPHIC_DATA] location by [DATE] ." at bounding box center [1061, 390] width 270 height 26
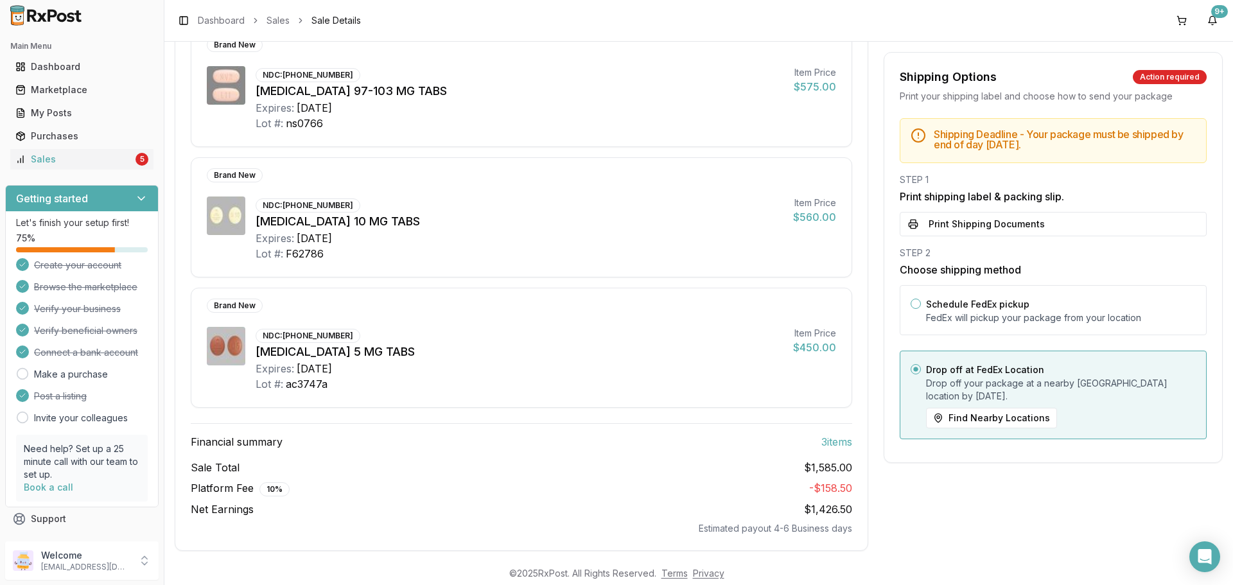
click at [990, 230] on button "Print Shipping Documents" at bounding box center [1052, 224] width 307 height 24
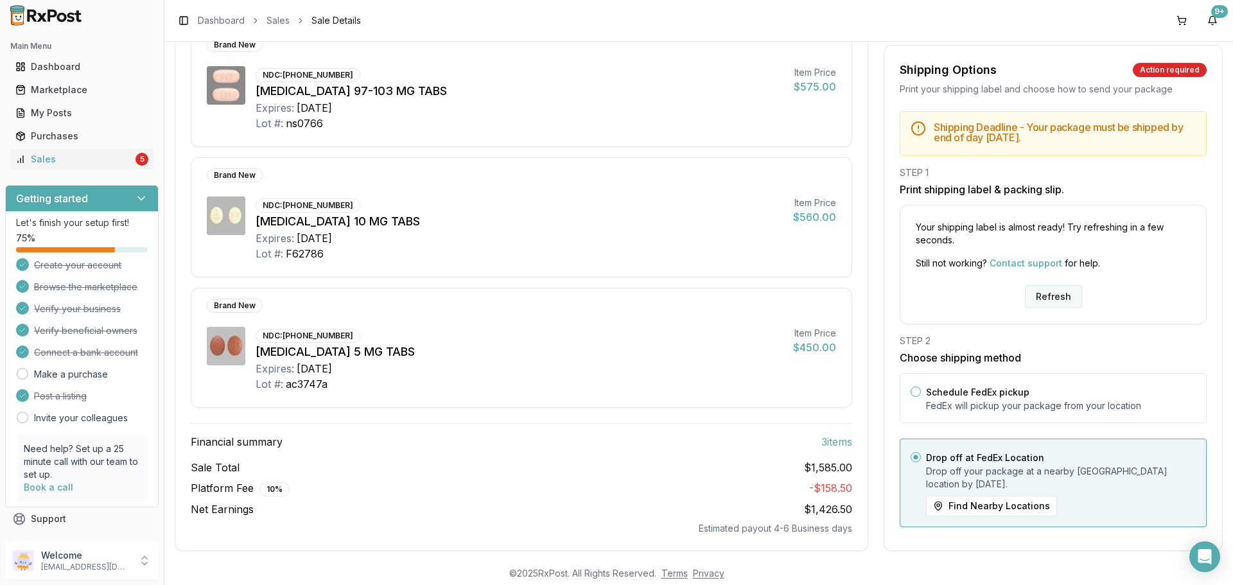
click at [1048, 290] on button "Refresh" at bounding box center [1053, 296] width 57 height 23
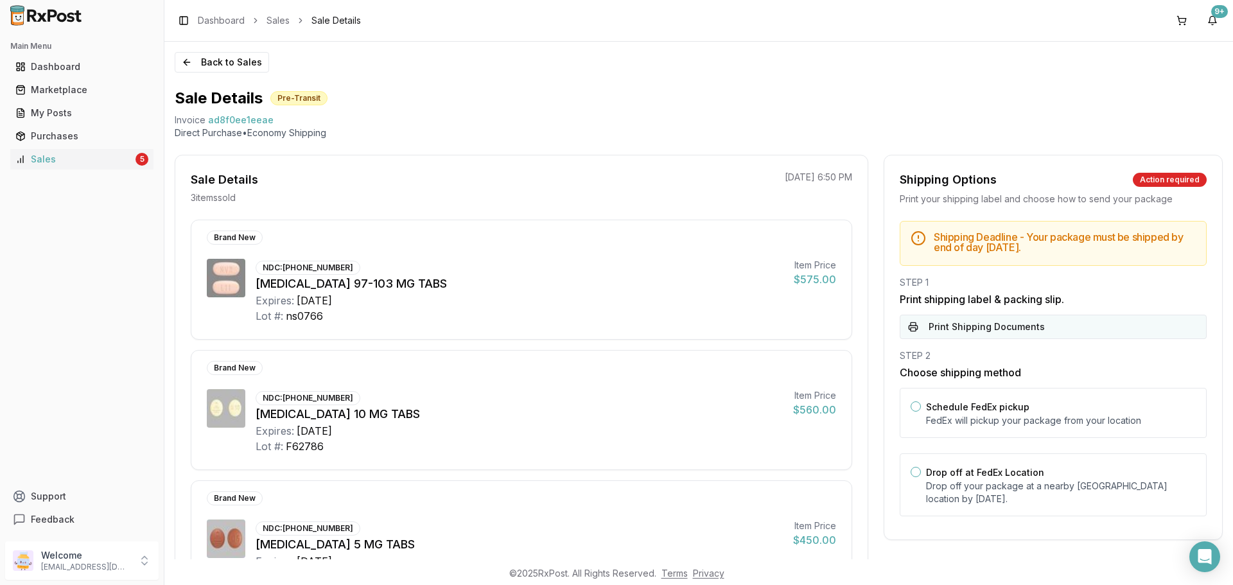
drag, startPoint x: 969, startPoint y: 343, endPoint x: 969, endPoint y: 334, distance: 9.0
click at [969, 340] on div "Shipping Deadline - Your package must be shipped by end of day [DATE] . STEP 1 …" at bounding box center [1053, 372] width 338 height 303
click at [969, 334] on button "Print Shipping Documents" at bounding box center [1052, 327] width 307 height 24
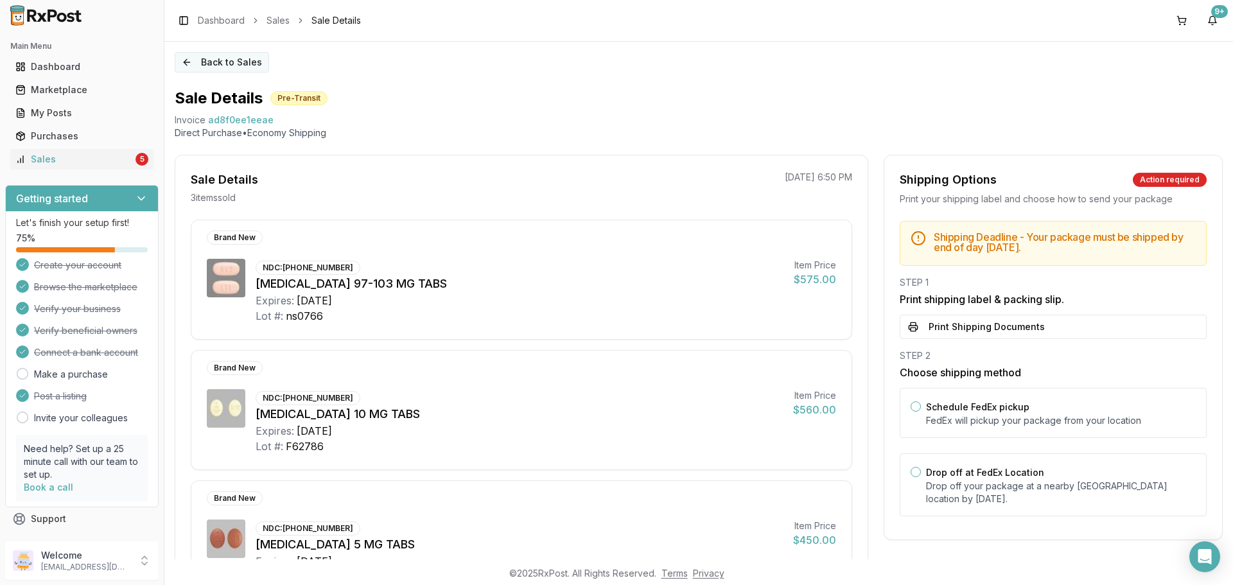
click at [248, 60] on button "Back to Sales" at bounding box center [222, 62] width 94 height 21
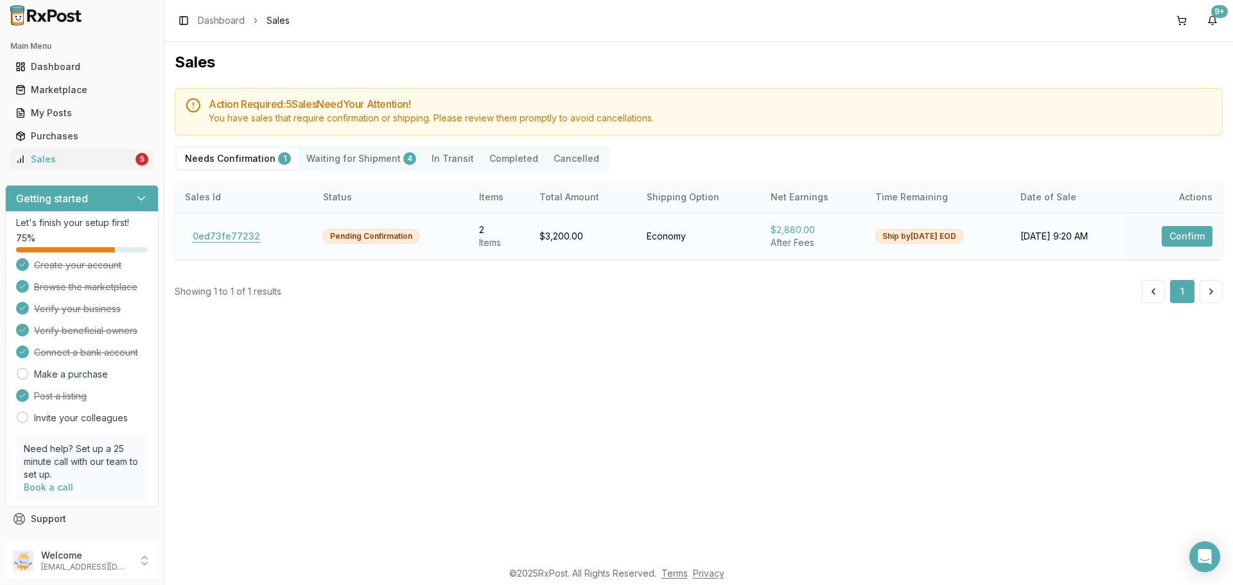
click at [256, 236] on button "0ed73fe77232" at bounding box center [226, 236] width 83 height 21
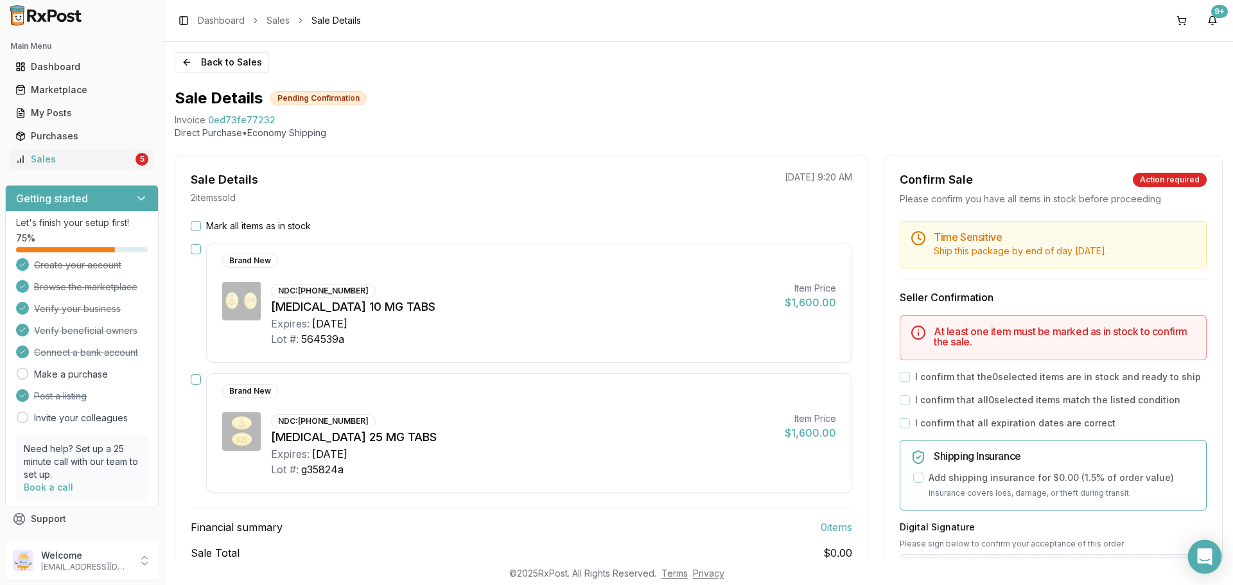
click at [1204, 555] on icon "Open Intercom Messenger" at bounding box center [1204, 556] width 15 height 17
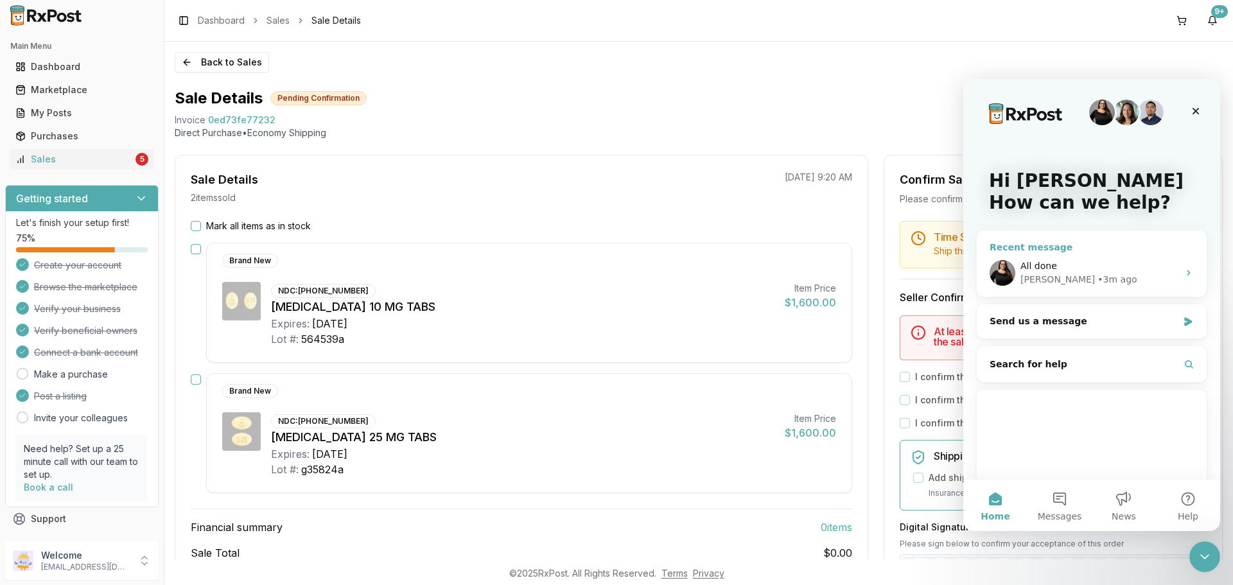
click at [1102, 265] on div "All done" at bounding box center [1099, 265] width 158 height 13
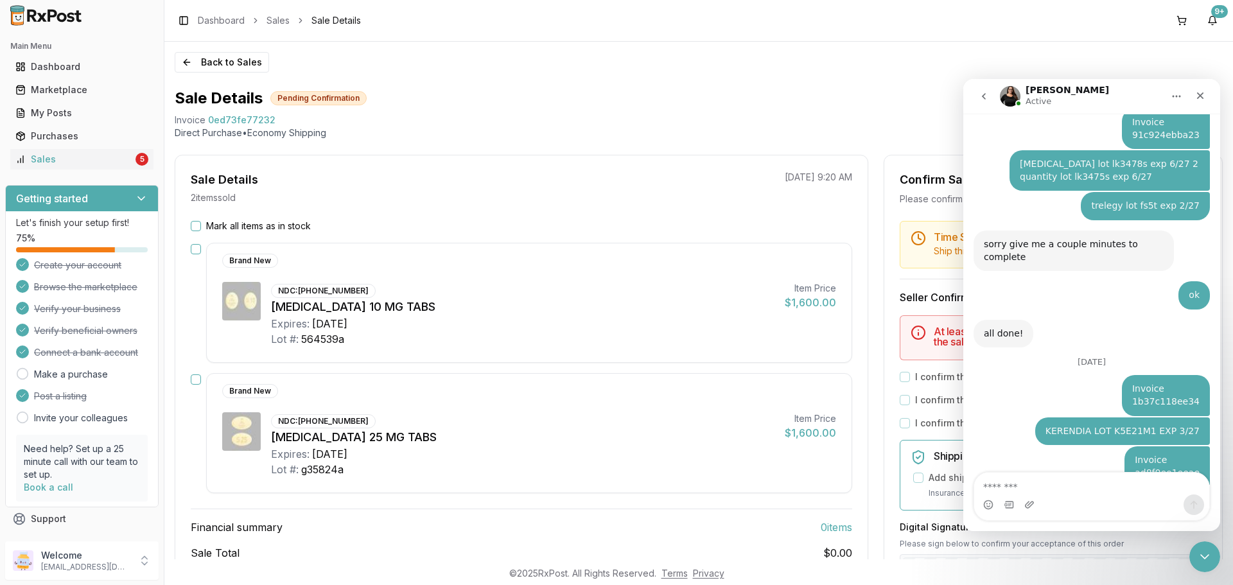
scroll to position [3643, 0]
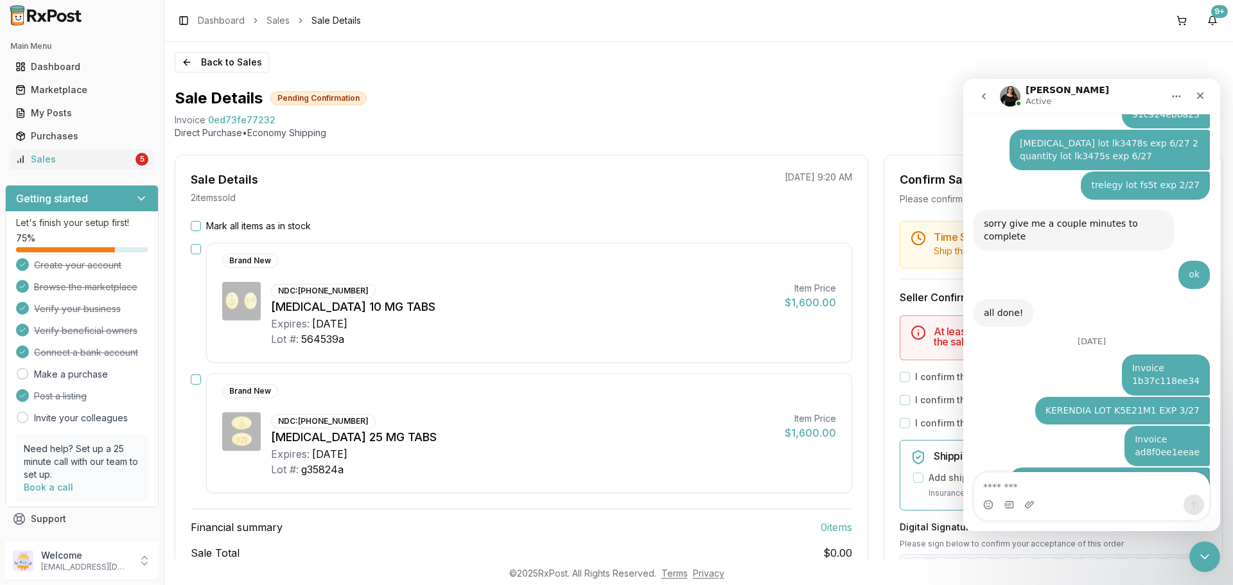
drag, startPoint x: 1138, startPoint y: 322, endPoint x: 1203, endPoint y: 342, distance: 67.8
click at [1203, 510] on div "Invoice 0ed73fe77232 [PERSON_NAME] • 28m ago" at bounding box center [1167, 530] width 86 height 40
copy div "Invoice 0ed73fe77232"
click at [1083, 499] on div "Intercom messenger" at bounding box center [1091, 504] width 235 height 21
click at [1079, 488] on textarea "Message…" at bounding box center [1091, 484] width 235 height 22
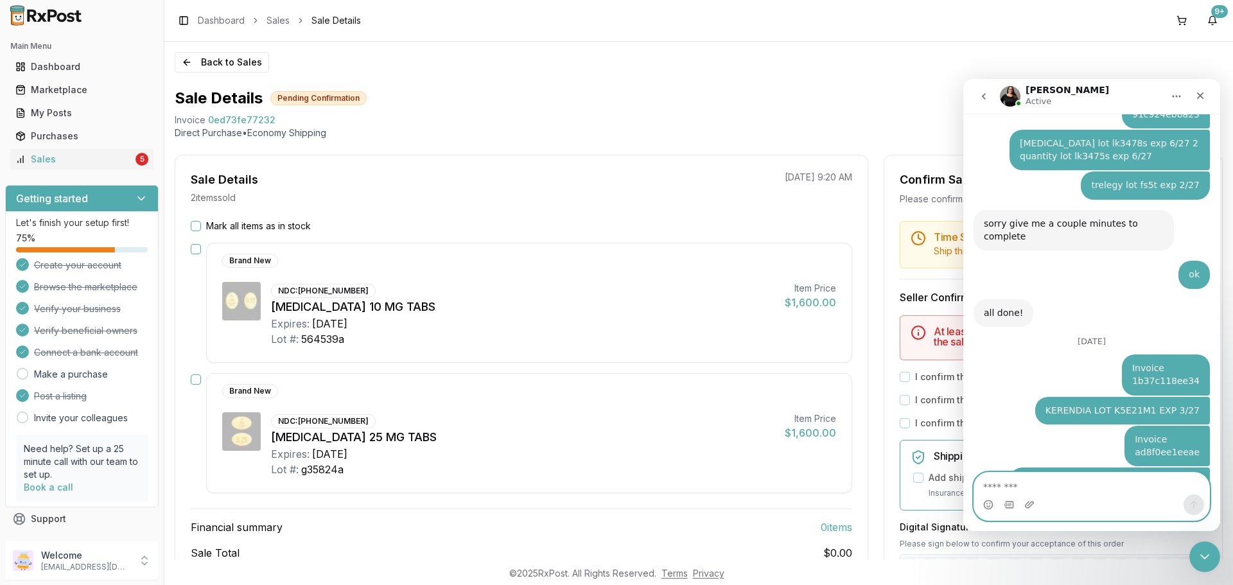
paste textarea "**********"
type textarea "**********"
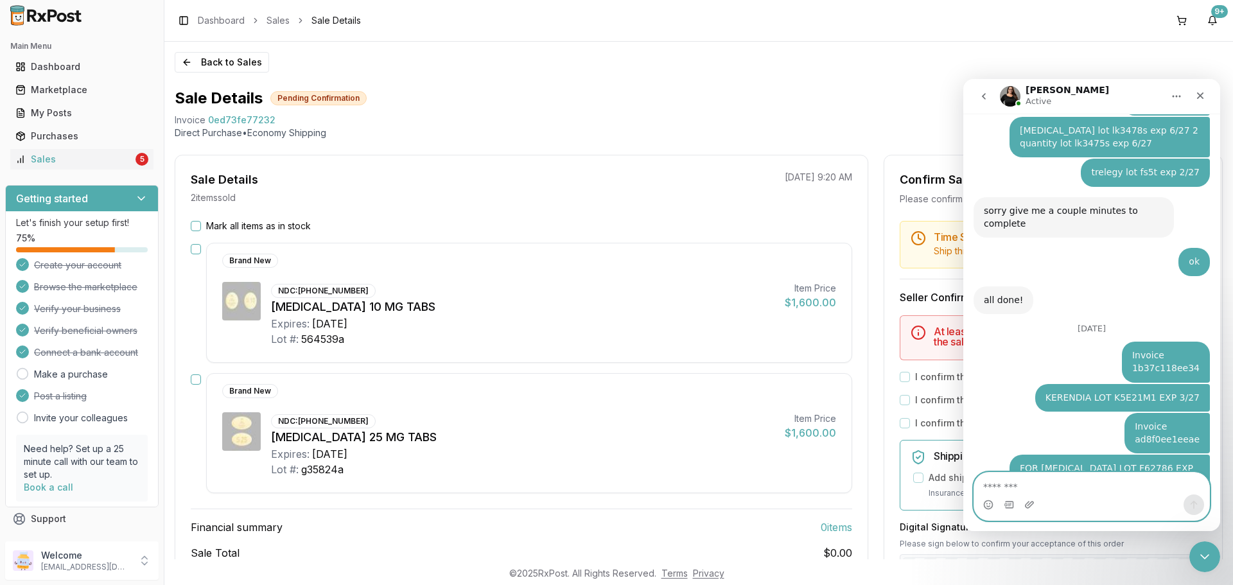
scroll to position [3694, 0]
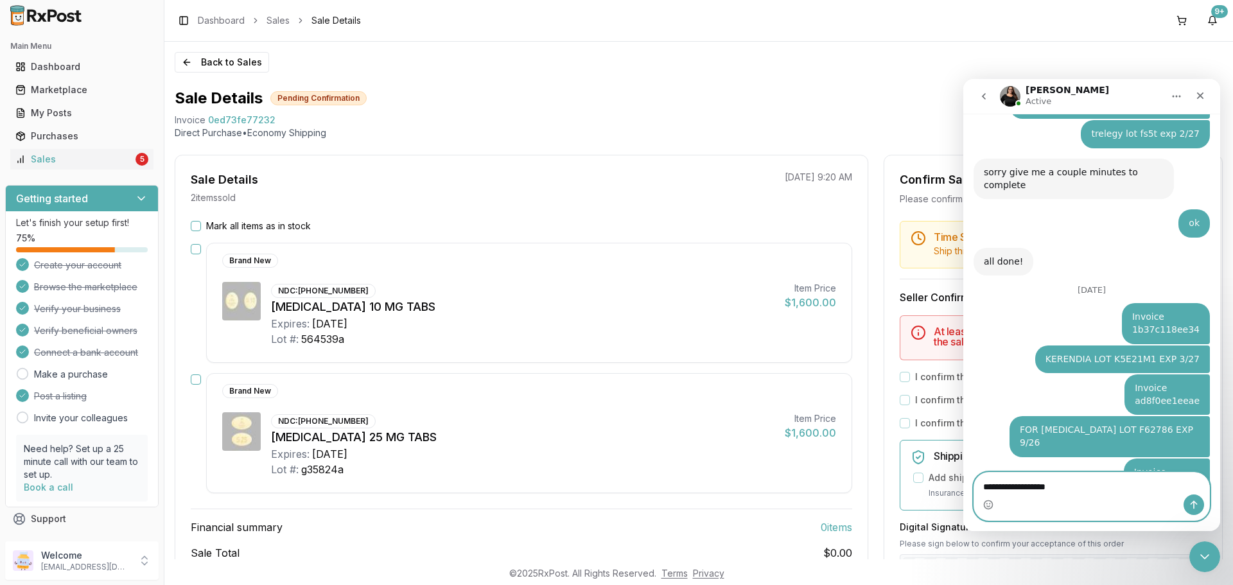
type textarea "**********"
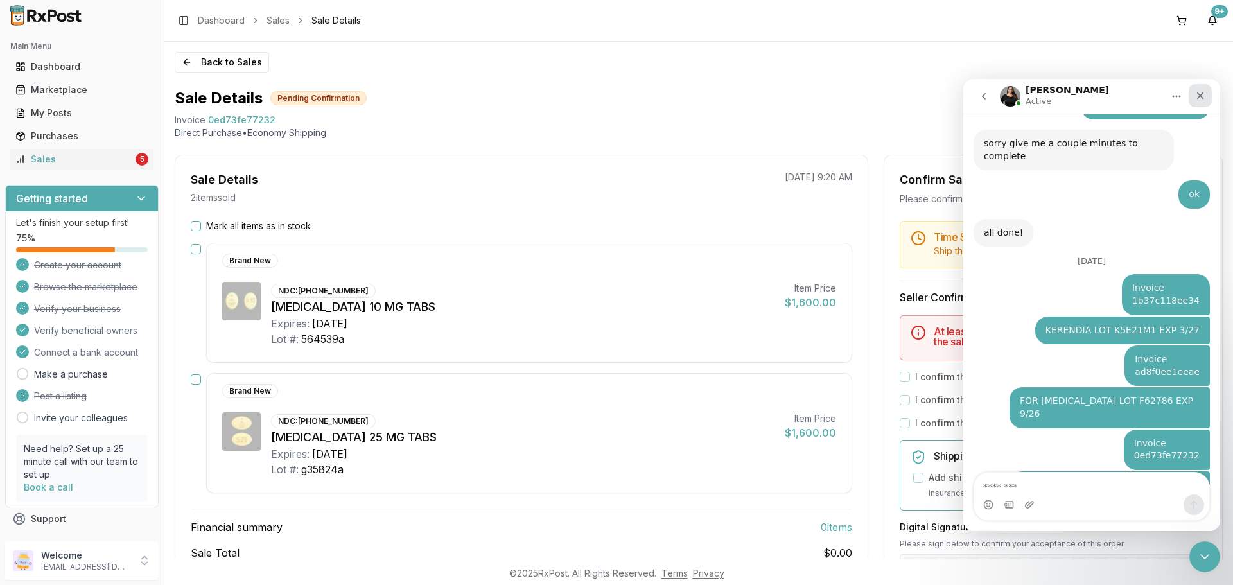
click at [1204, 91] on icon "Close" at bounding box center [1200, 96] width 10 height 10
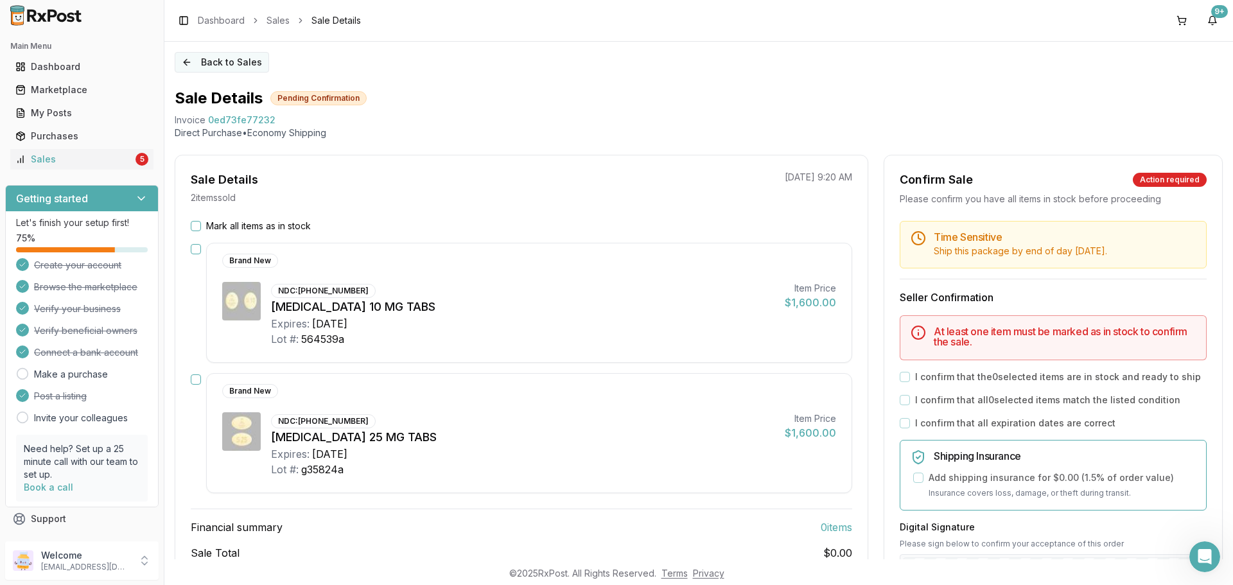
click at [193, 53] on button "Back to Sales" at bounding box center [222, 62] width 94 height 21
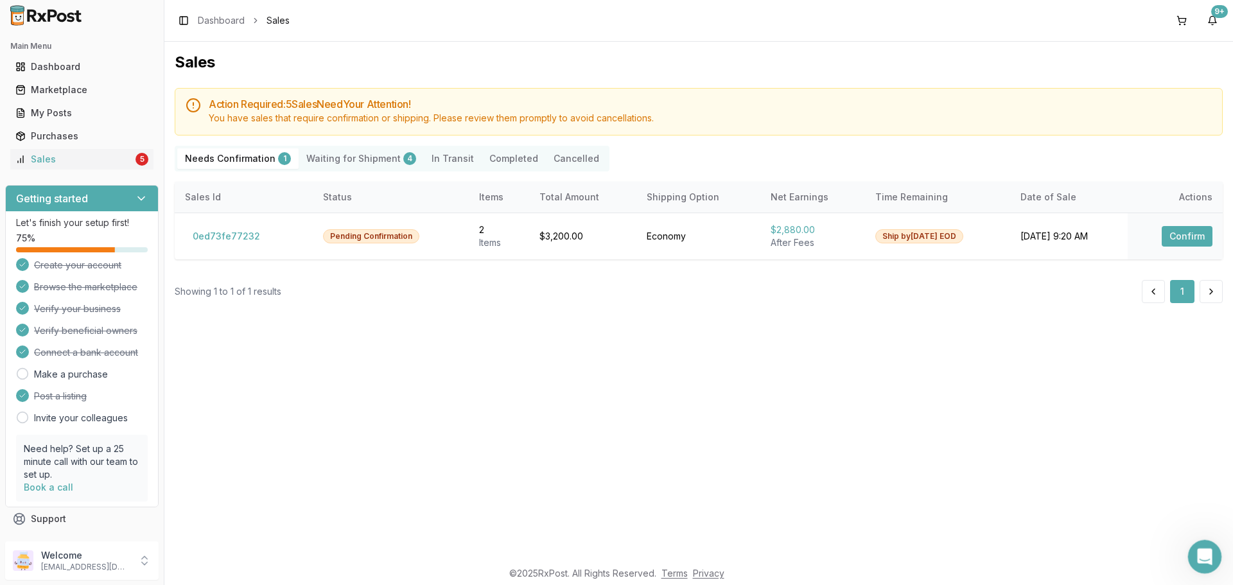
click at [1190, 546] on div "Open Intercom Messenger" at bounding box center [1202, 555] width 42 height 42
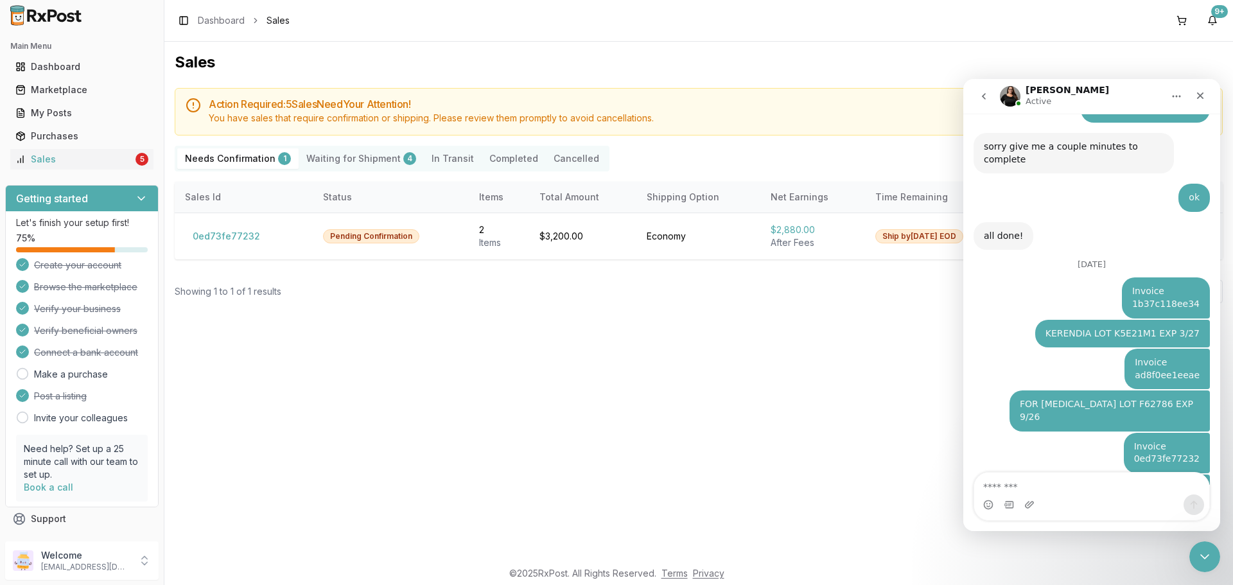
scroll to position [3723, 0]
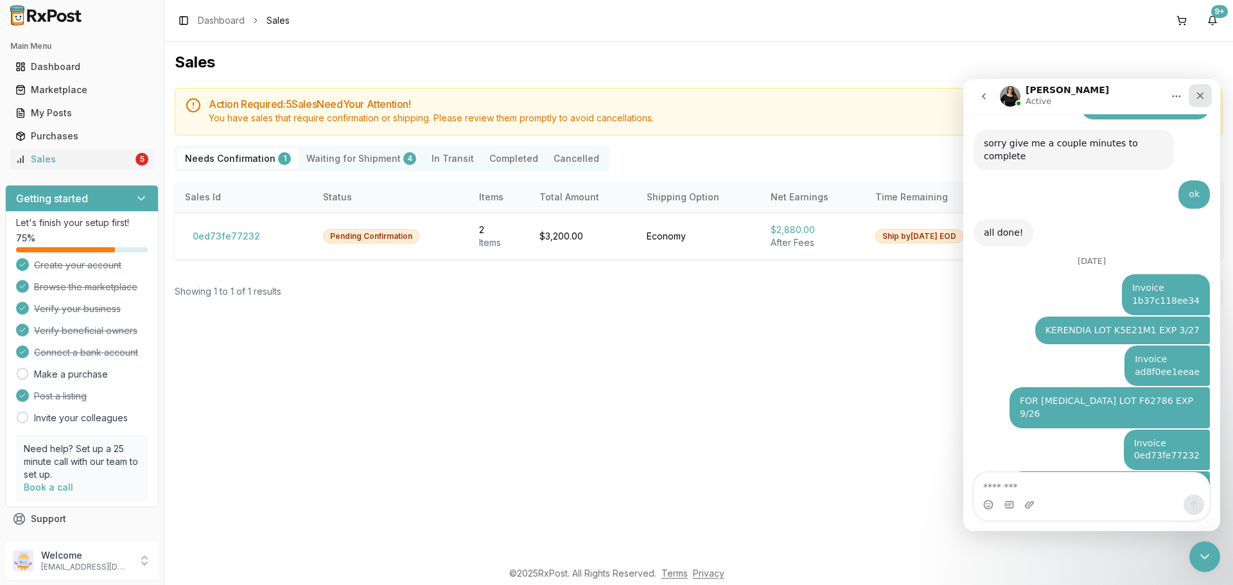
click at [1194, 100] on div "Close" at bounding box center [1199, 95] width 23 height 23
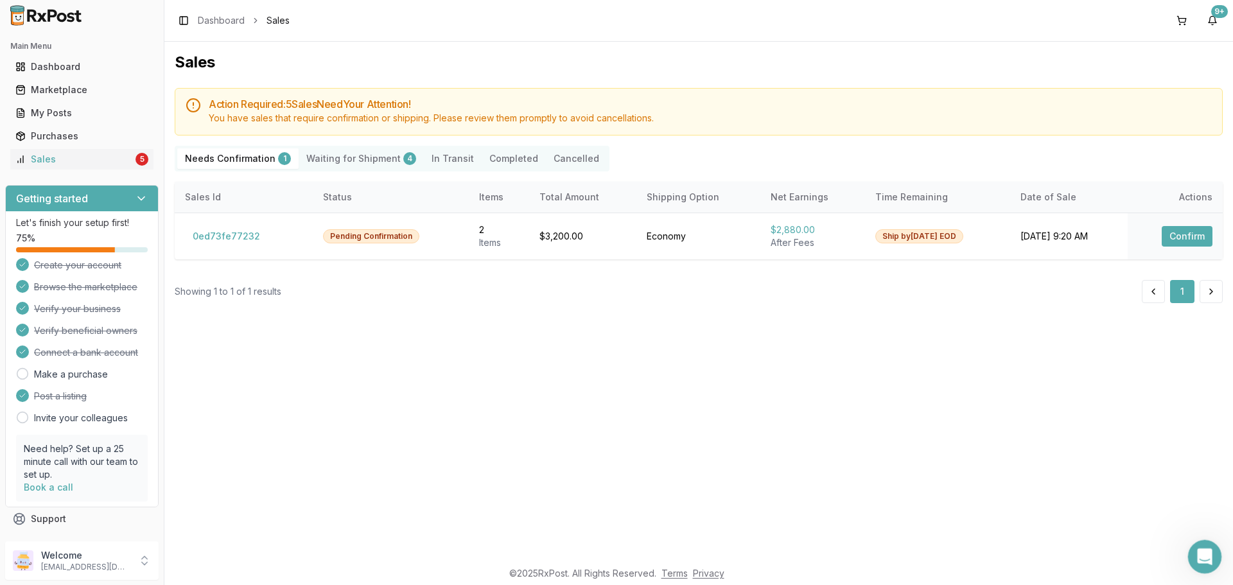
click at [1215, 562] on div "Open Intercom Messenger" at bounding box center [1202, 555] width 42 height 42
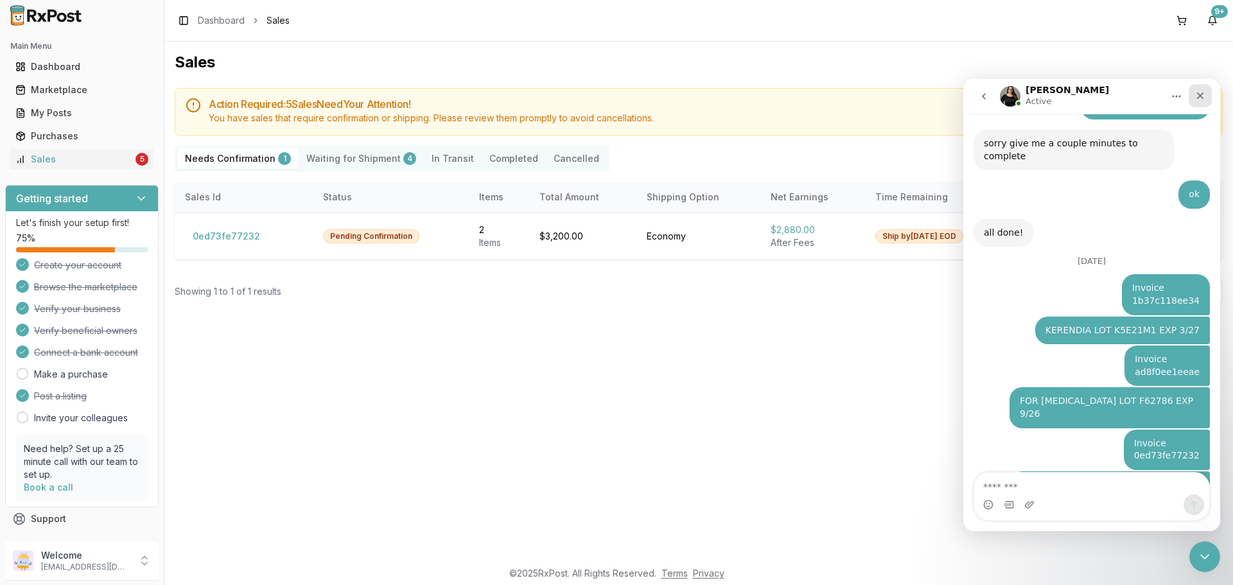
click at [1194, 92] on div "Close" at bounding box center [1199, 95] width 23 height 23
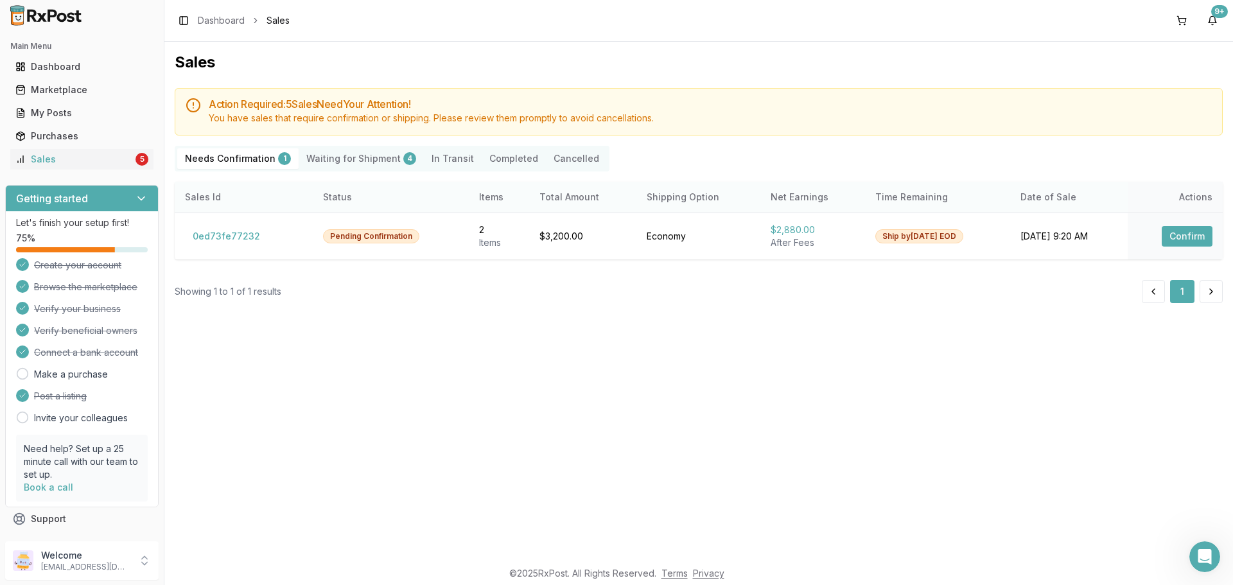
scroll to position [3762, 0]
click at [218, 238] on button "0ed73fe77232" at bounding box center [226, 236] width 83 height 21
click at [225, 238] on button "0ed73fe77232" at bounding box center [226, 236] width 83 height 21
click at [238, 239] on button "0ed73fe77232" at bounding box center [226, 236] width 83 height 21
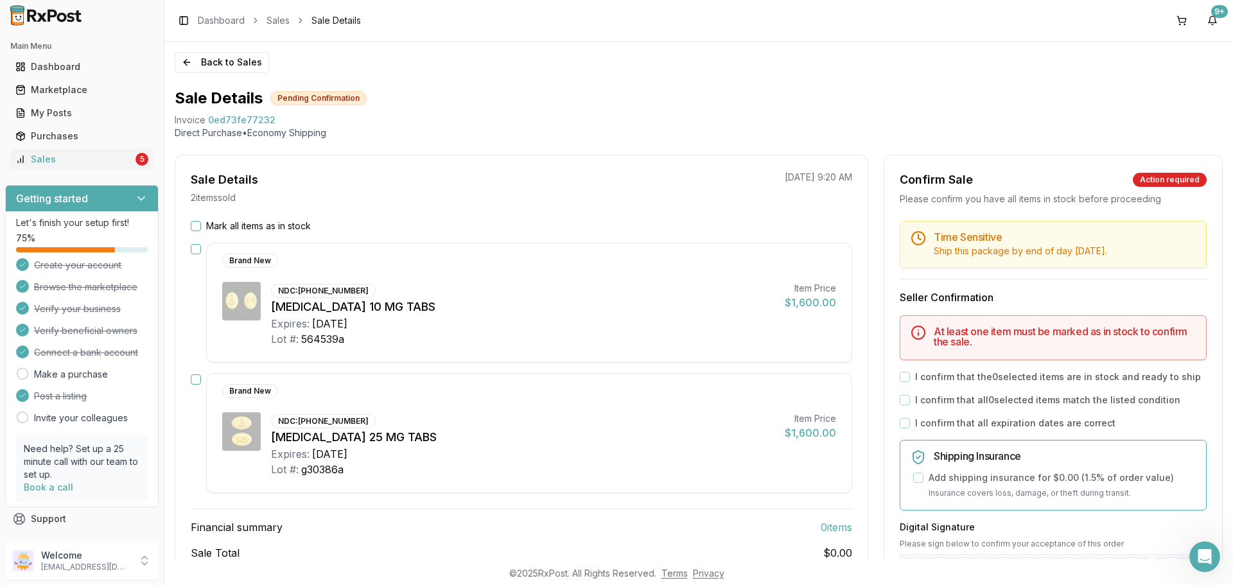
click at [193, 229] on button "Mark all items as in stock" at bounding box center [196, 226] width 10 height 10
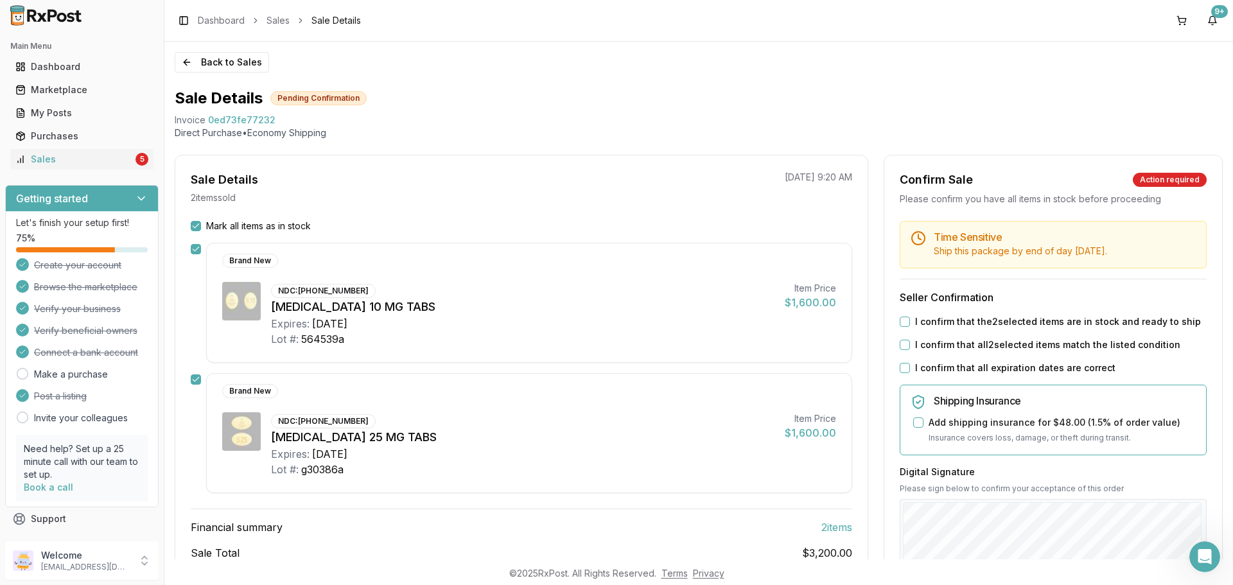
drag, startPoint x: 903, startPoint y: 326, endPoint x: 899, endPoint y: 335, distance: 10.6
click at [903, 325] on button "I confirm that the 2 selected items are in stock and ready to ship" at bounding box center [904, 322] width 10 height 10
click at [896, 345] on div "Time Sensitive Ship this package by end of day Friday, September 5th . Seller C…" at bounding box center [1053, 492] width 338 height 543
click at [906, 342] on button "I confirm that all 2 selected items match the listed condition" at bounding box center [904, 345] width 10 height 10
click at [900, 363] on button "I confirm that all expiration dates are correct" at bounding box center [904, 368] width 10 height 10
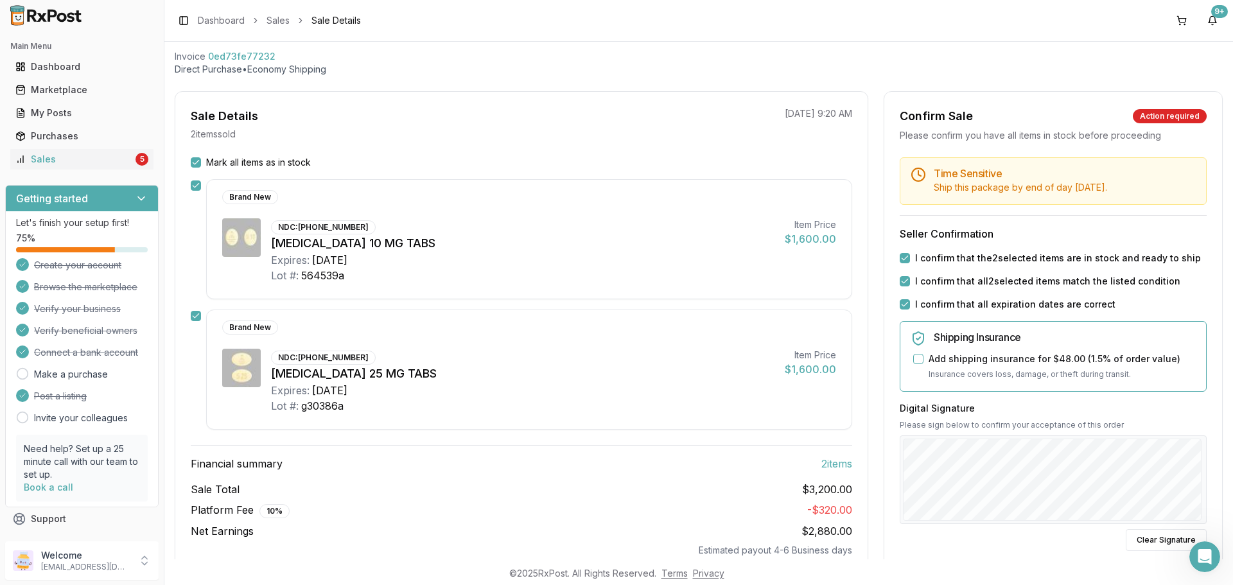
scroll to position [241, 0]
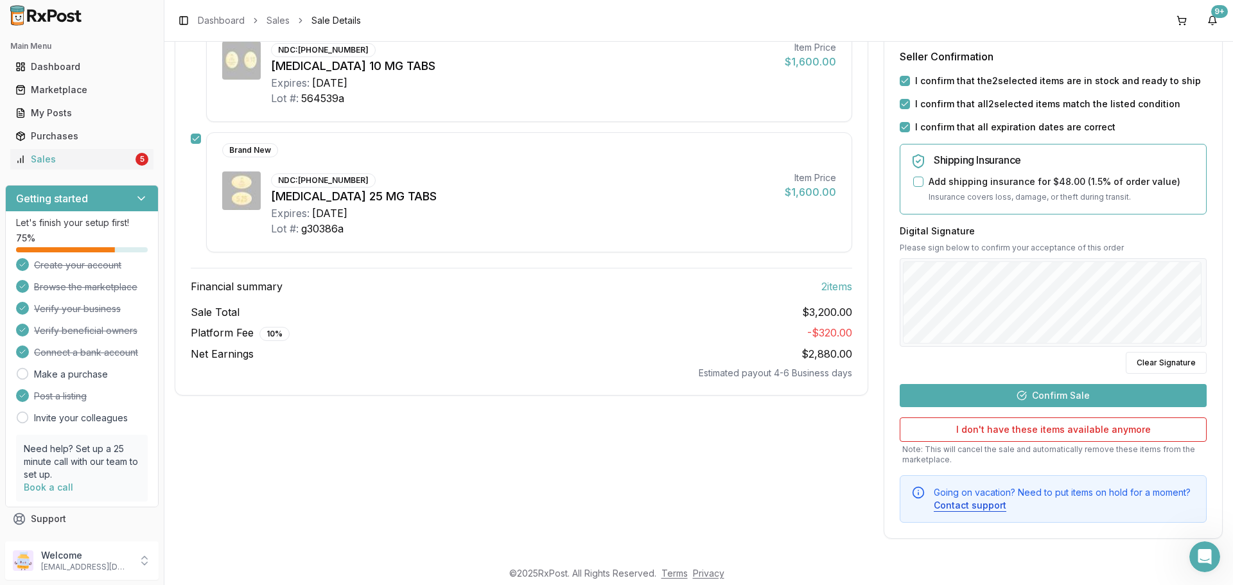
click at [1082, 394] on button "Confirm Sale" at bounding box center [1052, 395] width 307 height 23
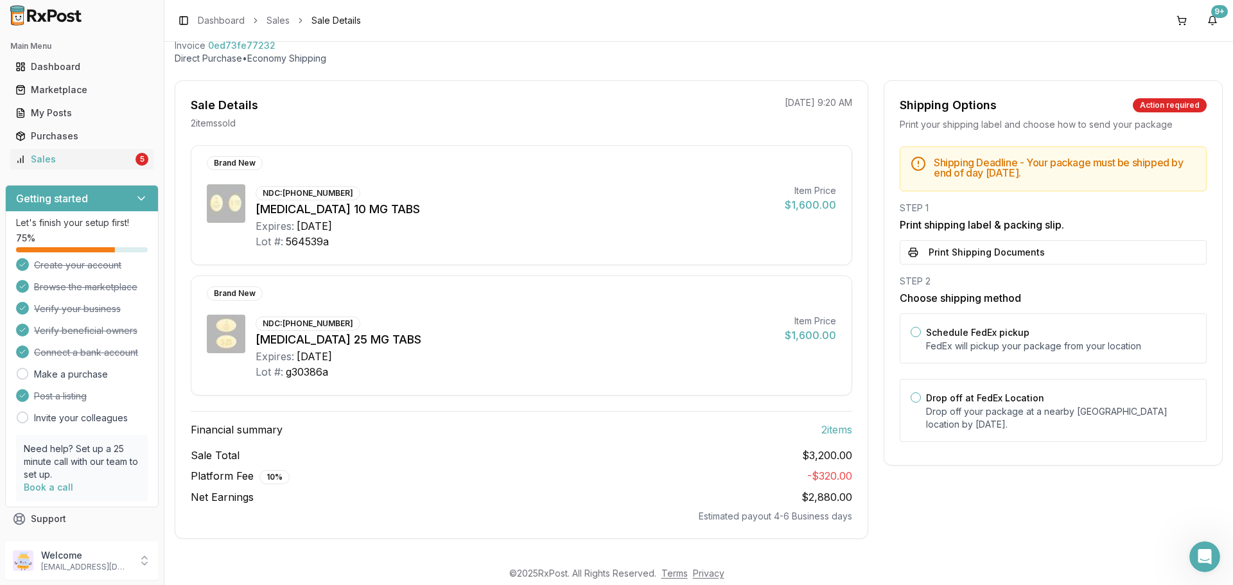
scroll to position [74, 0]
click at [1005, 422] on p "Drop off your package at a nearby FedEx location by September 5, 2025 ." at bounding box center [1061, 418] width 270 height 26
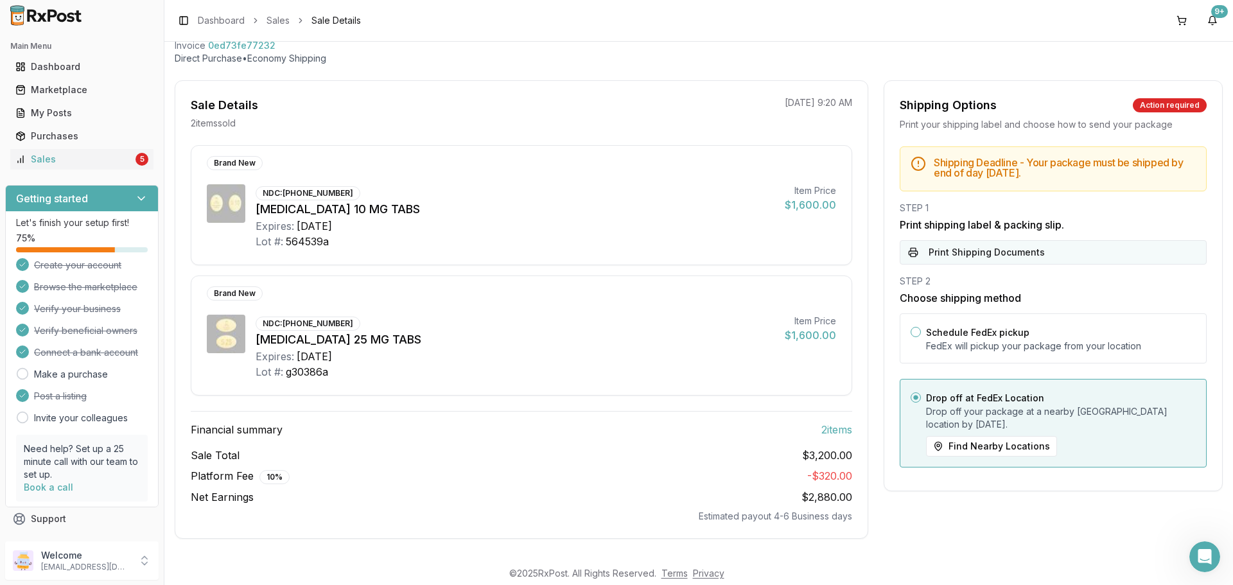
click at [1015, 263] on button "Print Shipping Documents" at bounding box center [1052, 252] width 307 height 24
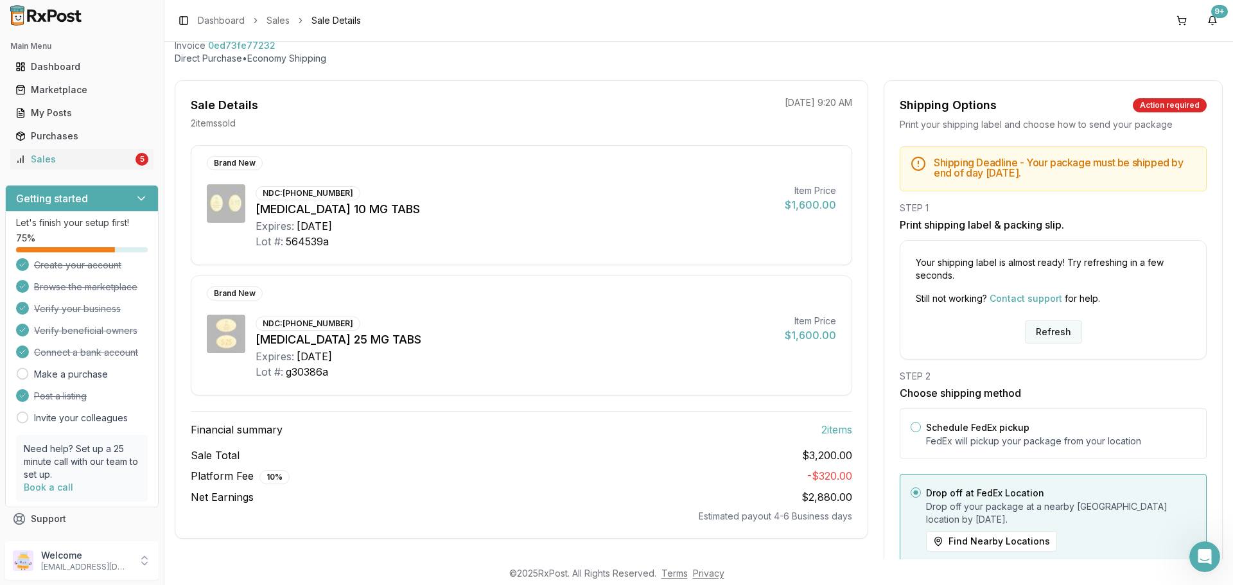
click at [1046, 327] on button "Refresh" at bounding box center [1053, 331] width 57 height 23
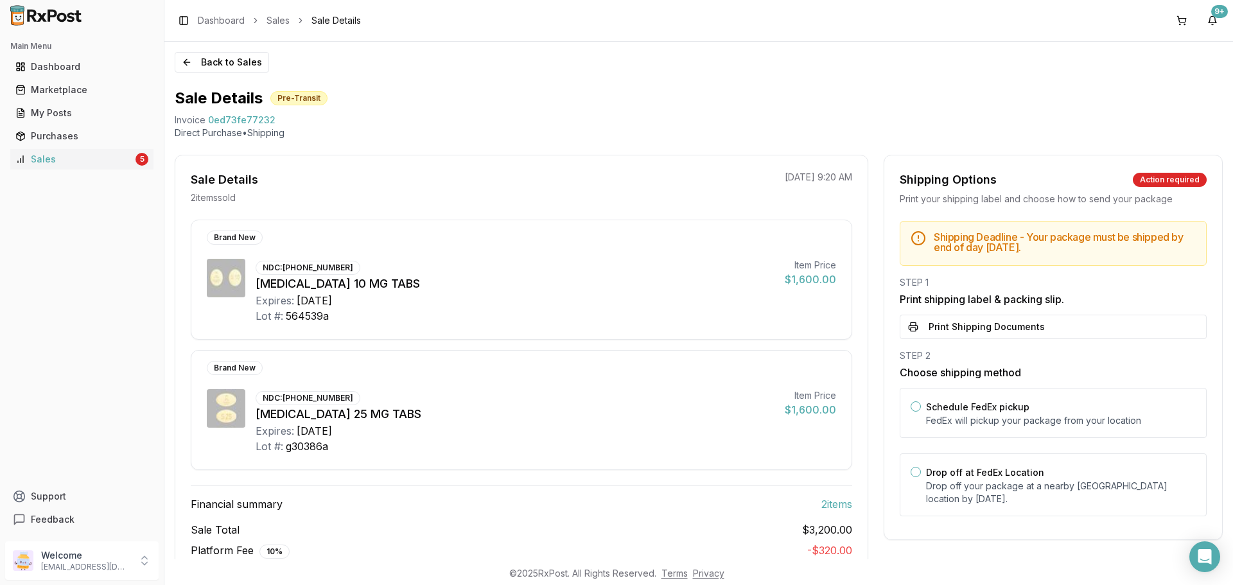
click at [1022, 334] on button "Print Shipping Documents" at bounding box center [1052, 327] width 307 height 24
